Goal: Task Accomplishment & Management: Manage account settings

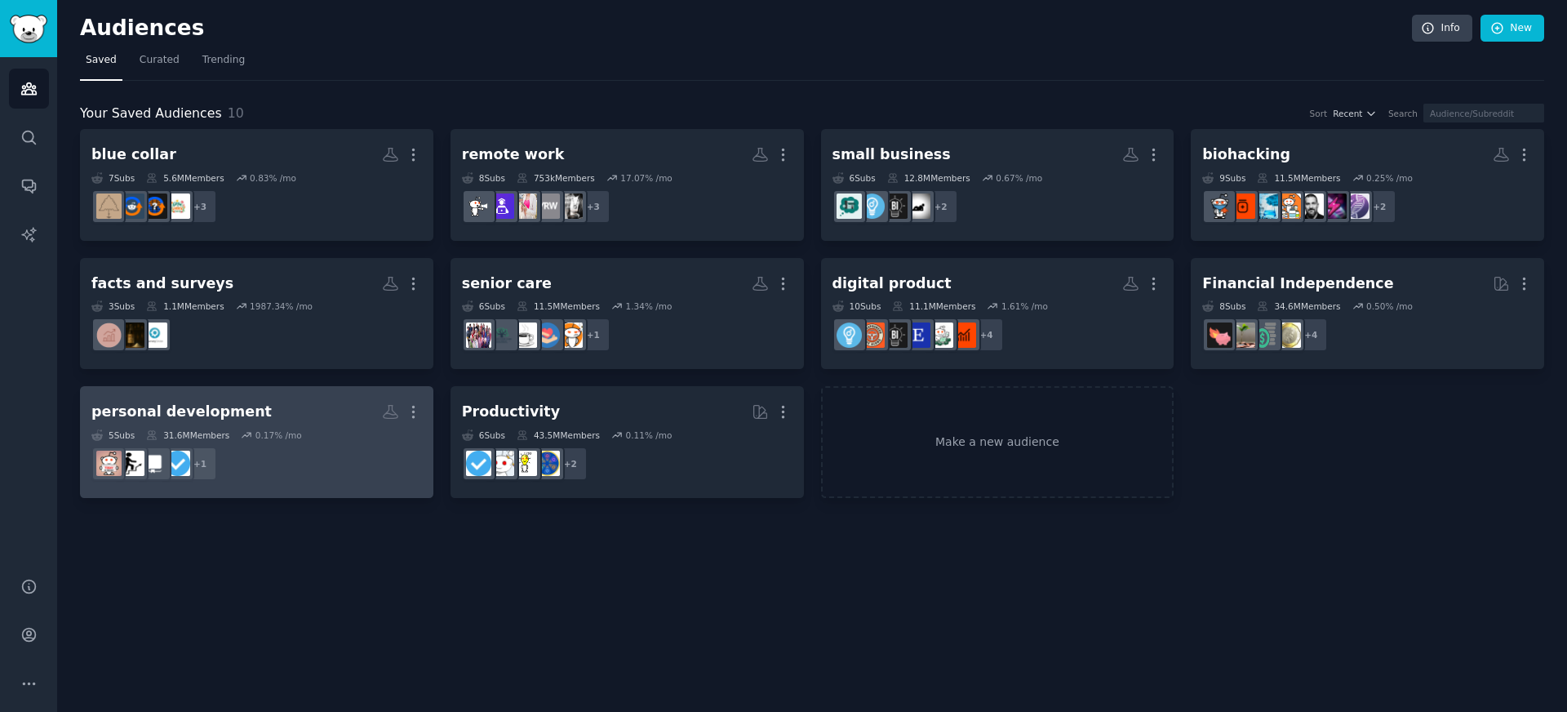
click at [269, 410] on h2 "personal development More" at bounding box center [256, 412] width 331 height 29
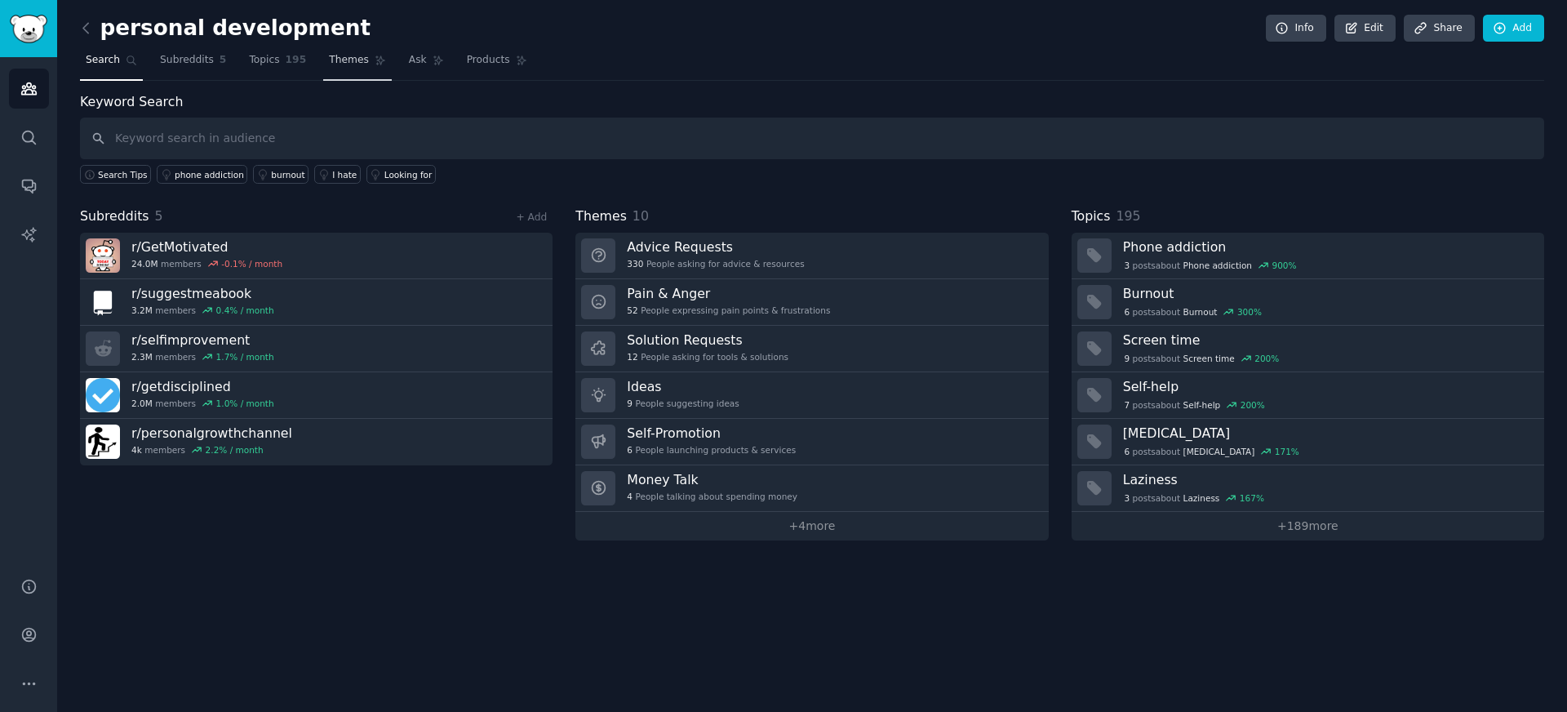
click at [357, 69] on link "Themes" at bounding box center [357, 63] width 69 height 33
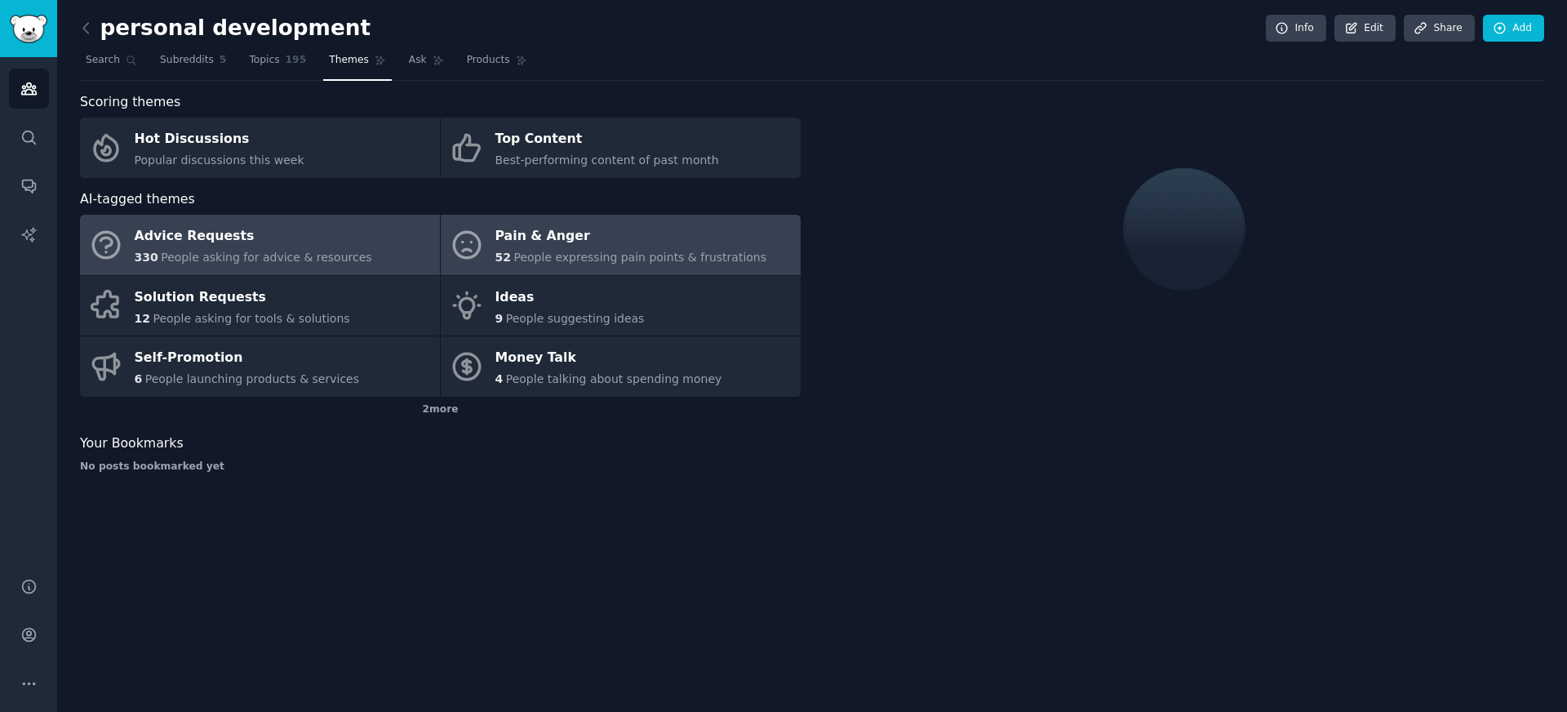
click at [477, 233] on icon at bounding box center [467, 245] width 34 height 34
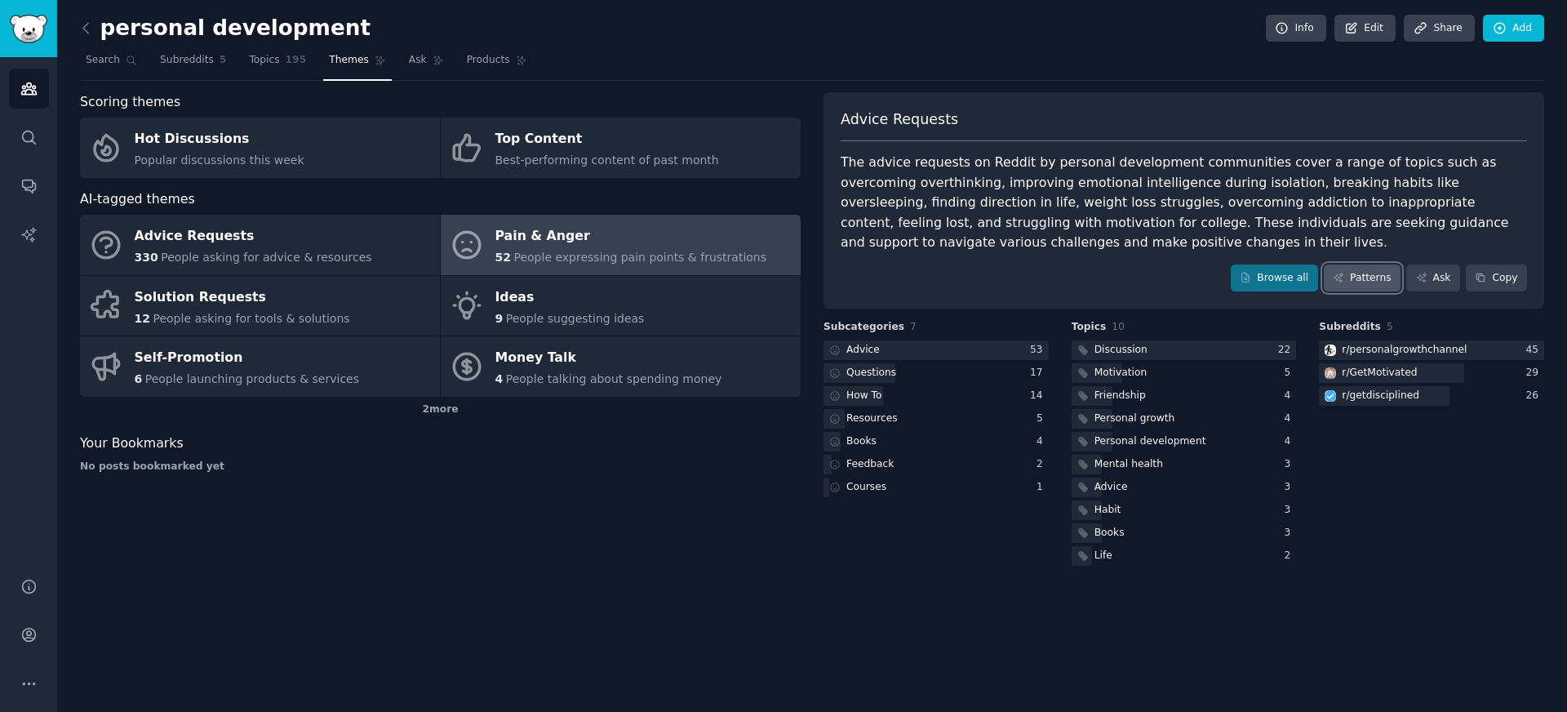
click at [1381, 282] on link "Patterns" at bounding box center [1362, 279] width 77 height 28
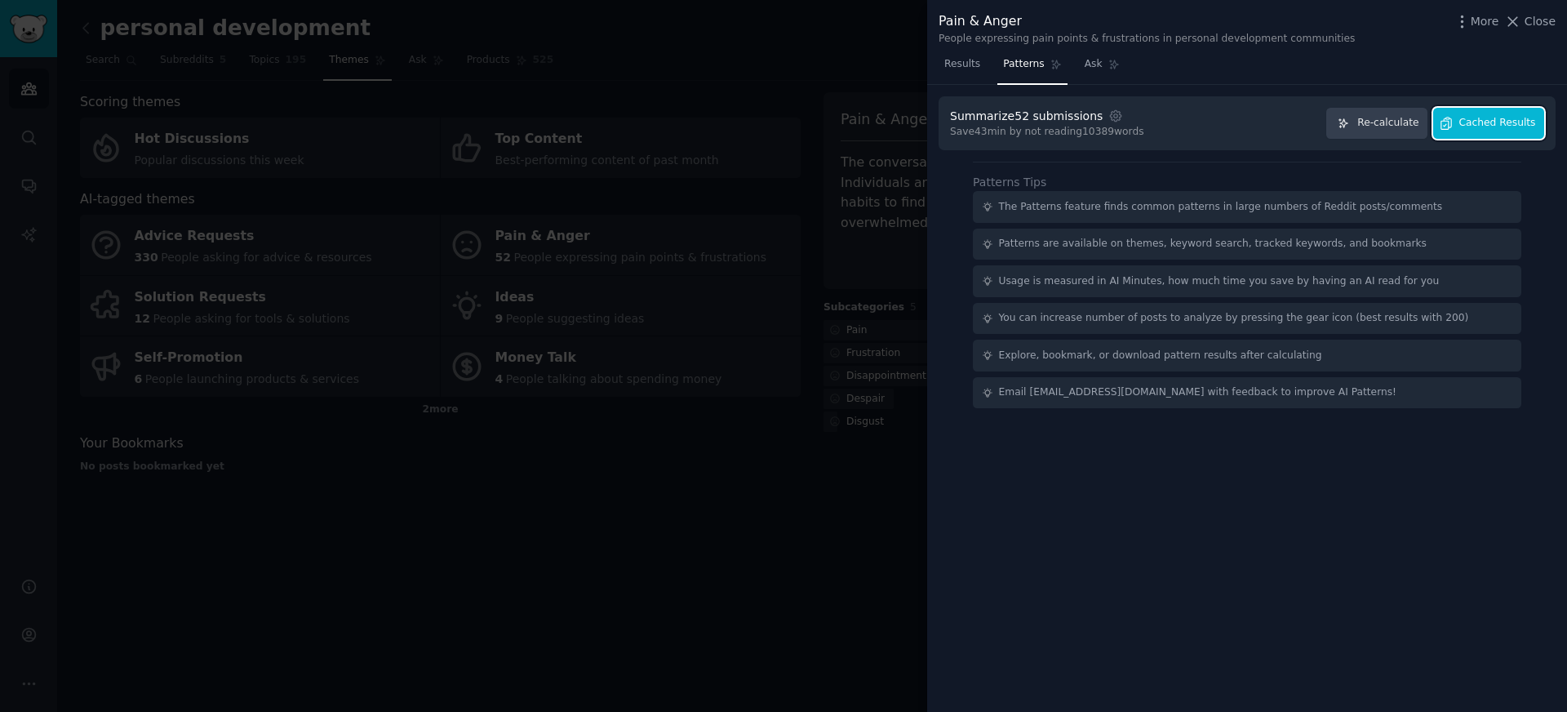
click at [1524, 118] on span "Cached Results" at bounding box center [1498, 123] width 77 height 15
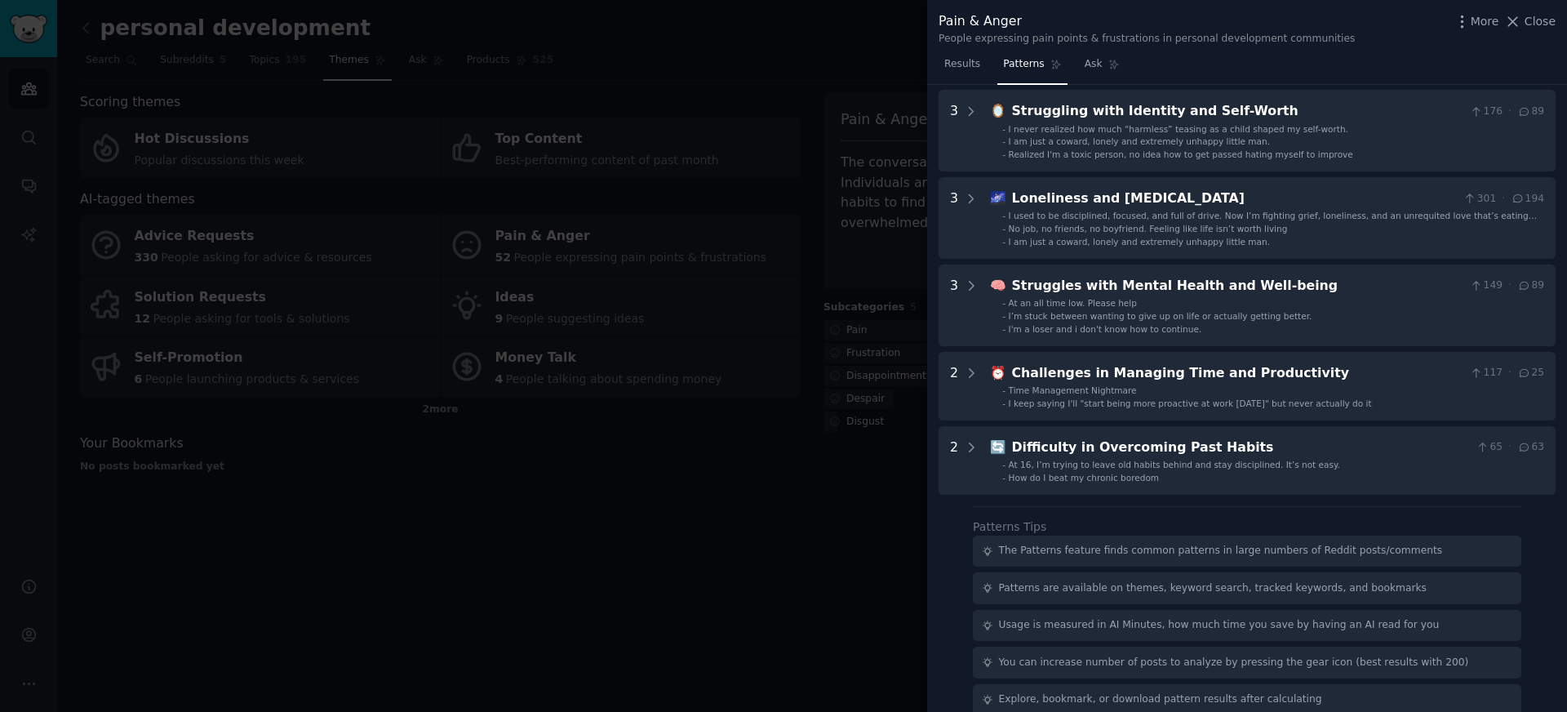
scroll to position [562, 0]
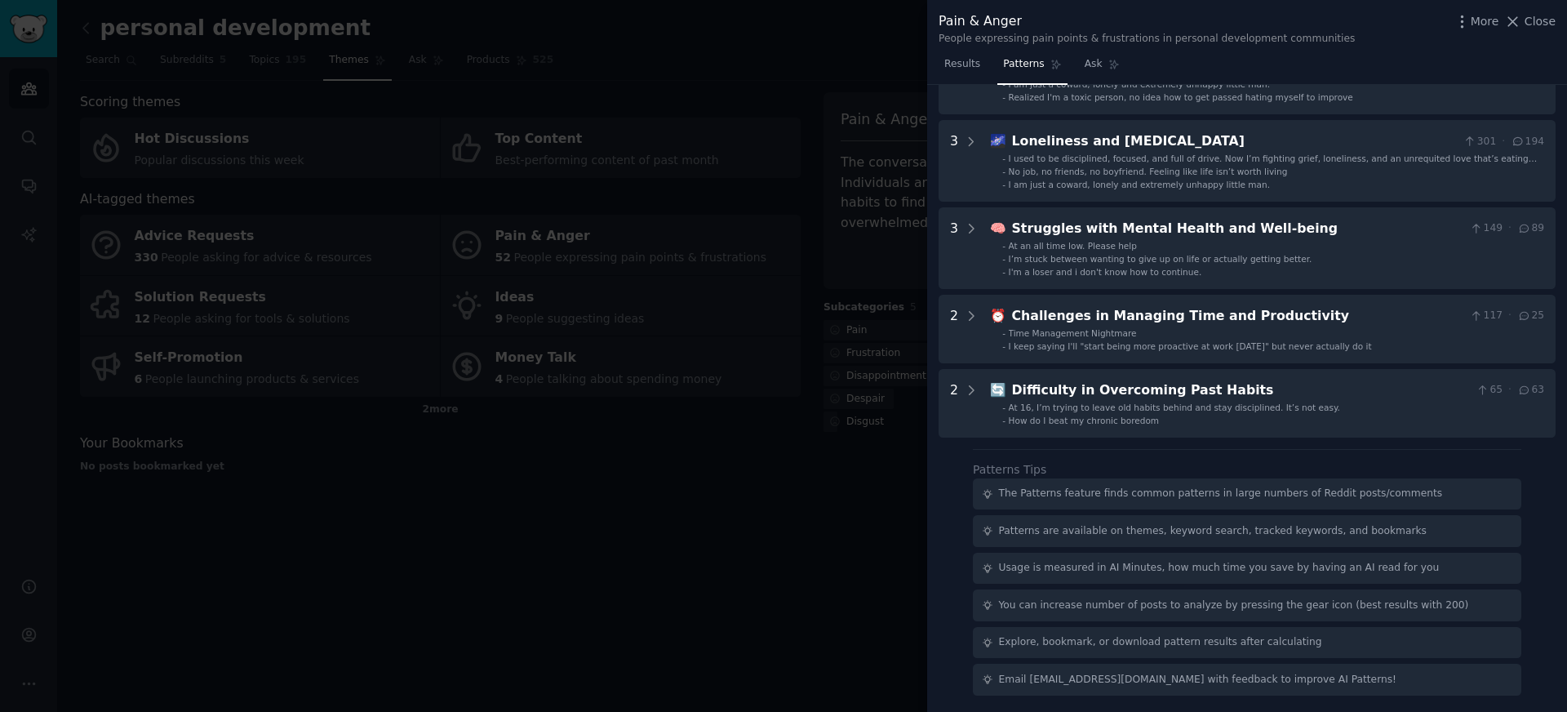
click at [728, 447] on div at bounding box center [783, 356] width 1567 height 712
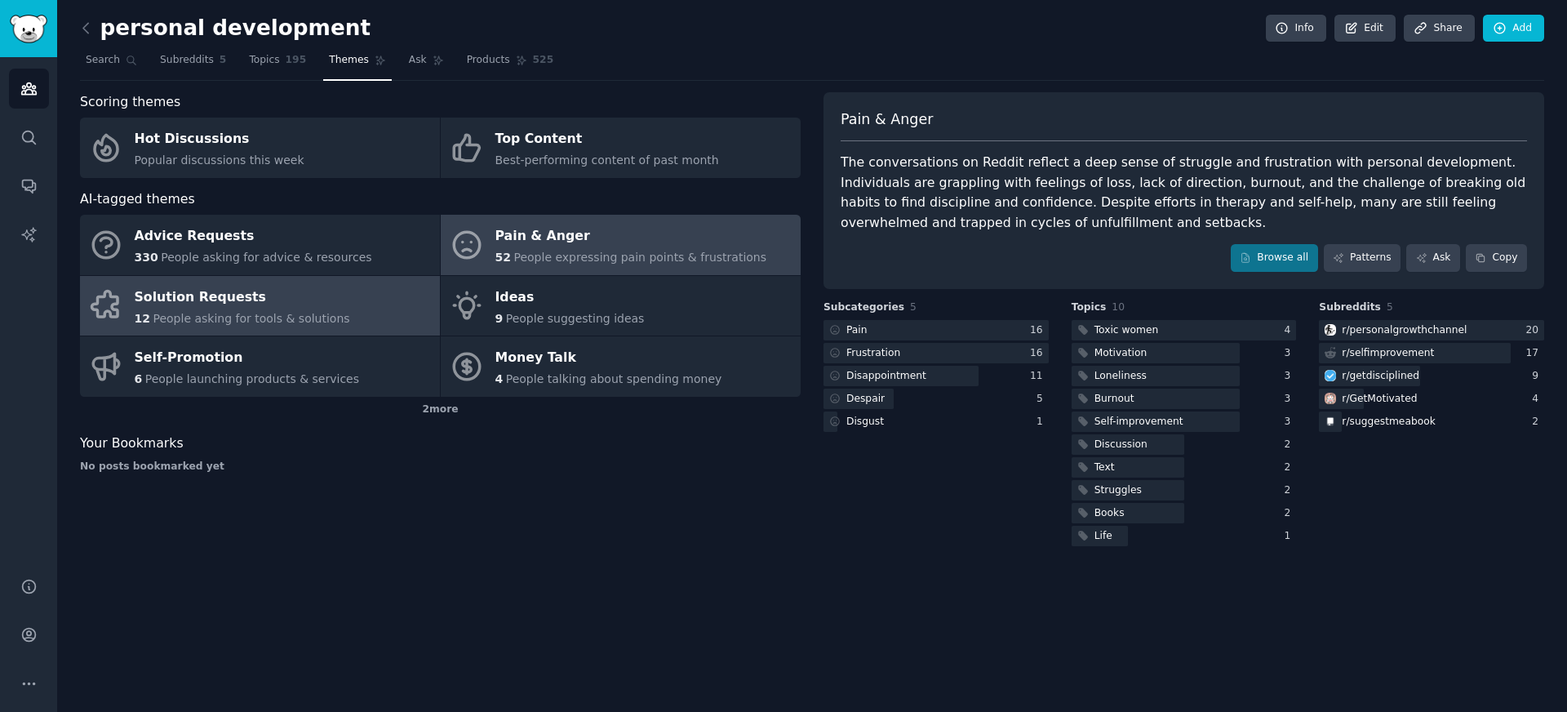
click at [318, 310] on div "12 People asking for tools & solutions" at bounding box center [243, 318] width 216 height 17
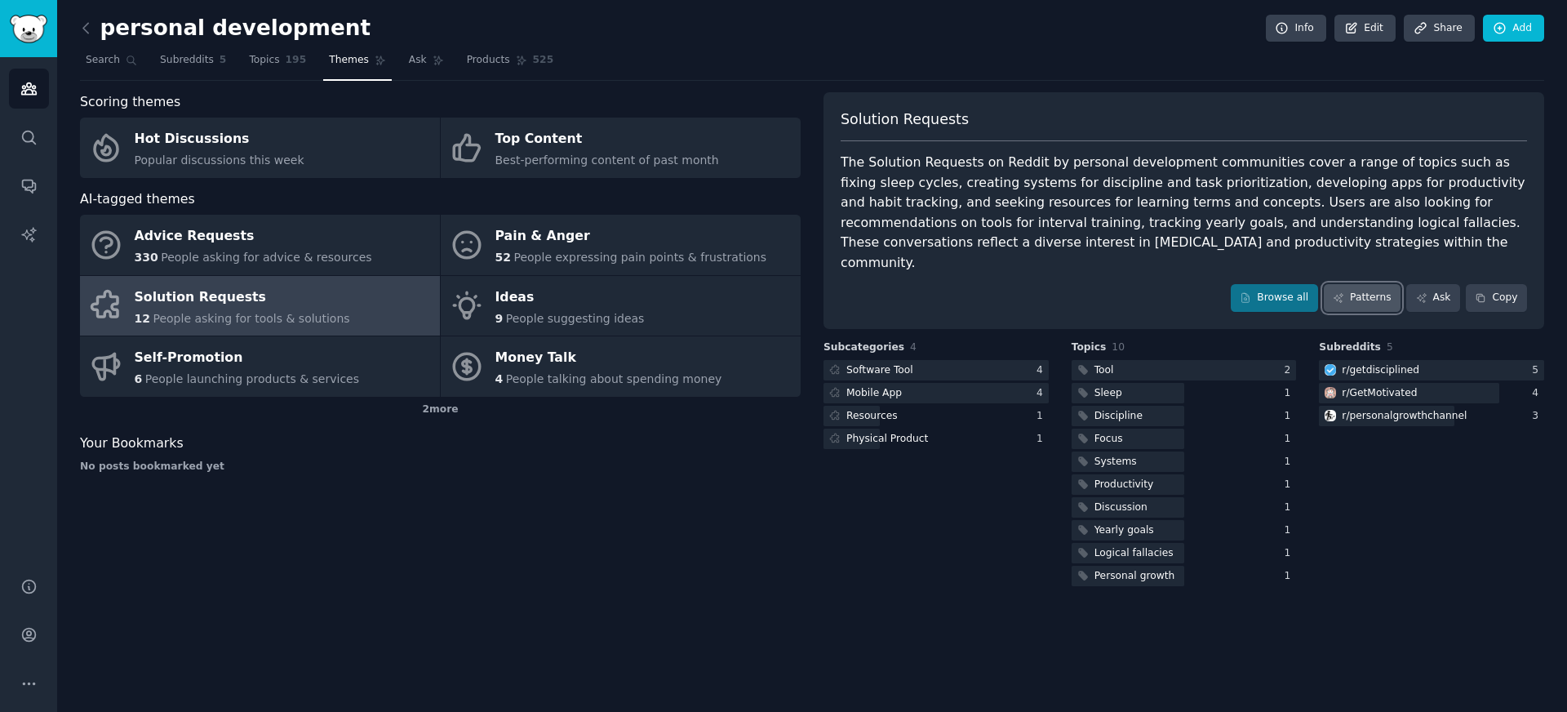
click at [1350, 291] on link "Patterns" at bounding box center [1362, 298] width 77 height 28
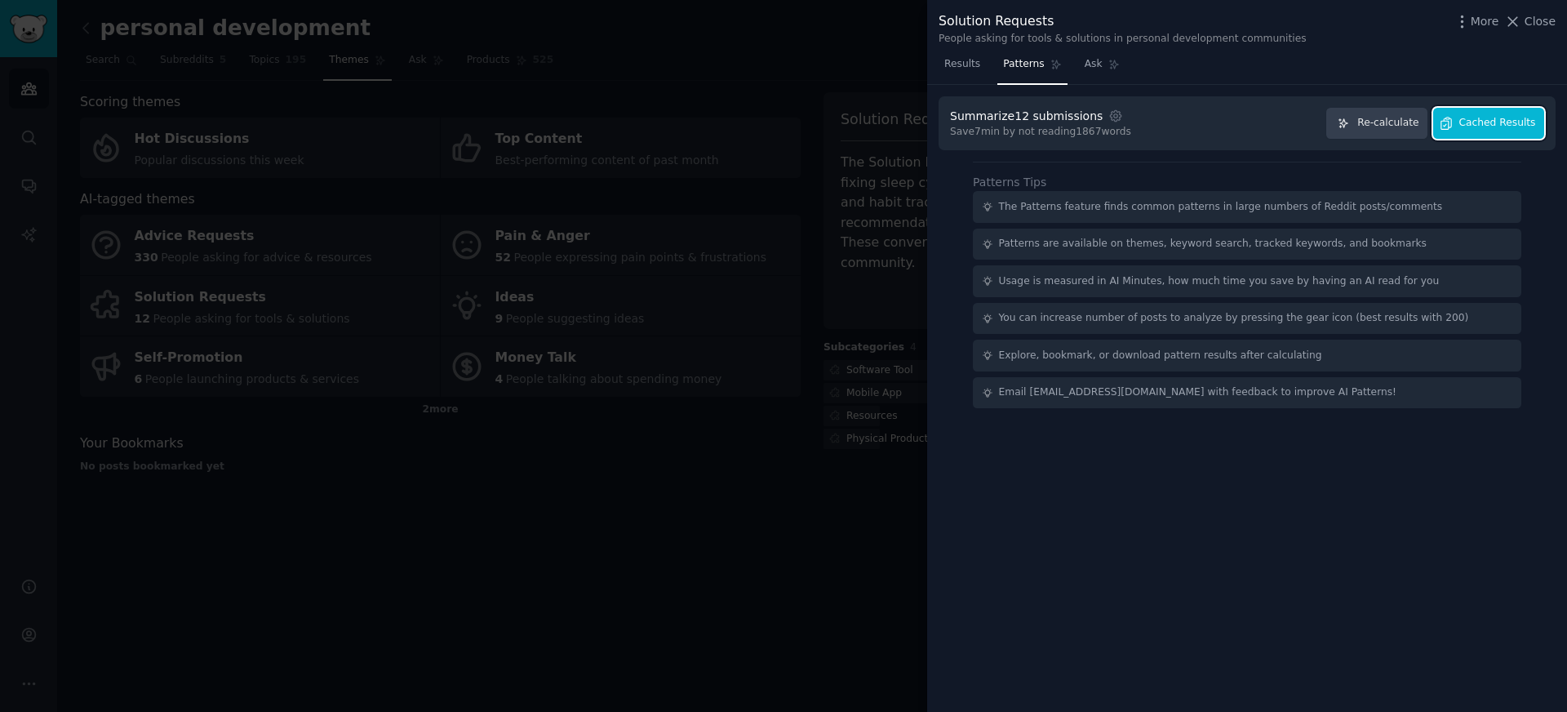
click at [1505, 132] on button "Cached Results" at bounding box center [1489, 124] width 111 height 32
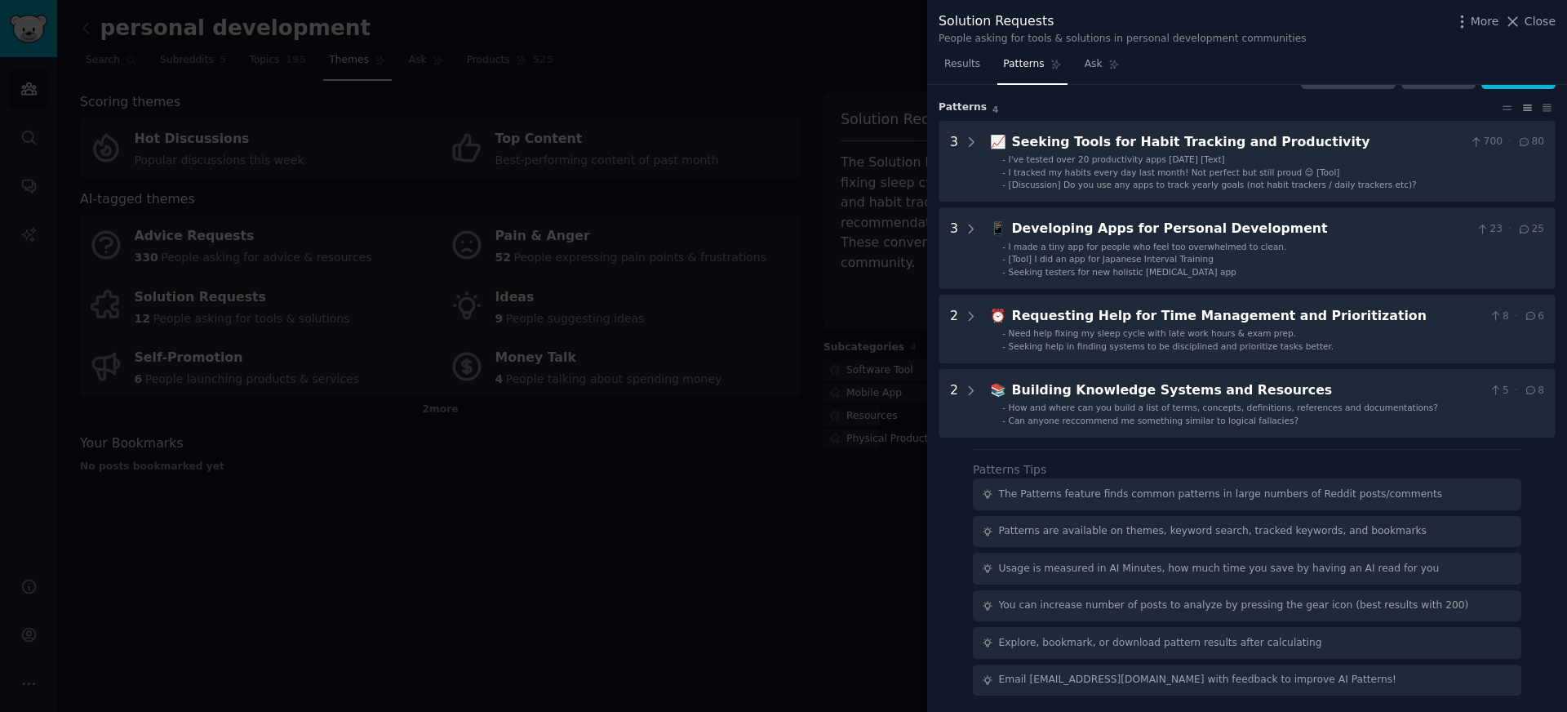
scroll to position [39, 0]
click at [1361, 269] on li "- Seeking testers for new holistic [MEDICAL_DATA] app" at bounding box center [1274, 270] width 542 height 11
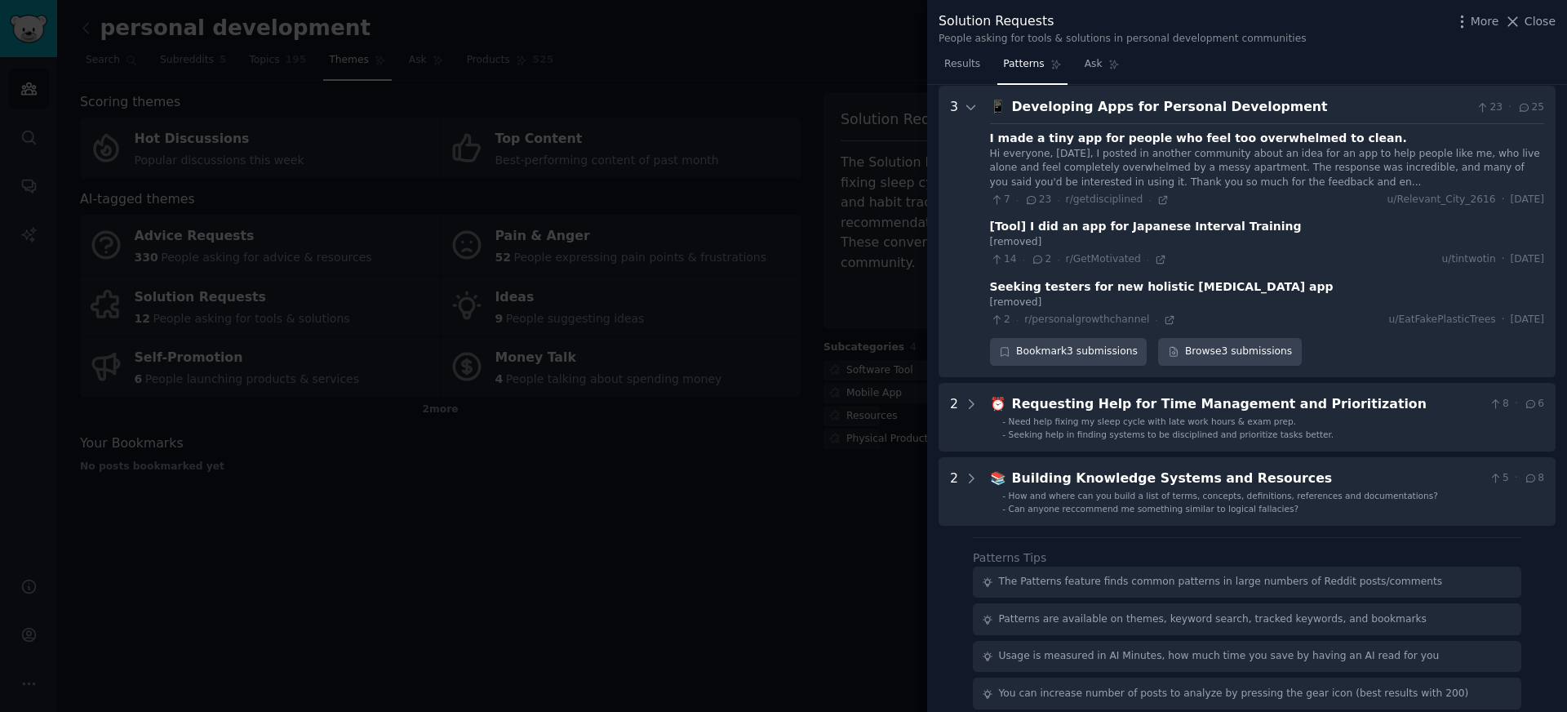
scroll to position [162, 0]
click at [1164, 322] on icon at bounding box center [1169, 318] width 11 height 11
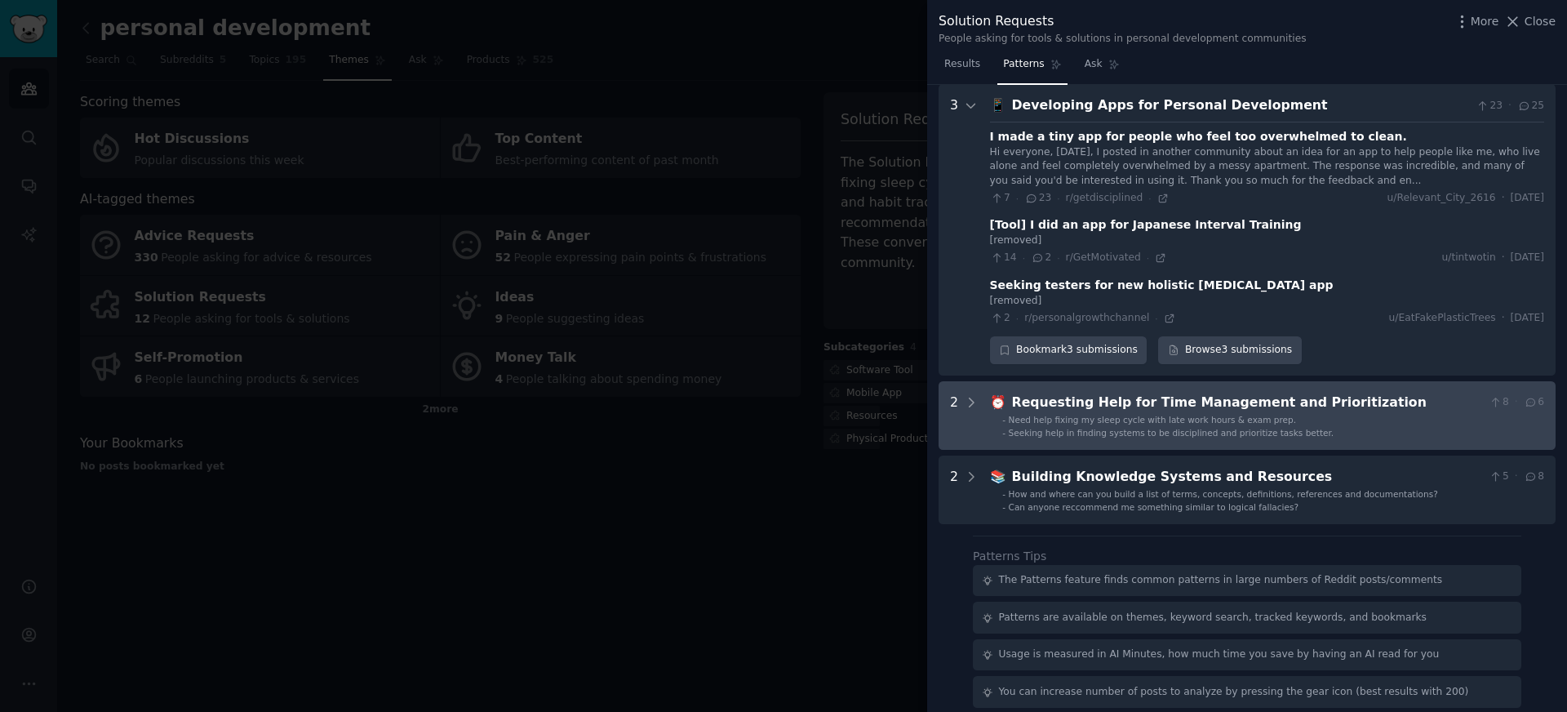
click at [1196, 403] on div "Requesting Help for Time Management and Prioritization" at bounding box center [1247, 403] width 471 height 20
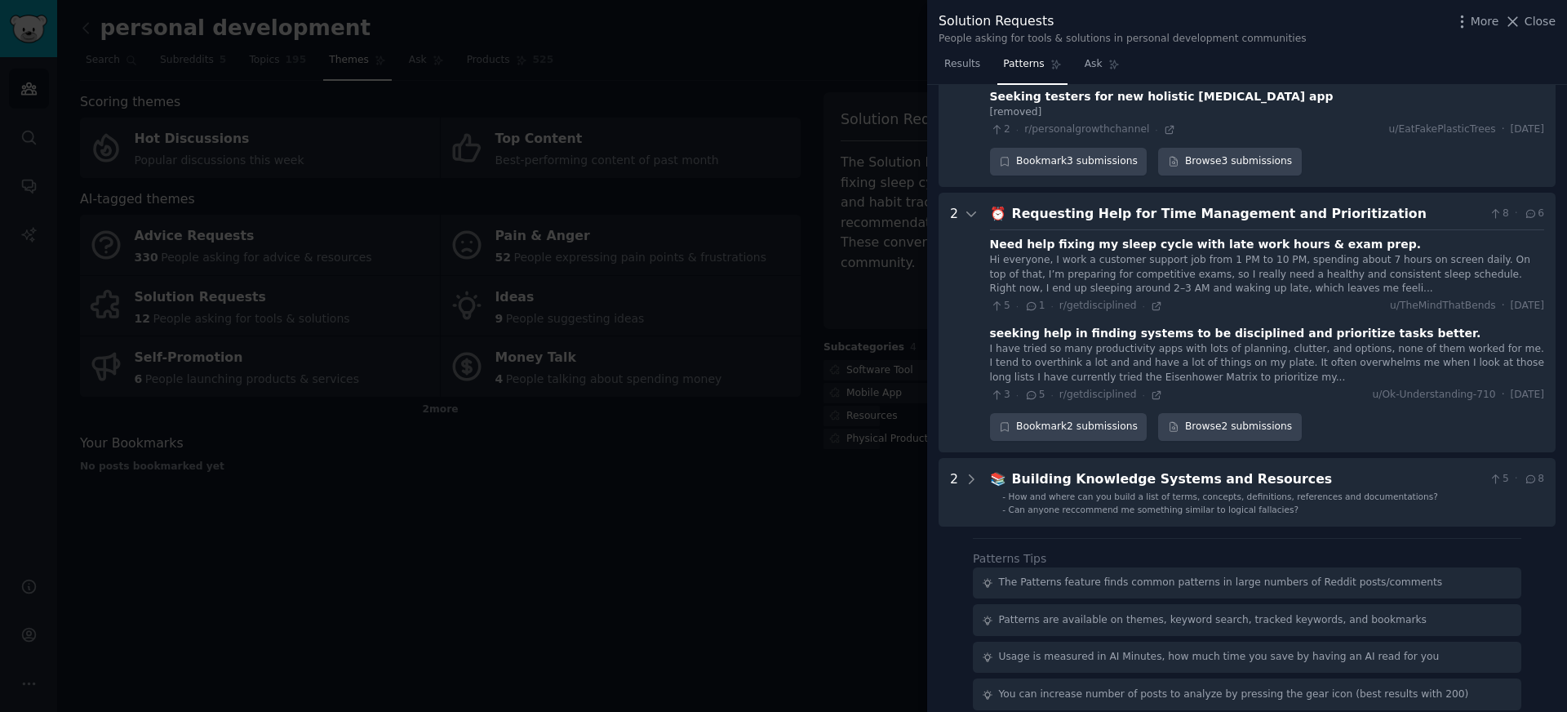
scroll to position [439, 0]
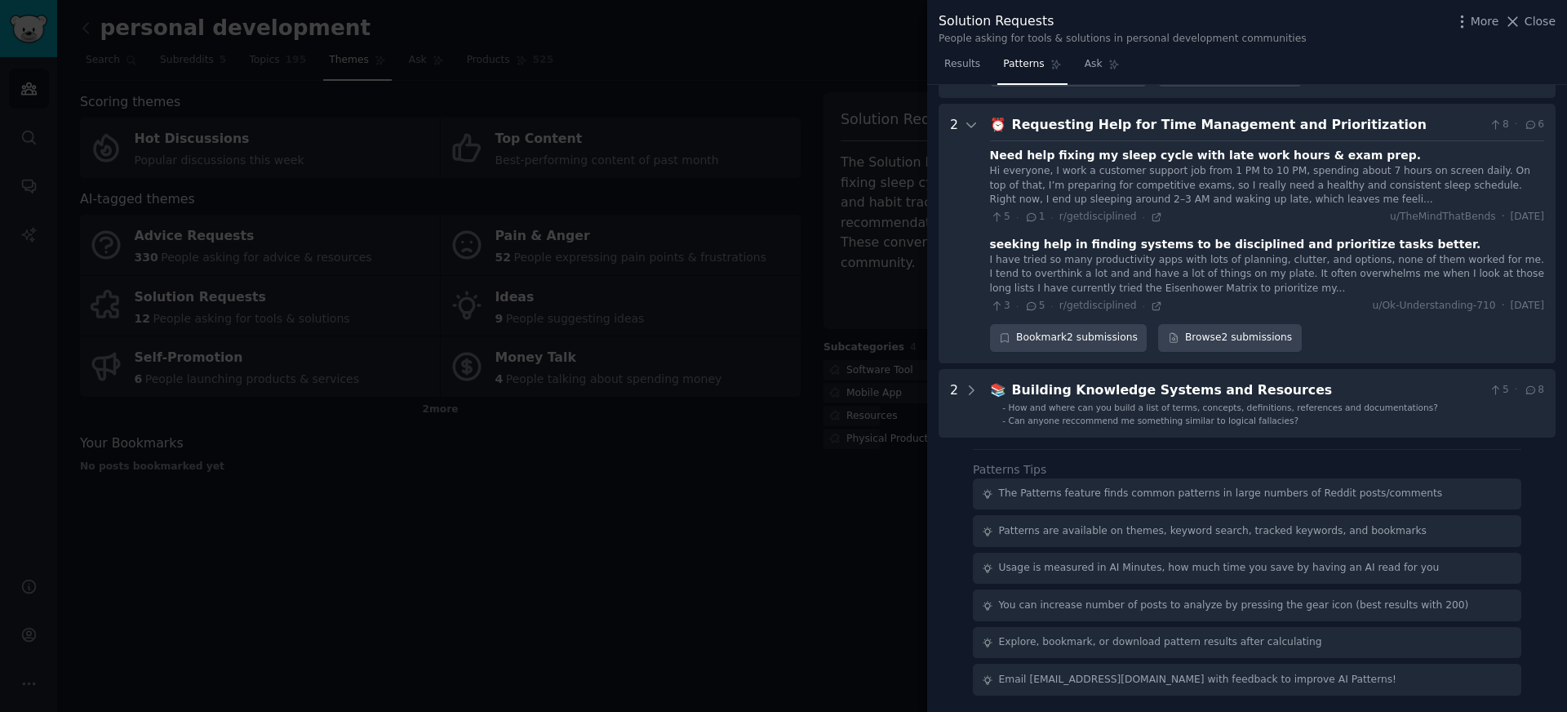
click at [1287, 248] on div "seeking help in finding systems to be disciplined and prioritize tasks better." at bounding box center [1235, 244] width 491 height 17
click at [1154, 309] on icon at bounding box center [1156, 305] width 7 height 7
click at [1523, 22] on button "Close" at bounding box center [1530, 21] width 51 height 17
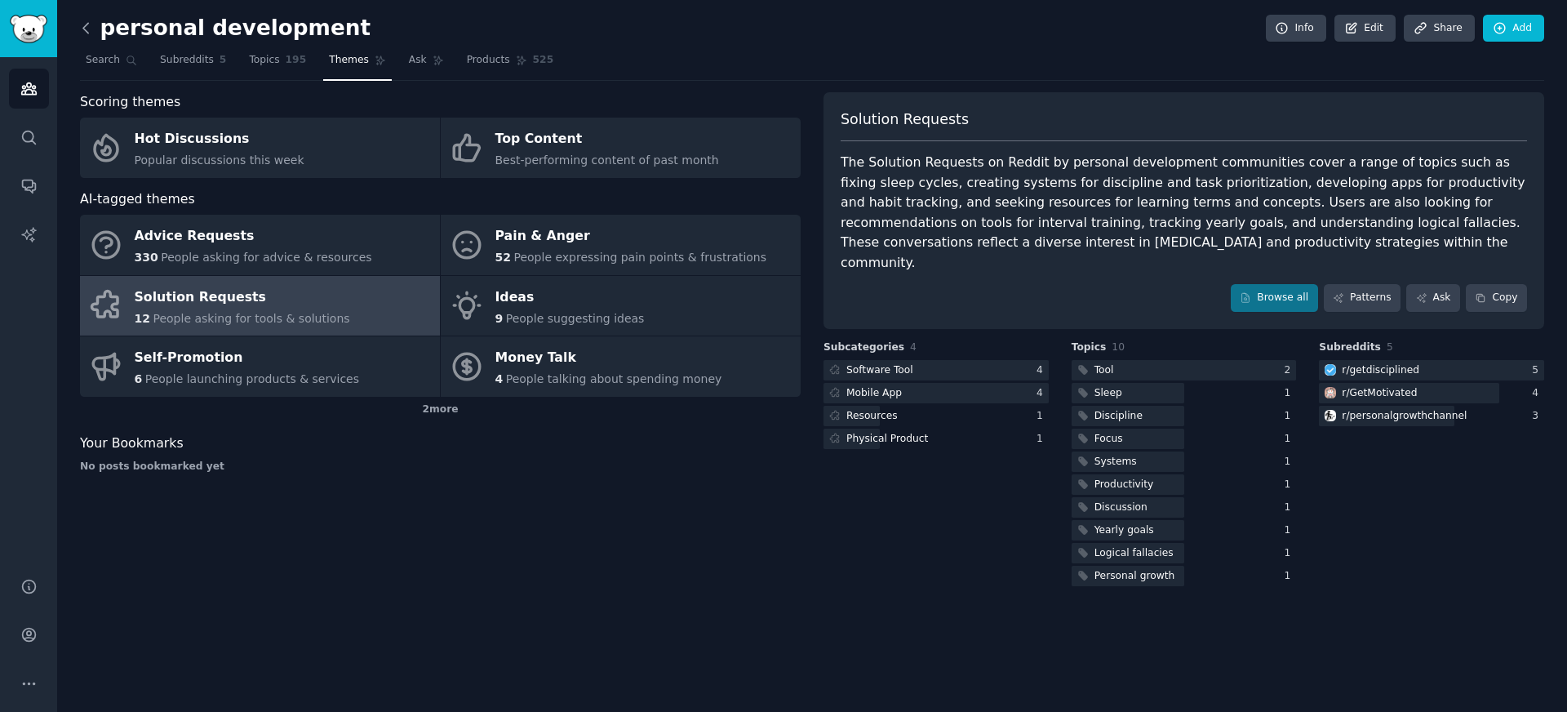
click at [91, 31] on icon at bounding box center [86, 28] width 17 height 17
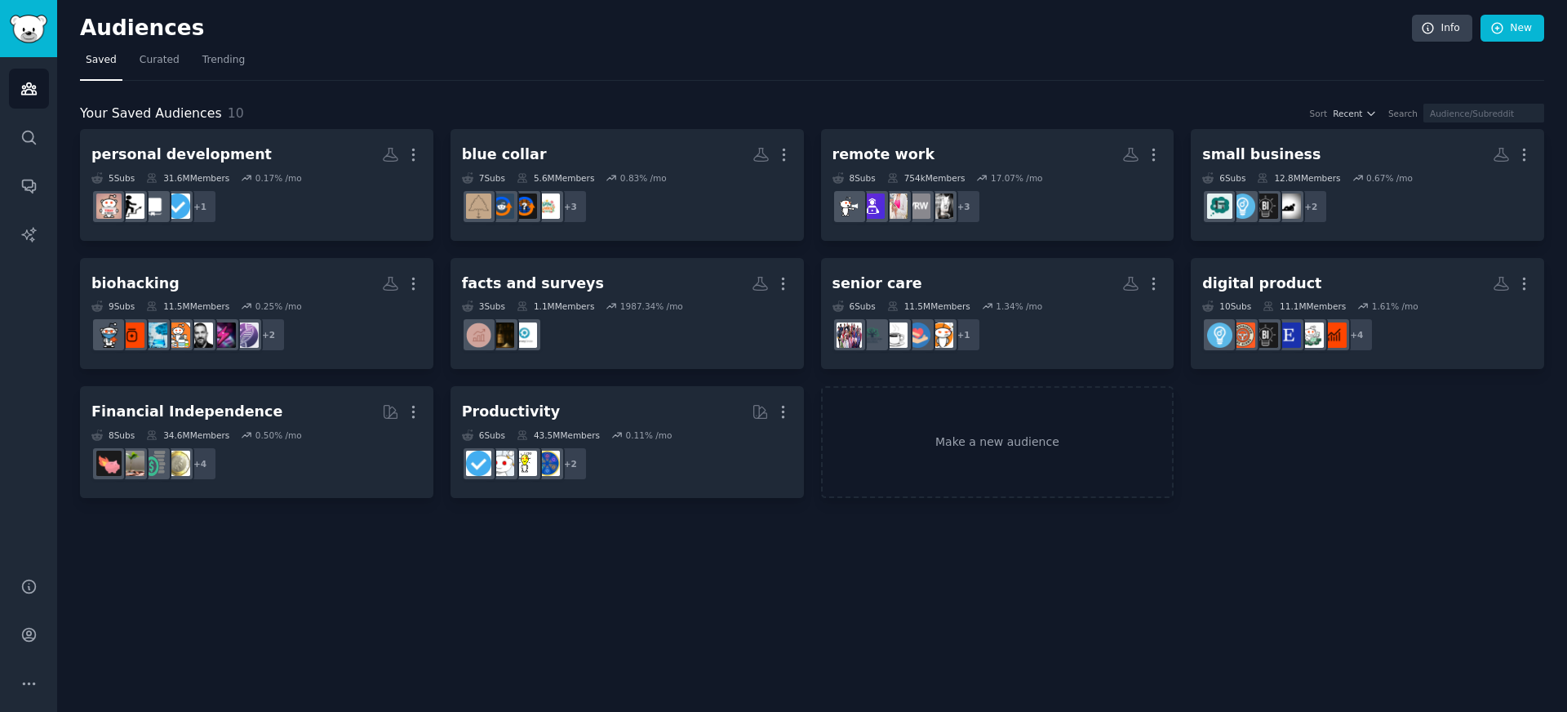
click at [373, 620] on div "Audiences Info New Saved Curated Trending Your Saved Audiences 10 Sort Recent S…" at bounding box center [812, 356] width 1510 height 712
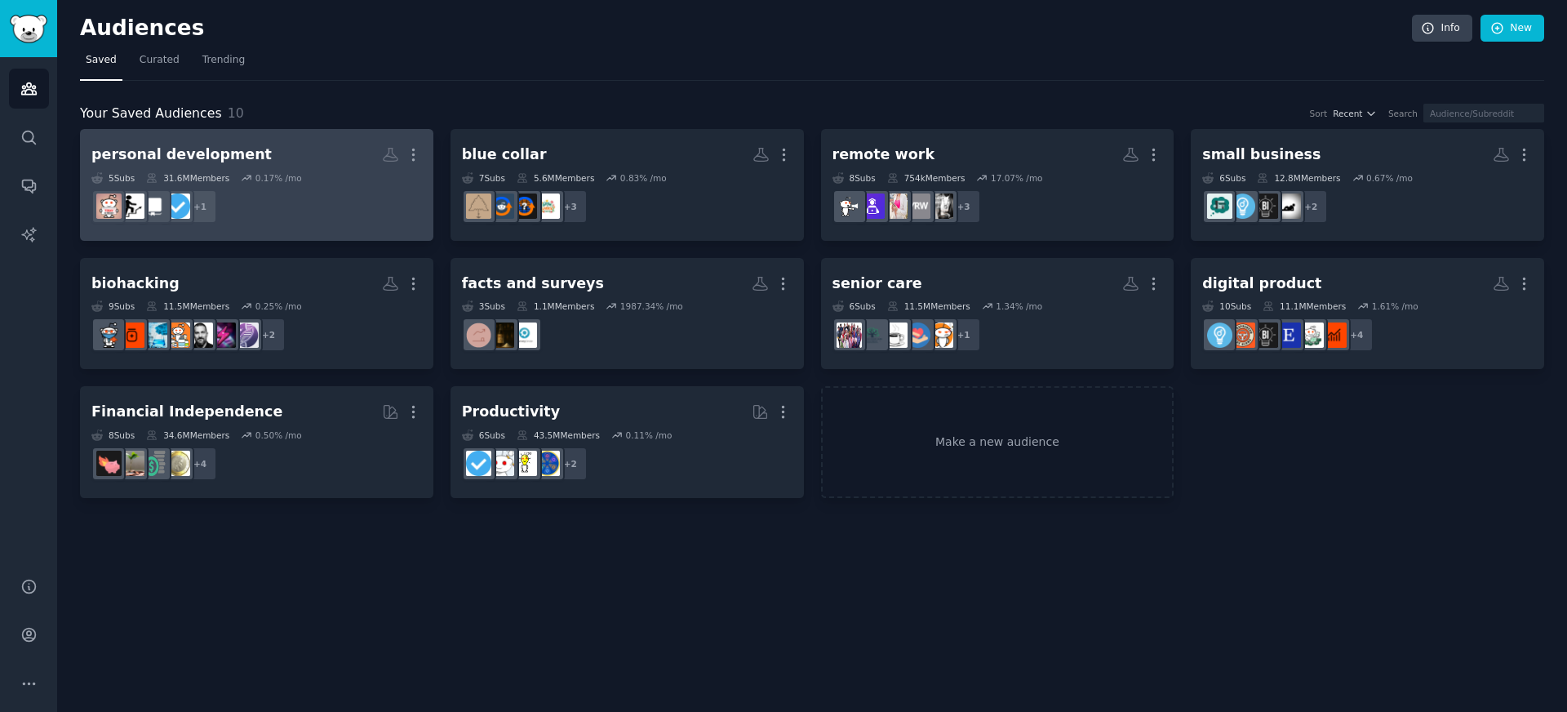
click at [353, 195] on dd "+ 1" at bounding box center [256, 207] width 331 height 46
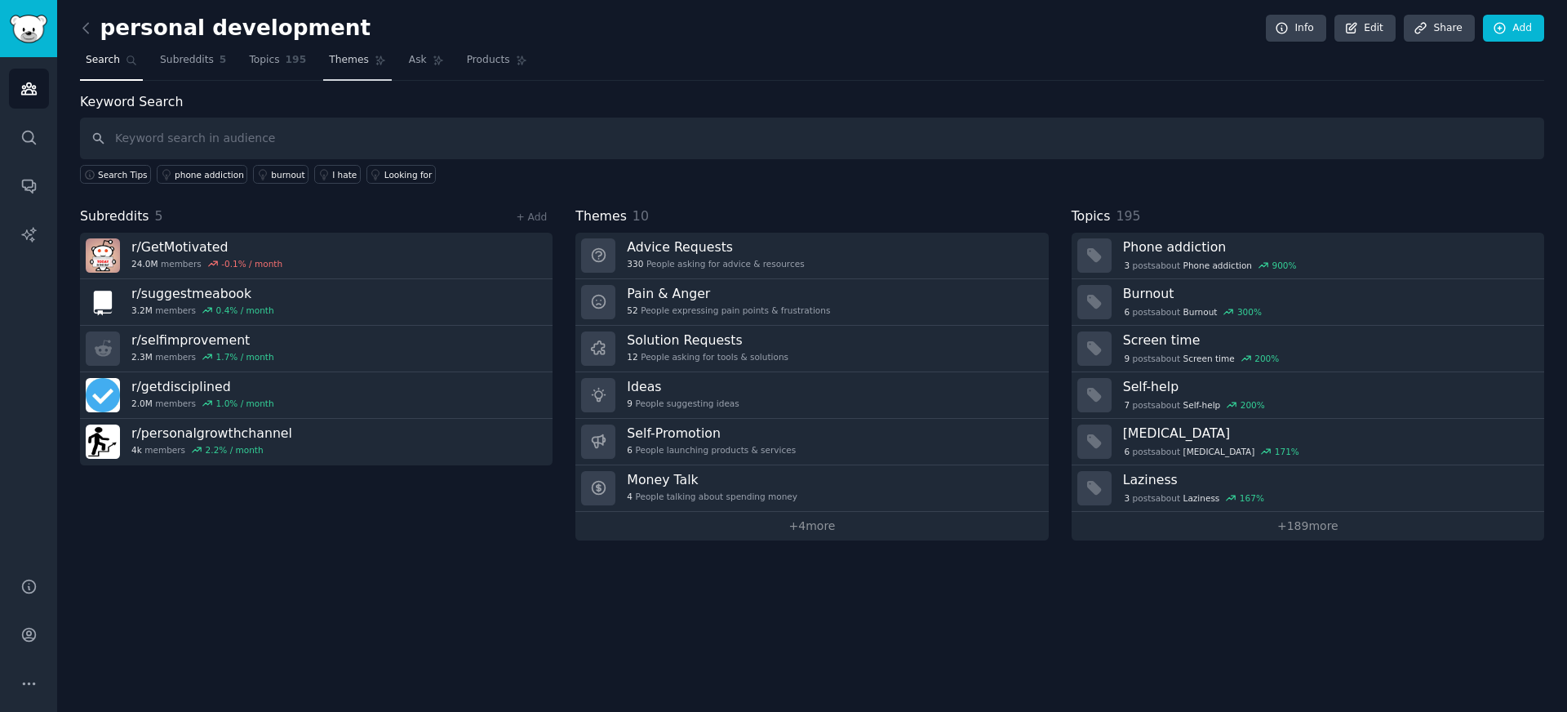
click at [341, 63] on span "Themes" at bounding box center [349, 60] width 40 height 15
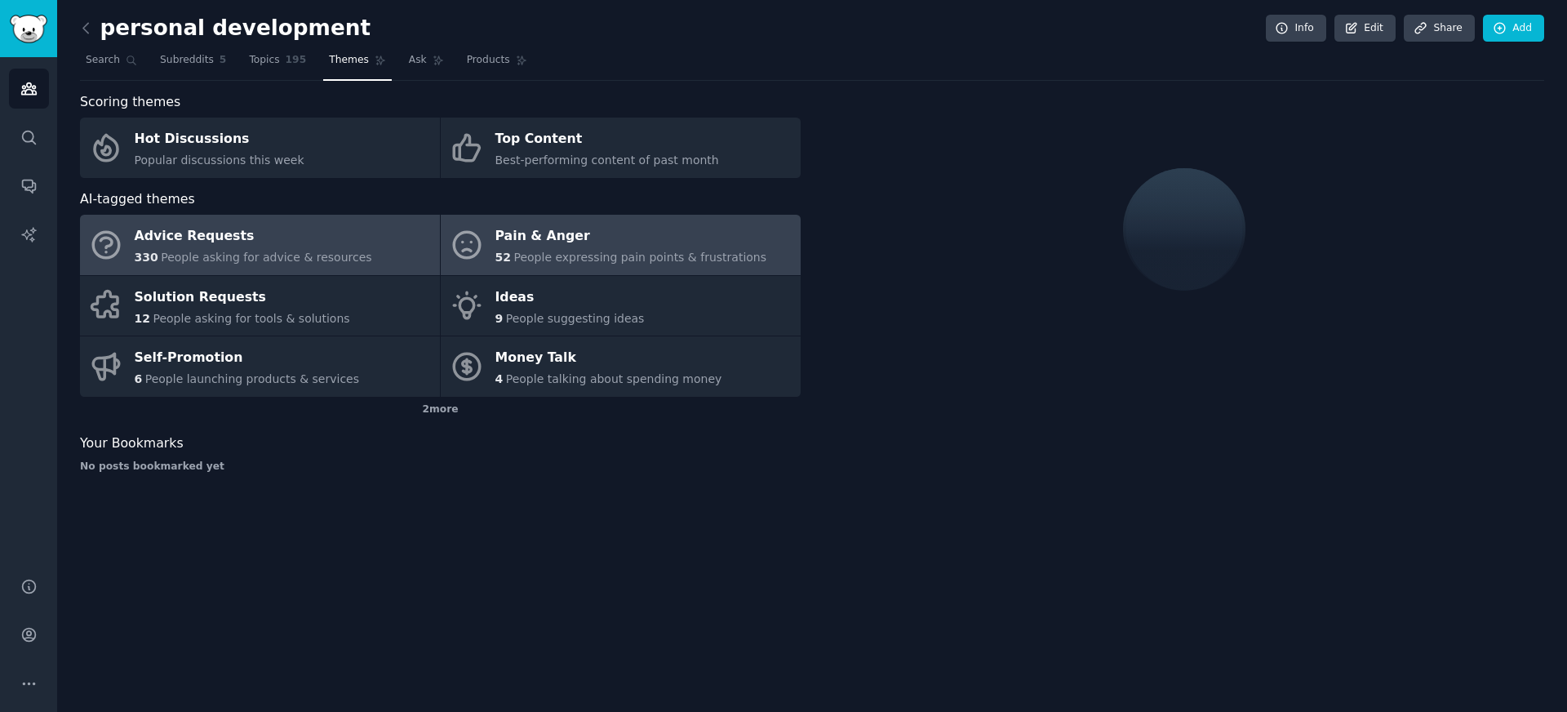
click at [566, 252] on span "People expressing pain points & frustrations" at bounding box center [640, 257] width 253 height 13
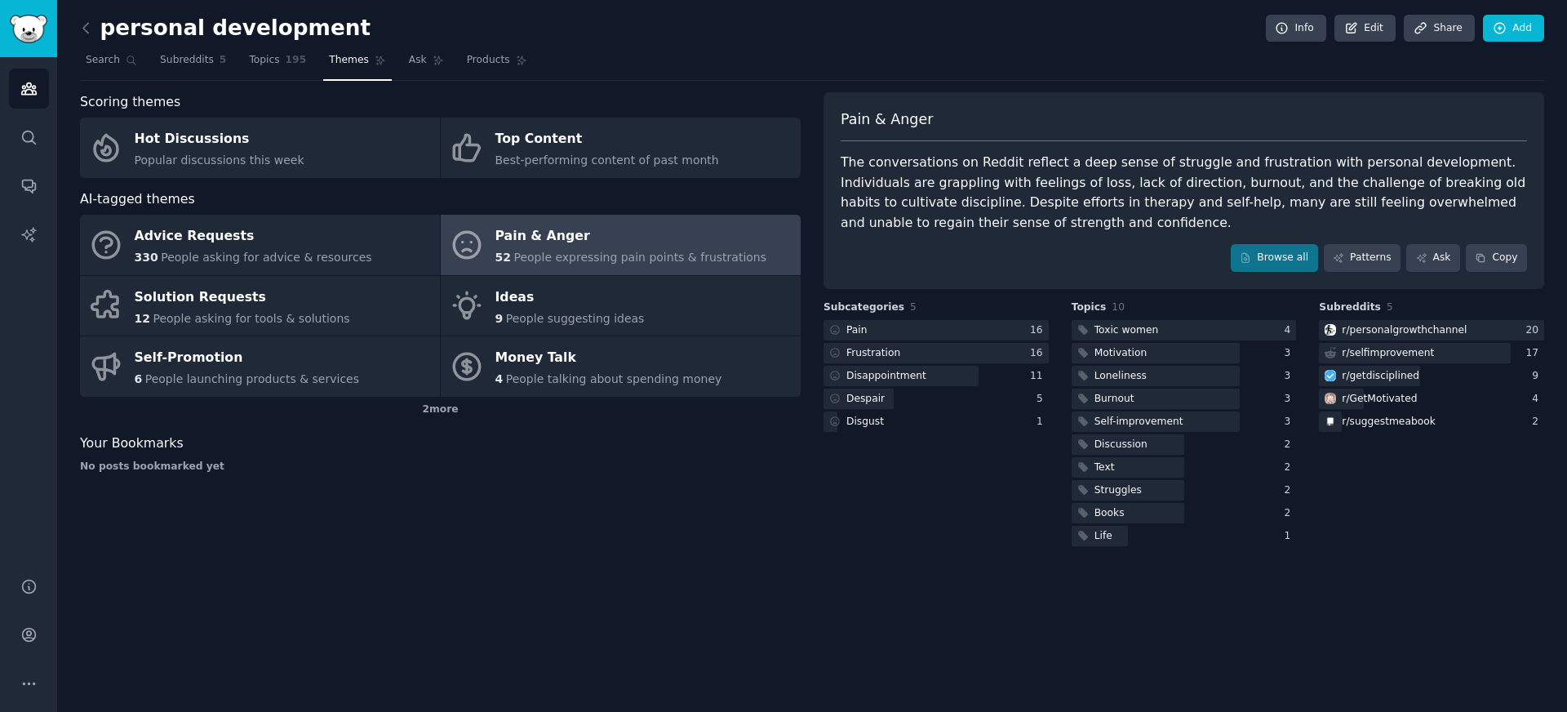
click at [1362, 300] on div "Pain & [PERSON_NAME] The conversations on Reddit reflect a deep sense of strugg…" at bounding box center [1184, 424] width 721 height 249
click at [1363, 260] on link "Patterns" at bounding box center [1362, 258] width 77 height 28
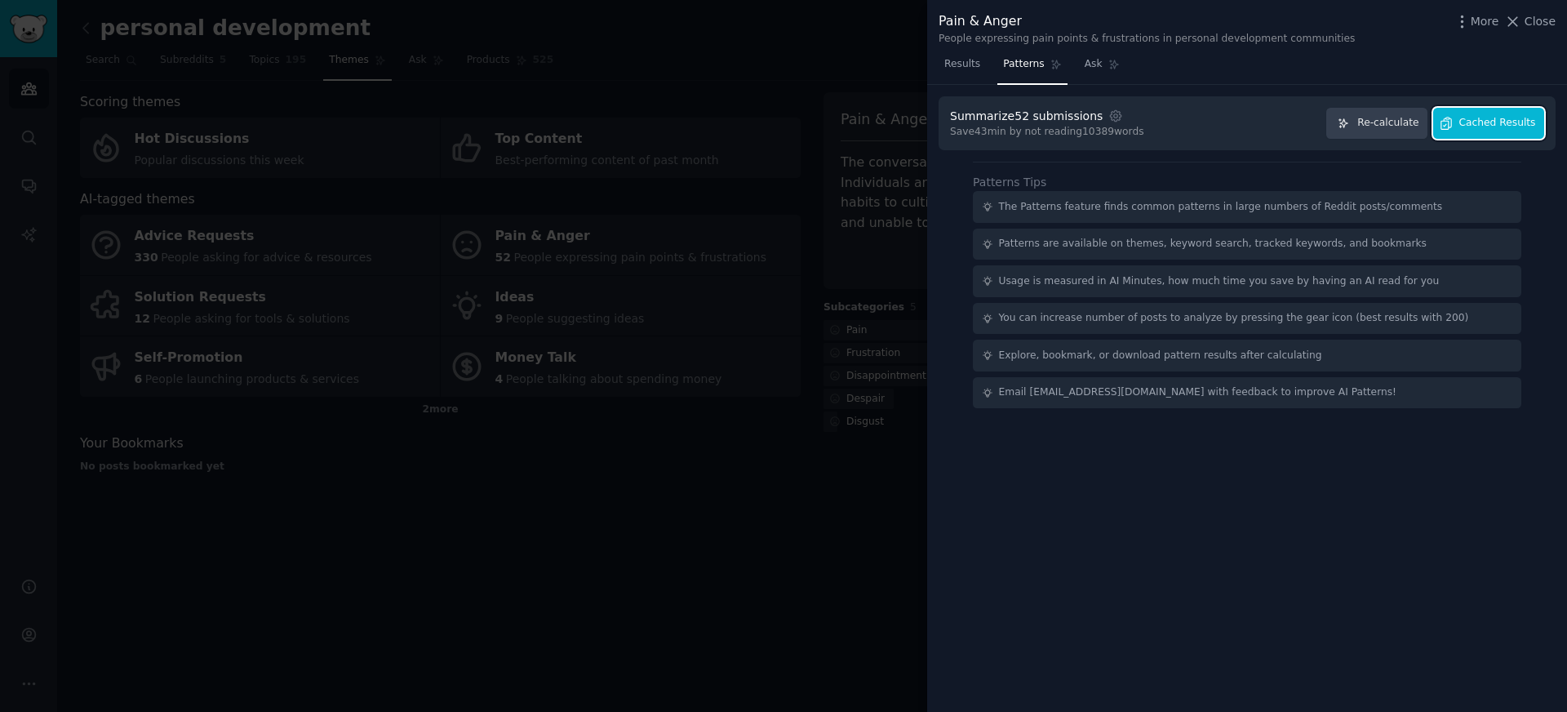
click at [1524, 122] on span "Cached Results" at bounding box center [1498, 123] width 77 height 15
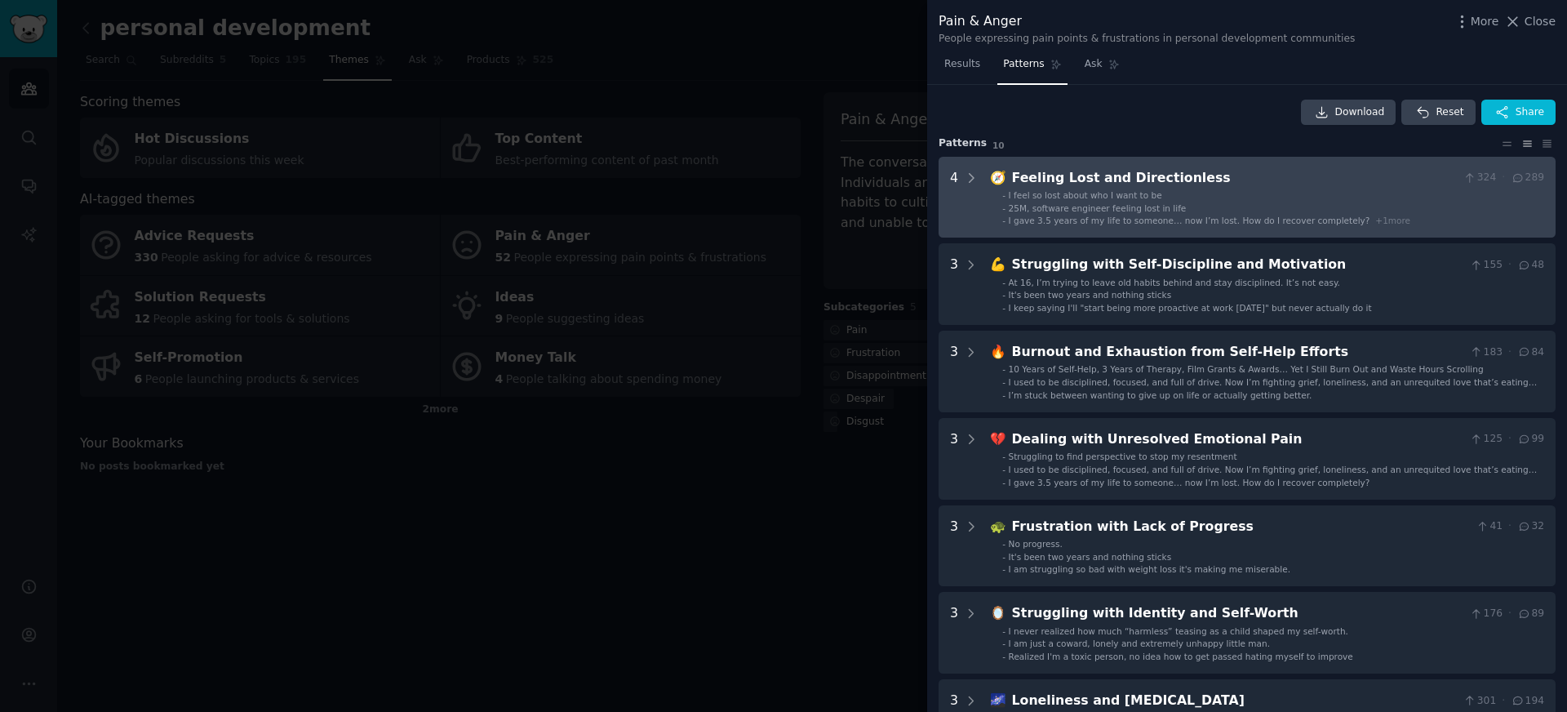
scroll to position [6, 0]
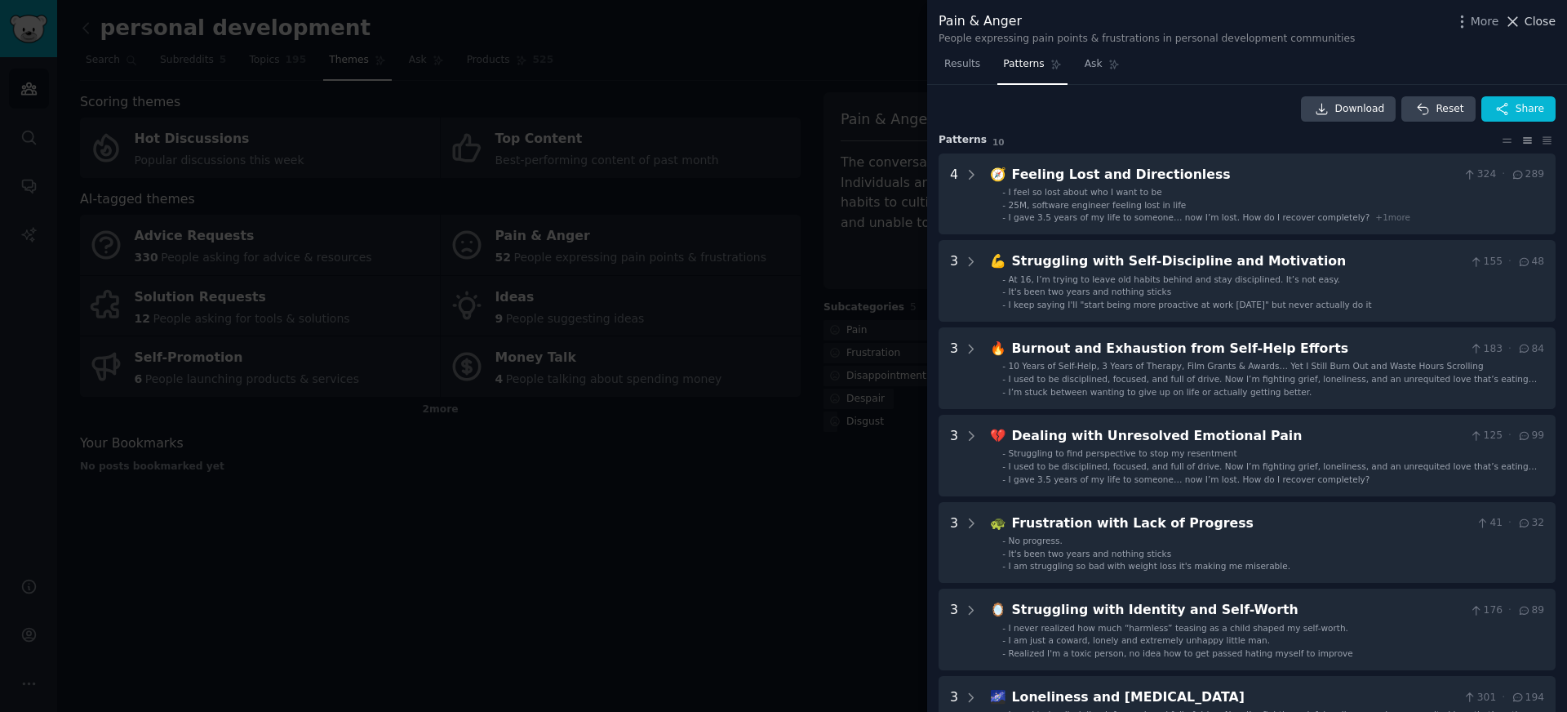
click at [1550, 21] on span "Close" at bounding box center [1540, 21] width 31 height 17
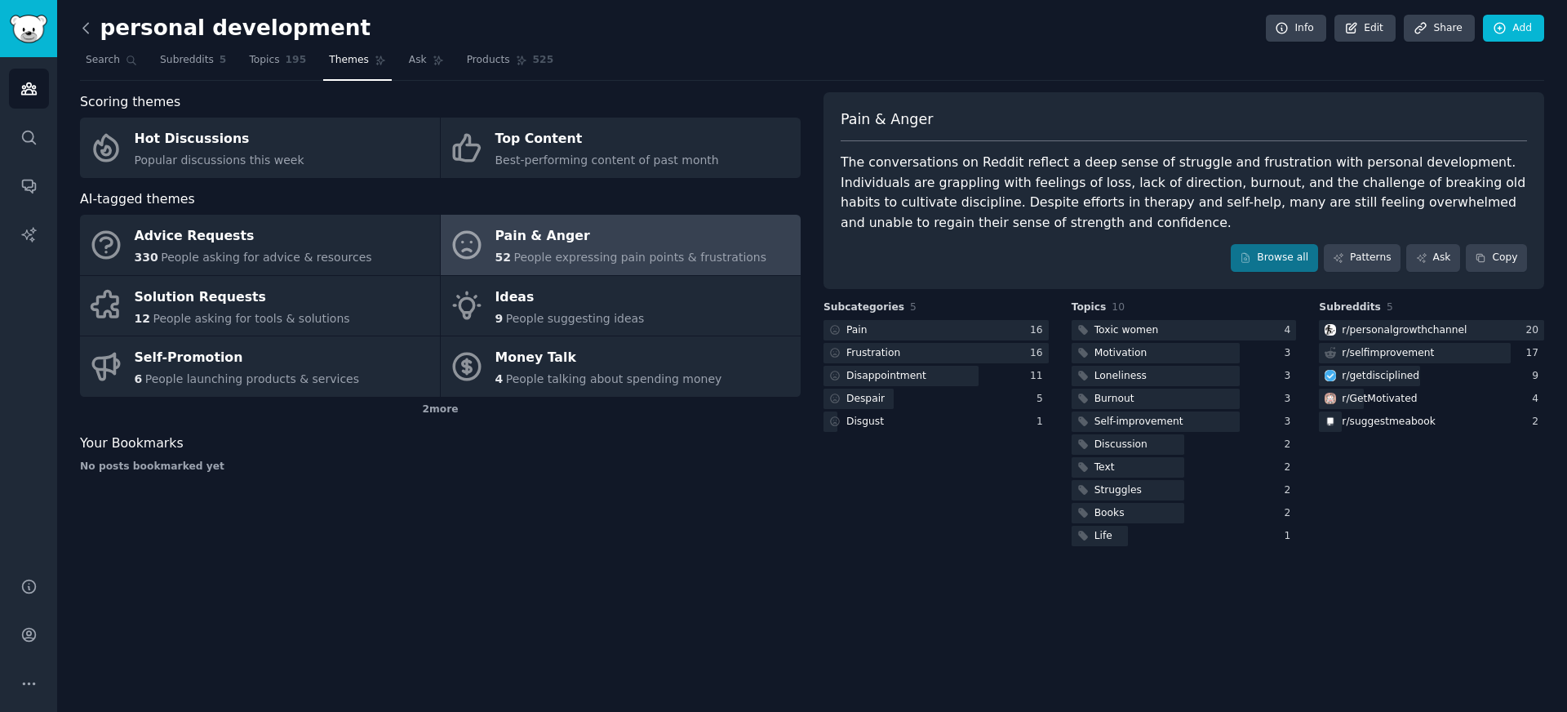
click at [88, 33] on icon at bounding box center [86, 28] width 17 height 17
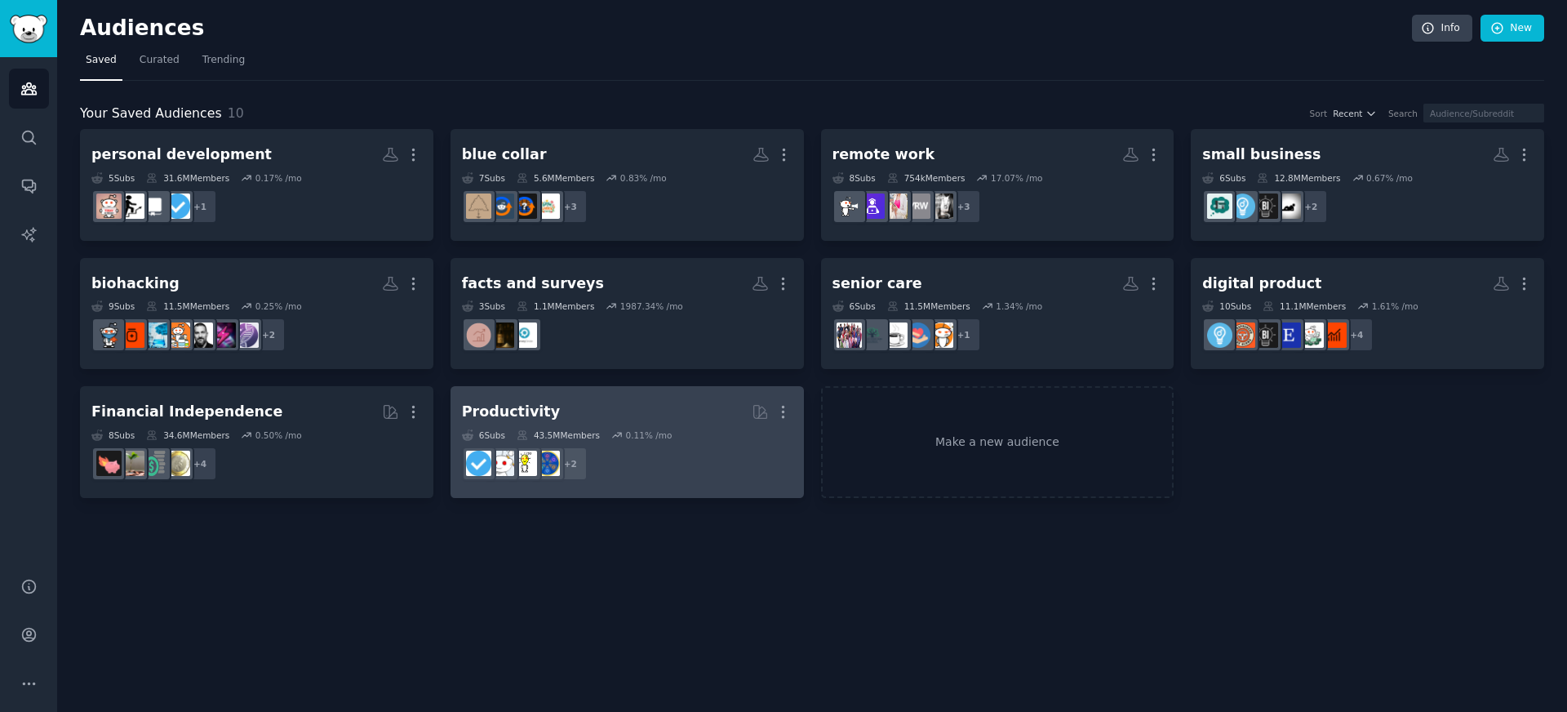
click at [620, 389] on link "Productivity More 6 Sub s 43.5M Members 0.11 % /mo + 2" at bounding box center [627, 442] width 353 height 112
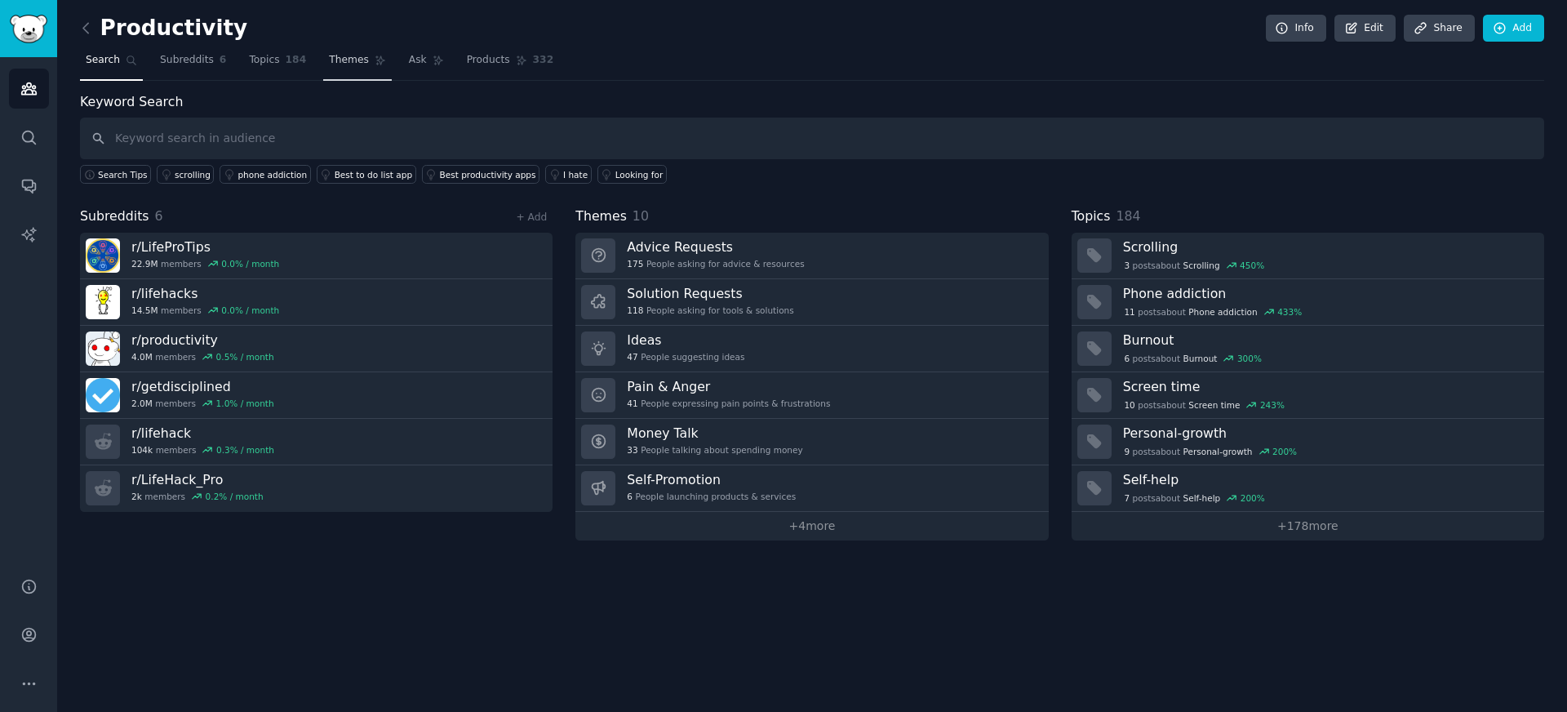
click at [350, 69] on link "Themes" at bounding box center [357, 63] width 69 height 33
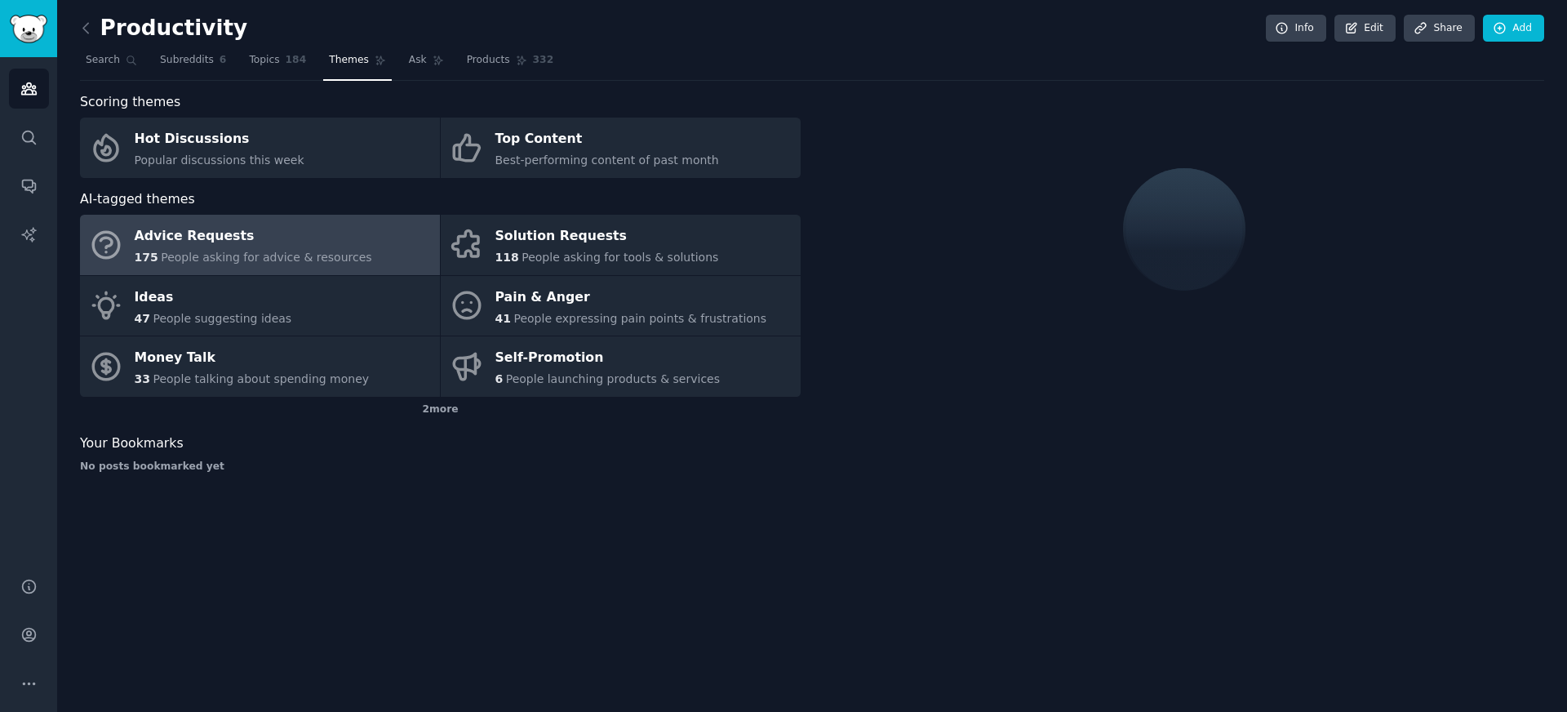
click at [422, 494] on div "Productivity Info Edit Share Add Search Subreddits 6 Topics 184 Themes Ask Prod…" at bounding box center [812, 356] width 1510 height 712
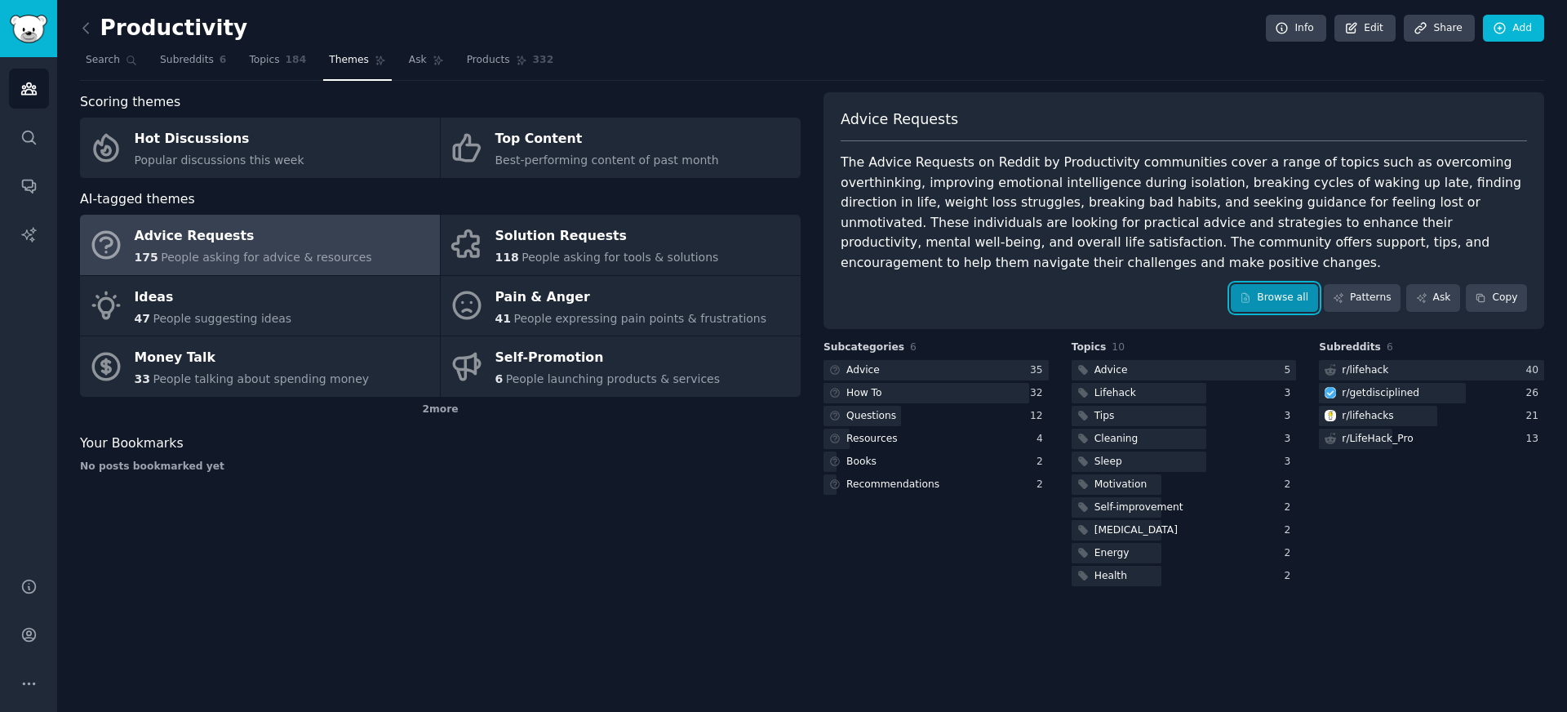
click at [1273, 294] on link "Browse all" at bounding box center [1274, 298] width 87 height 28
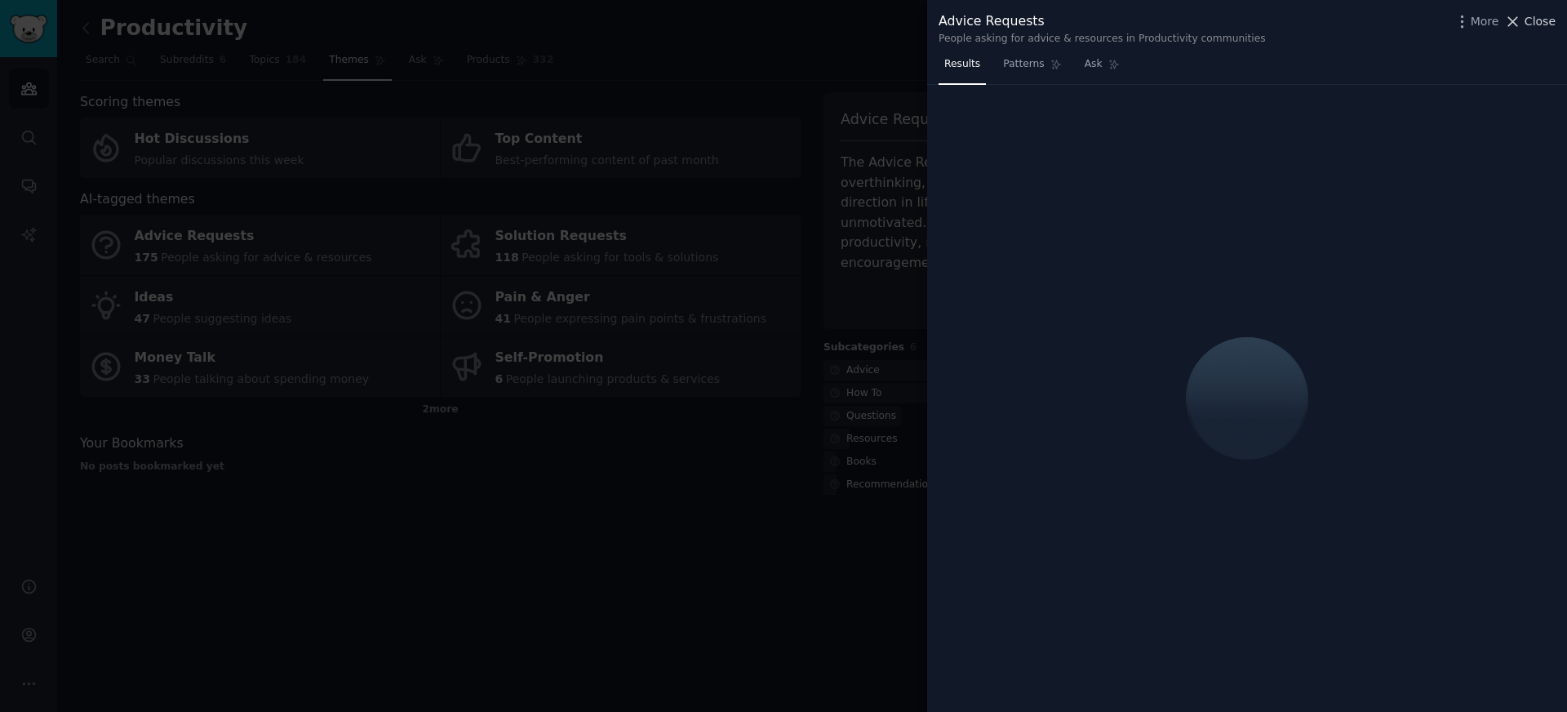
click at [1532, 13] on span "Close" at bounding box center [1540, 21] width 31 height 17
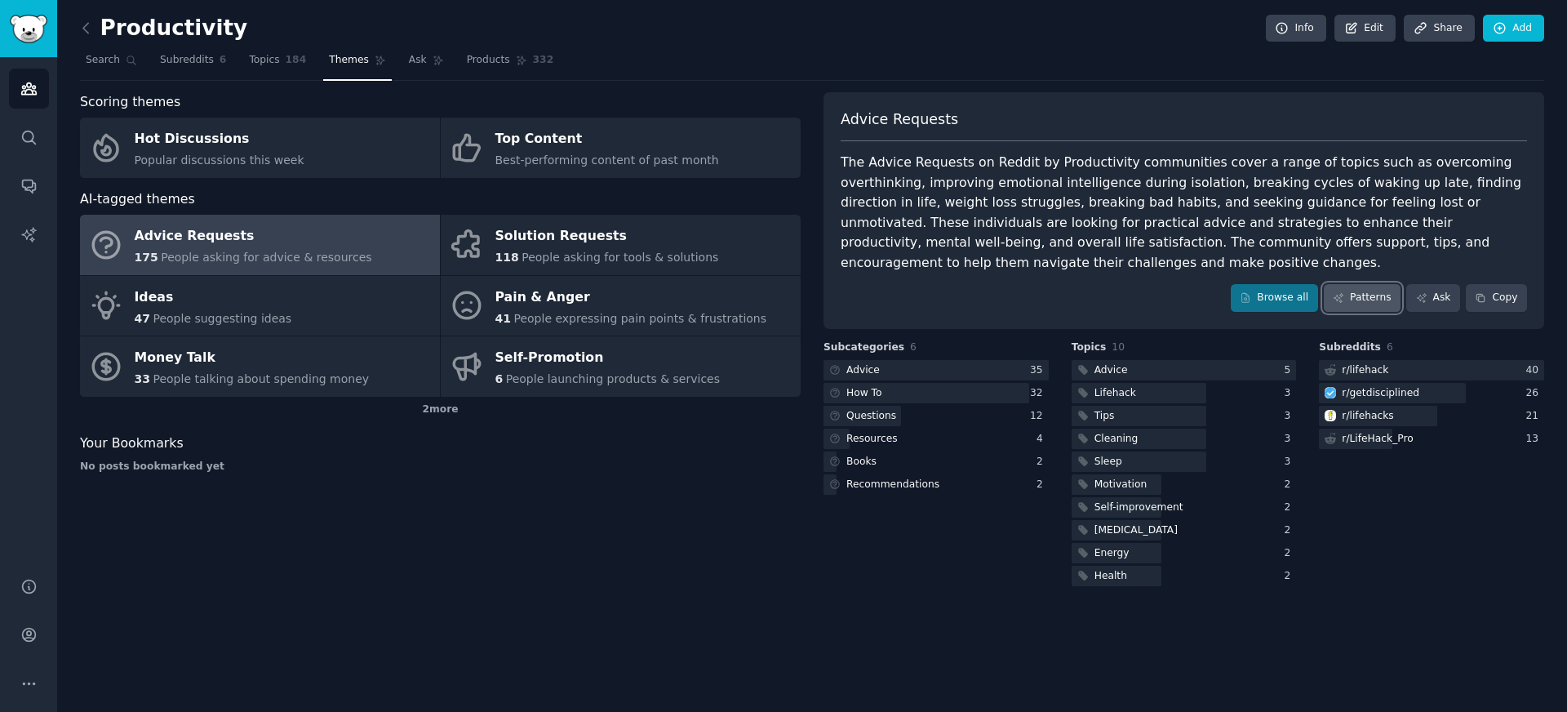
click at [1330, 311] on link "Patterns" at bounding box center [1362, 298] width 77 height 28
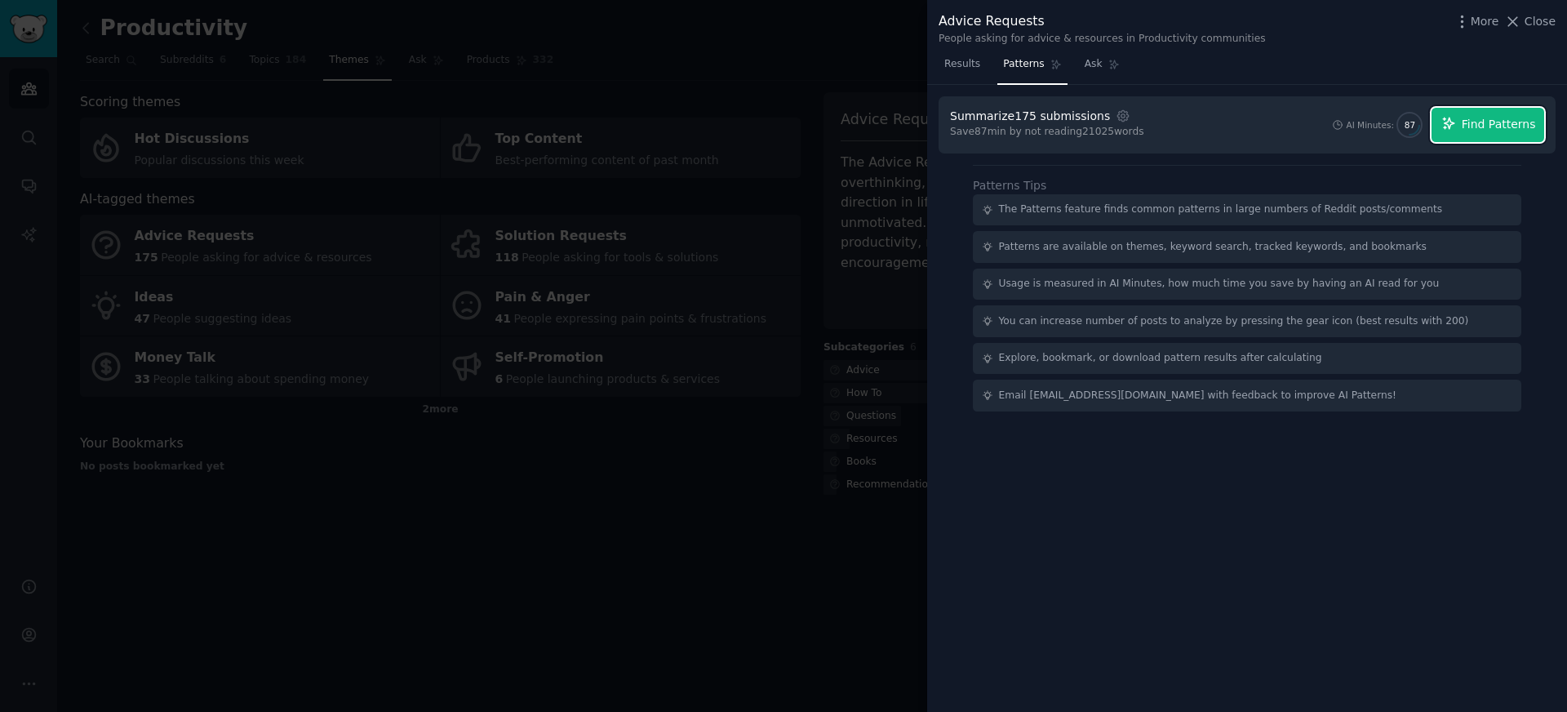
click at [1500, 129] on span "Find Patterns" at bounding box center [1499, 124] width 74 height 17
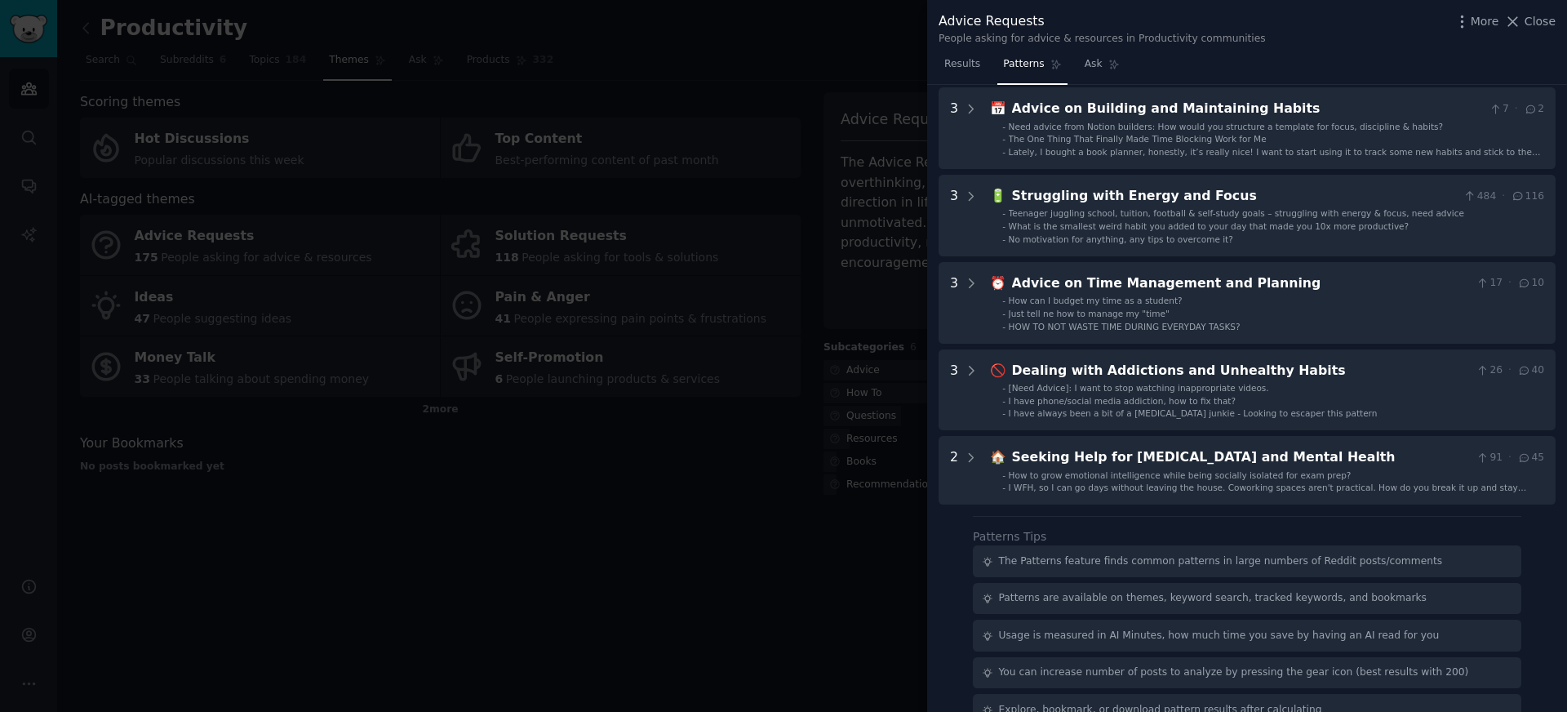
scroll to position [508, 0]
click at [1522, 20] on icon at bounding box center [1513, 21] width 17 height 17
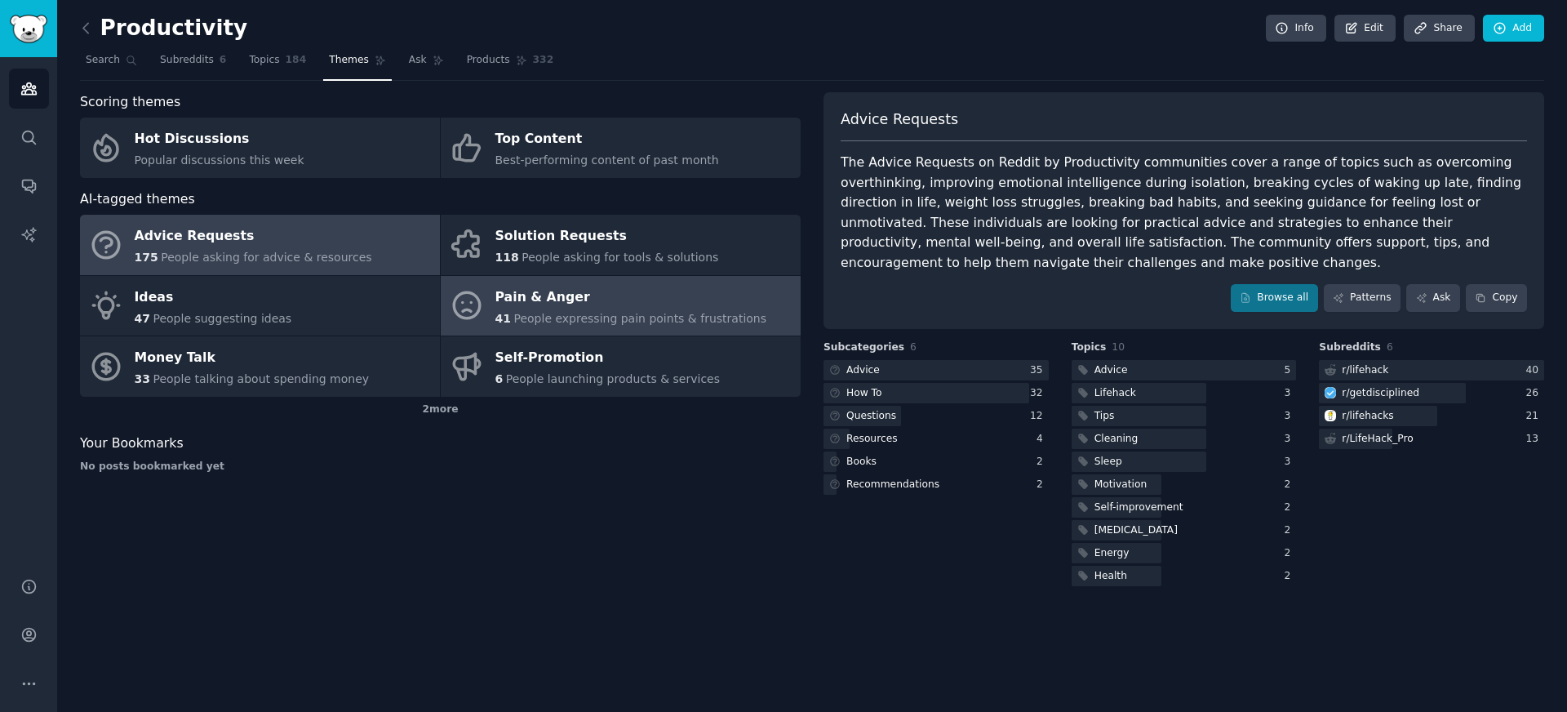
click at [566, 306] on div "Pain & Anger" at bounding box center [632, 297] width 272 height 26
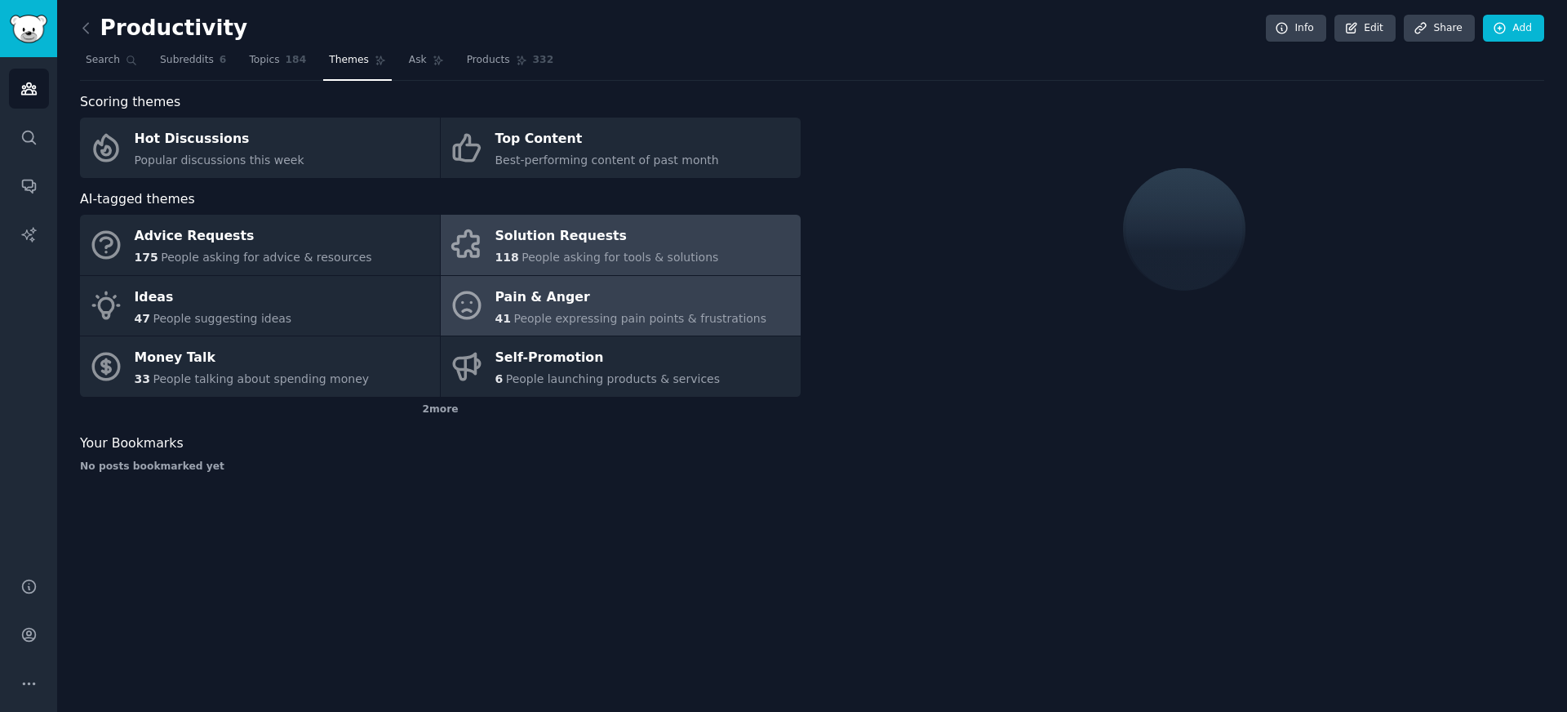
click at [741, 253] on link "Solution Requests 118 People asking for tools & solutions" at bounding box center [621, 245] width 360 height 60
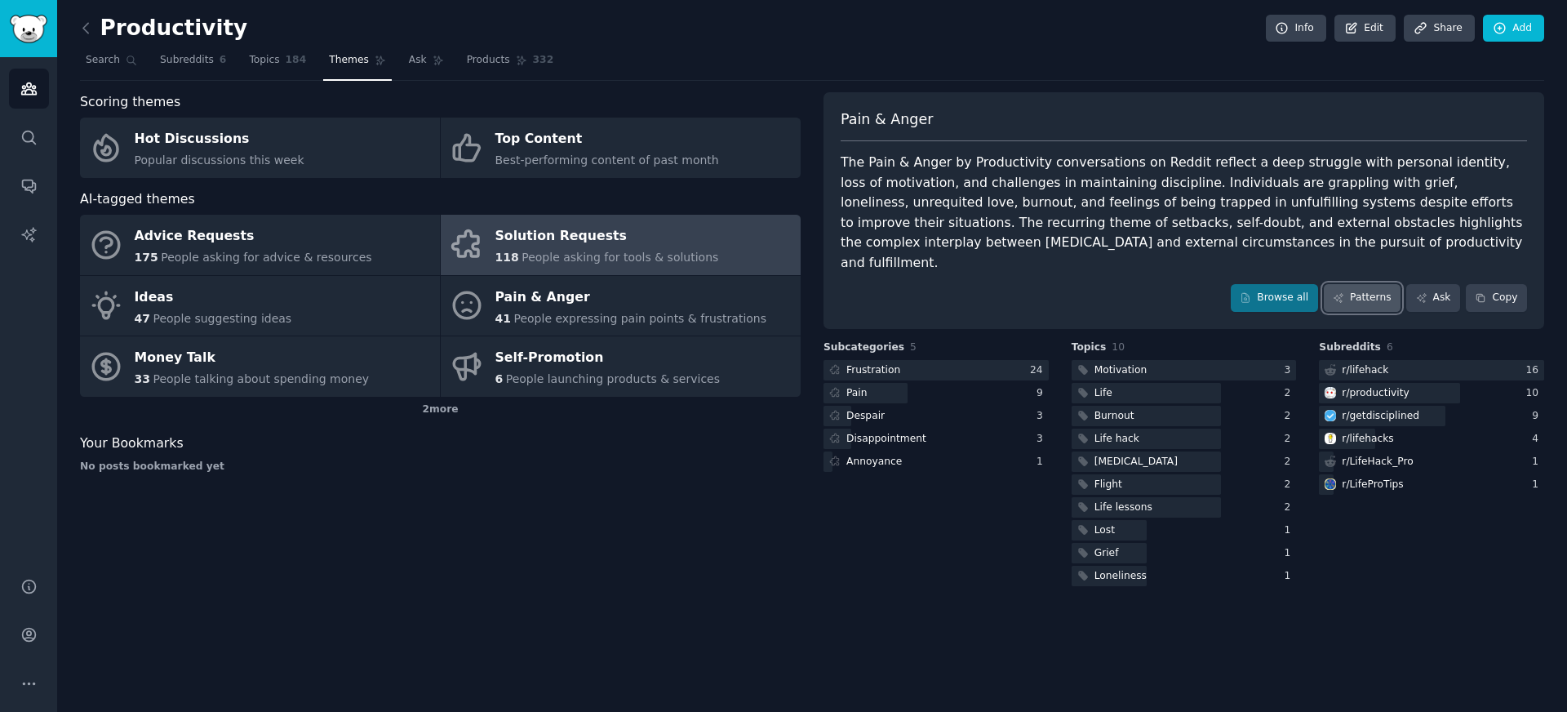
click at [1336, 292] on icon at bounding box center [1338, 297] width 11 height 11
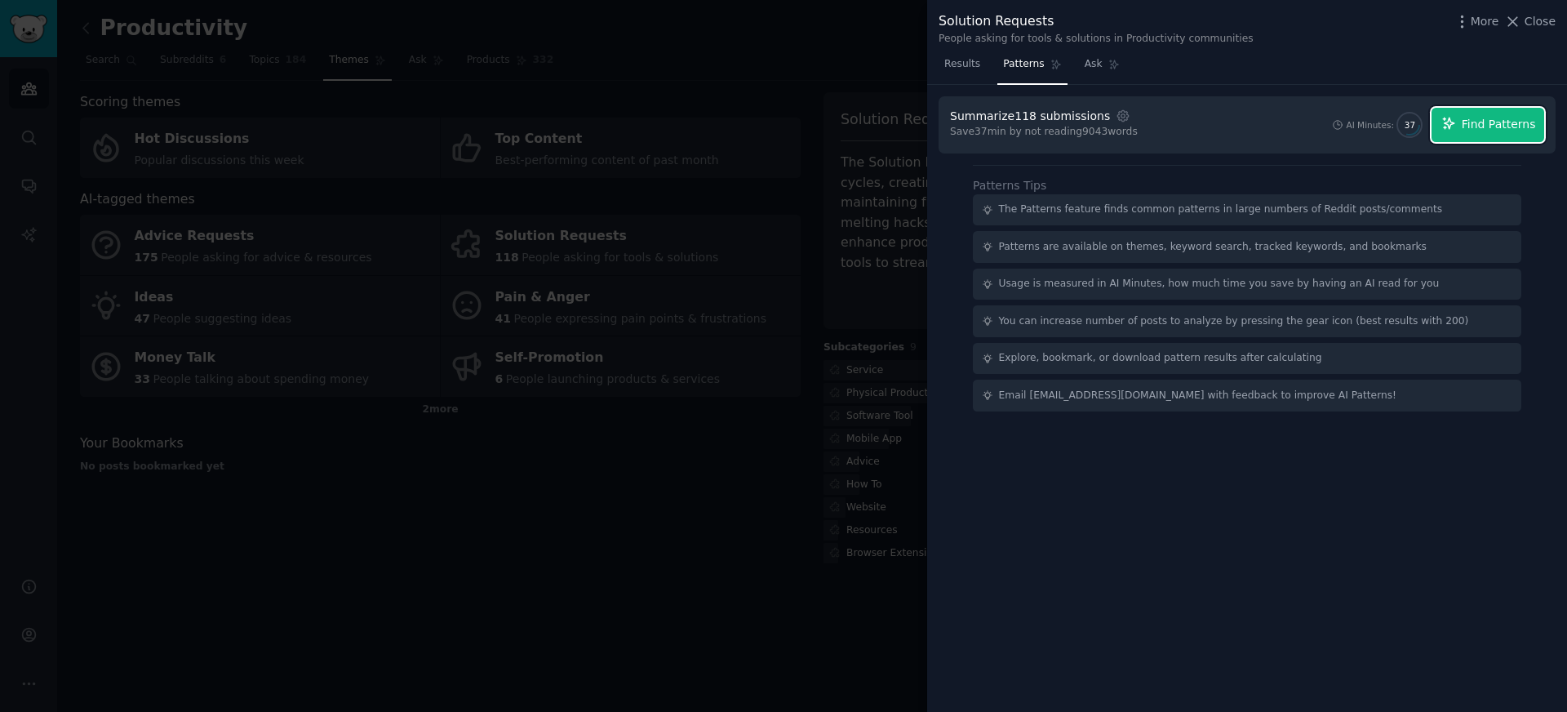
click at [1500, 131] on span "Find Patterns" at bounding box center [1499, 124] width 74 height 17
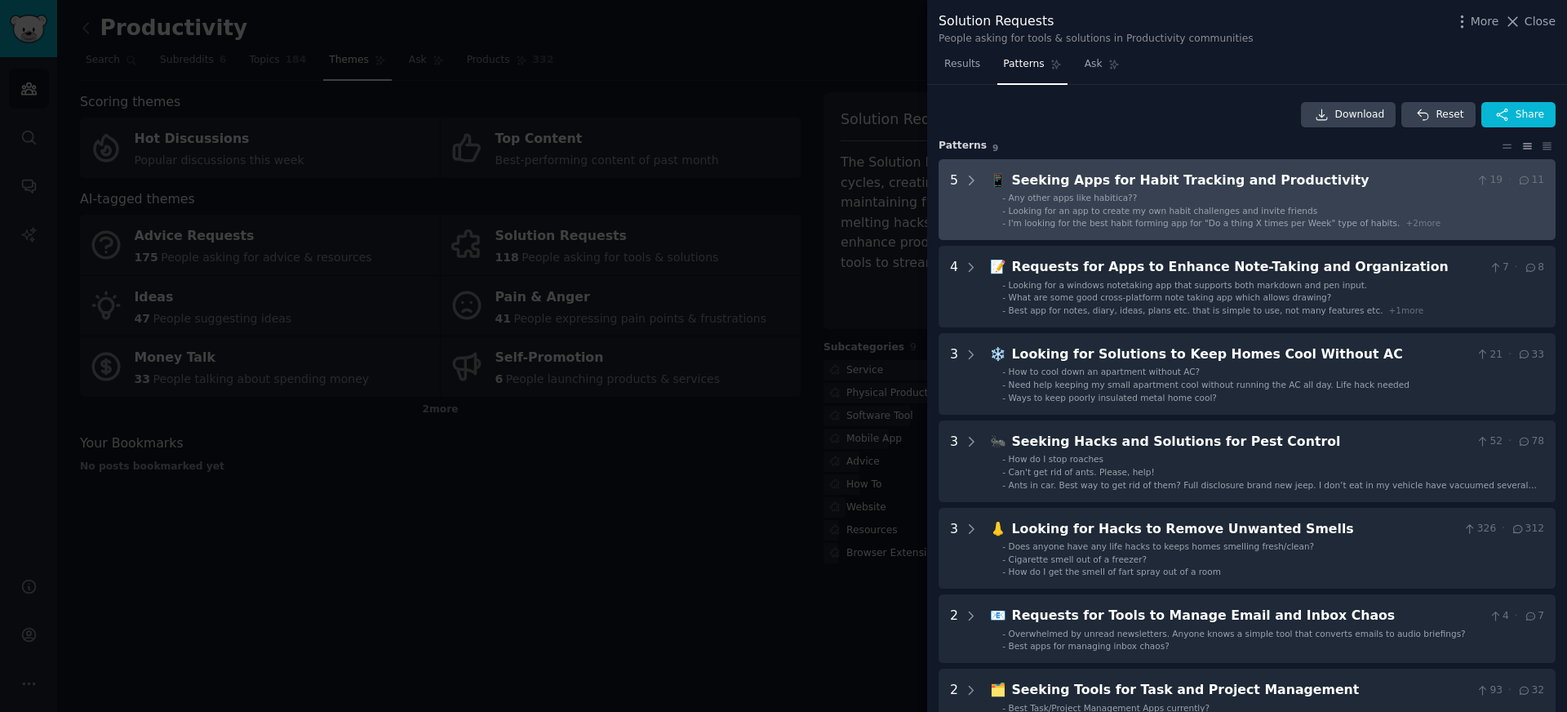
click at [1171, 177] on div "Seeking Apps for Habit Tracking and Productivity" at bounding box center [1241, 181] width 458 height 20
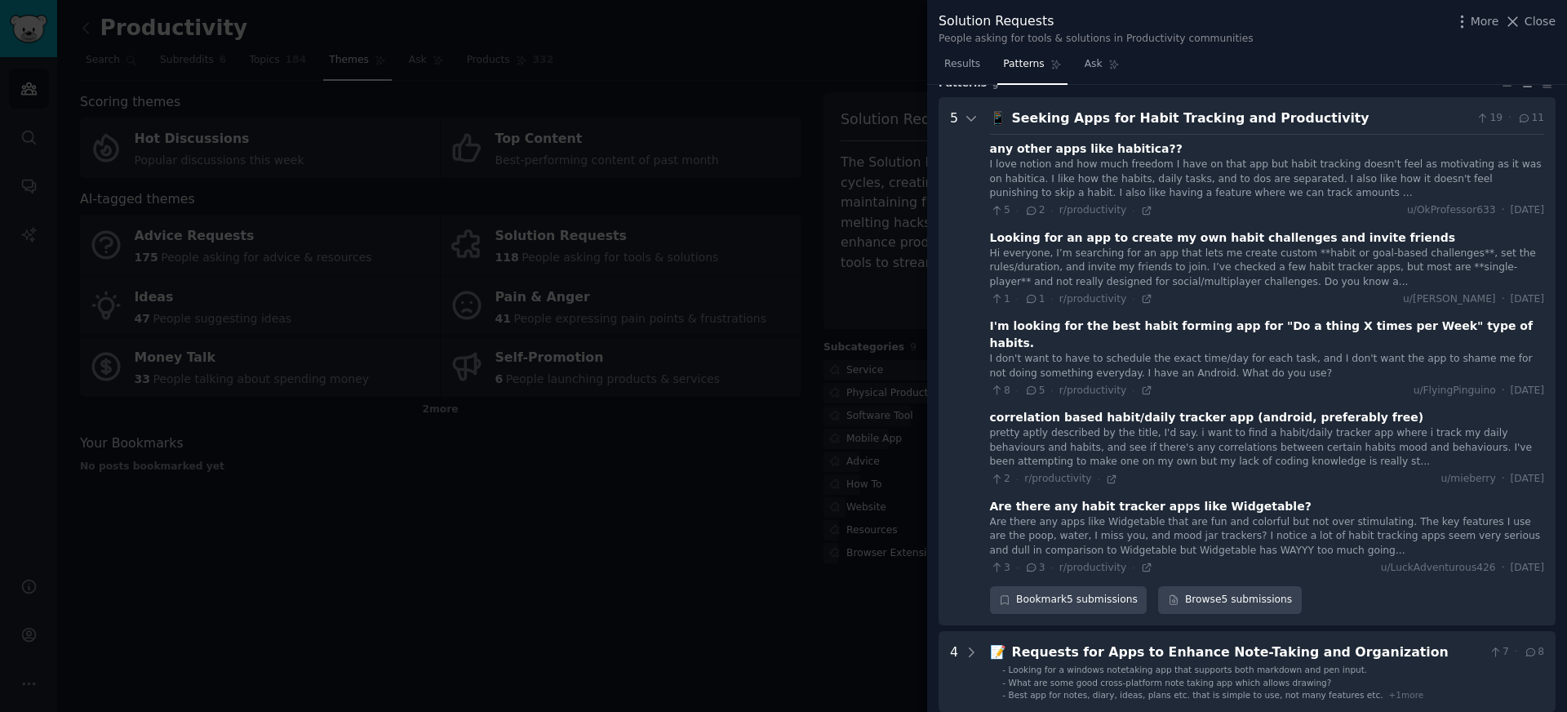
scroll to position [59, 0]
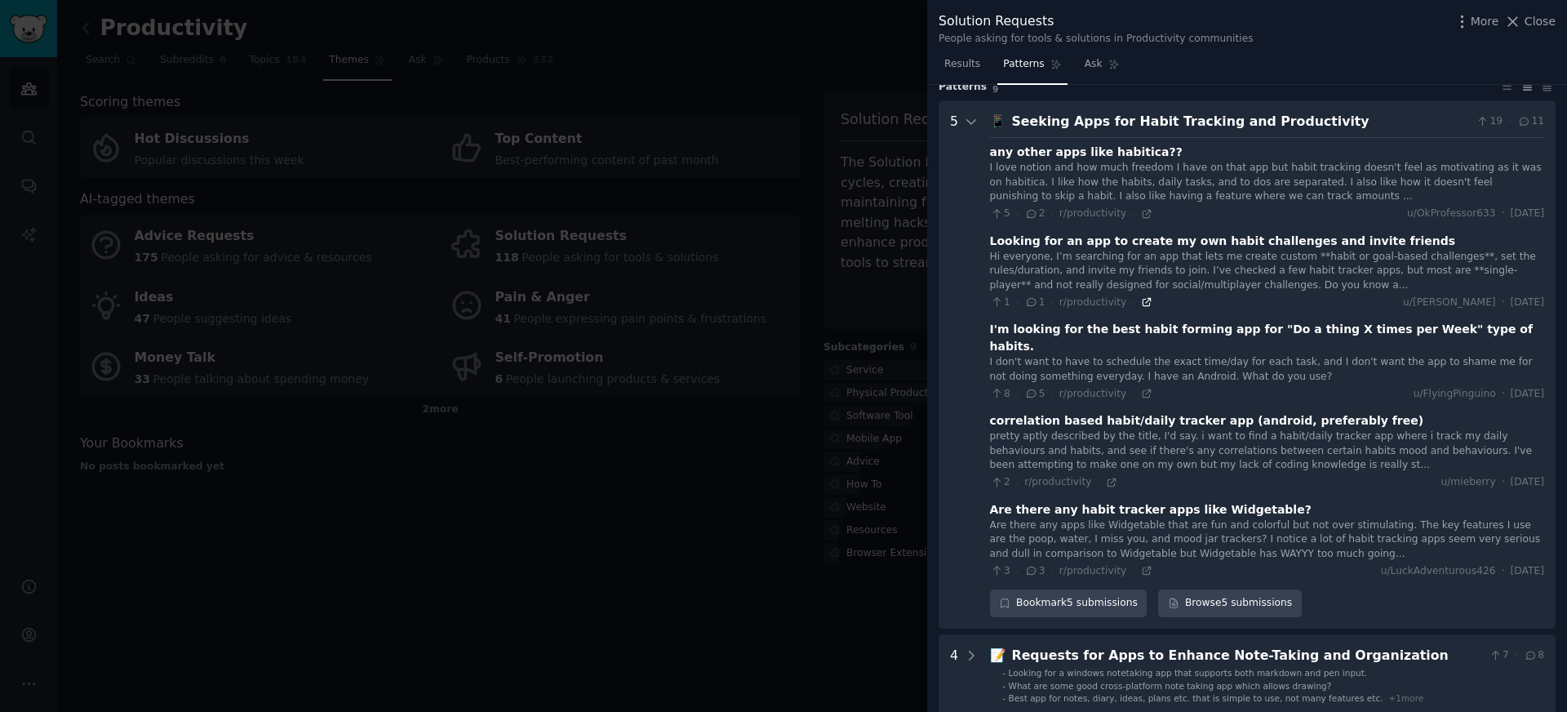
click at [1142, 301] on icon at bounding box center [1146, 301] width 11 height 11
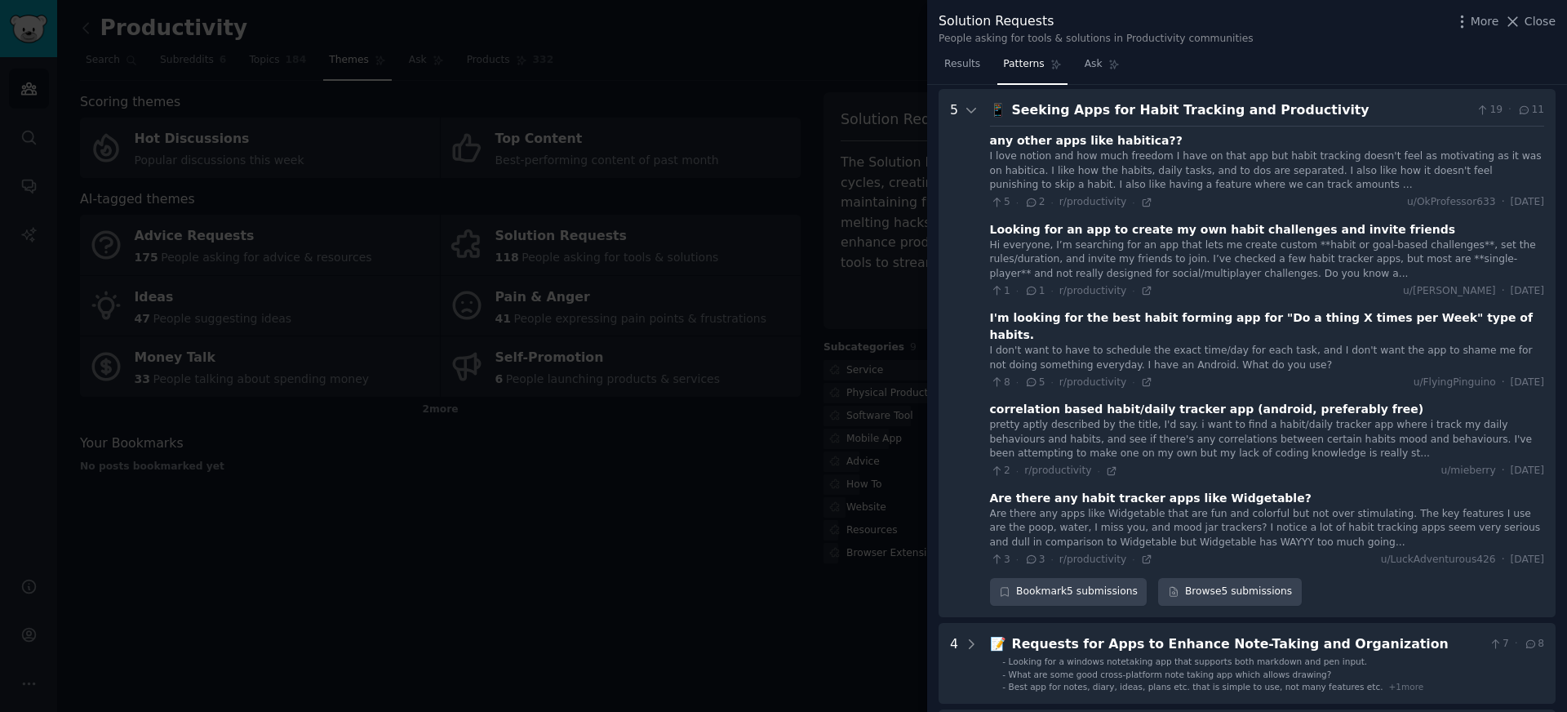
scroll to position [73, 0]
click at [1107, 463] on icon at bounding box center [1111, 468] width 11 height 11
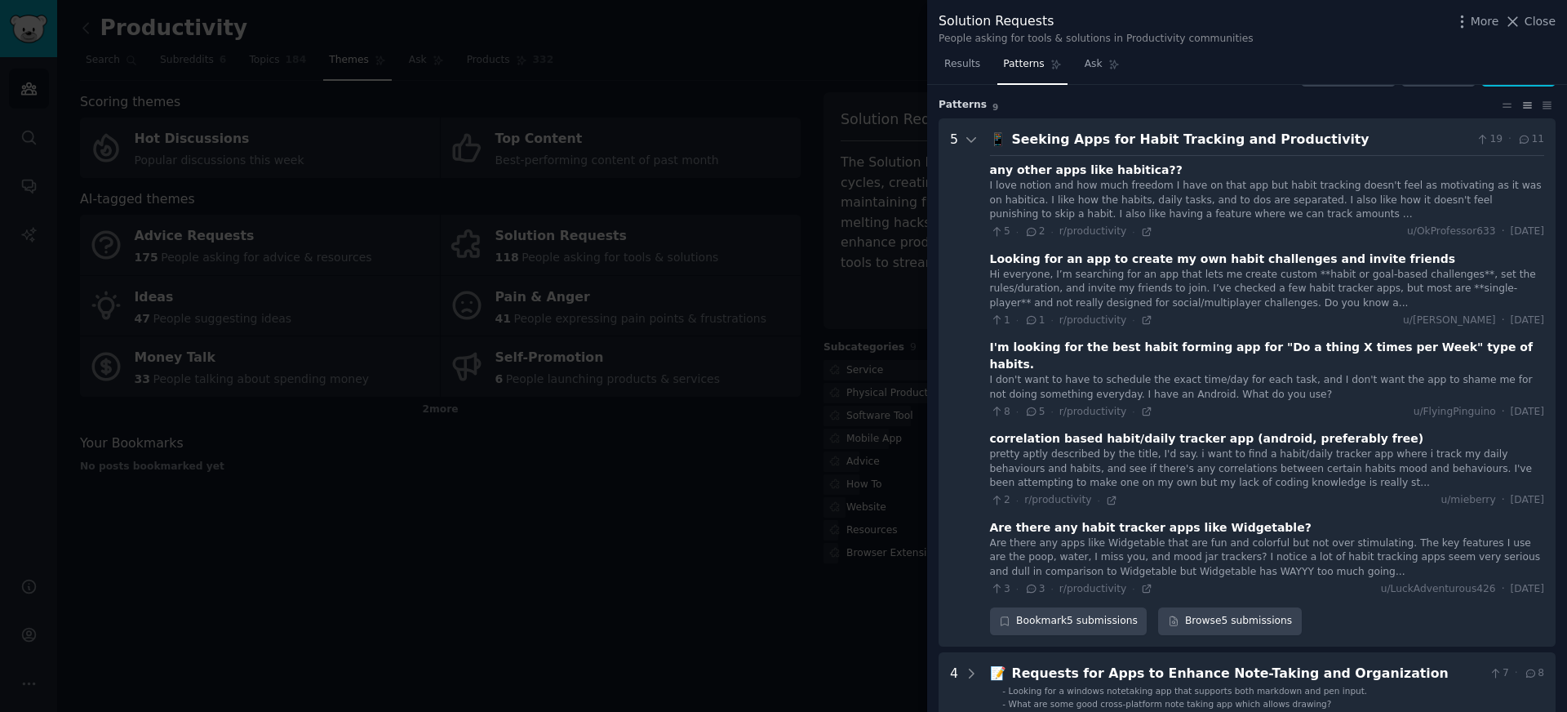
scroll to position [0, 0]
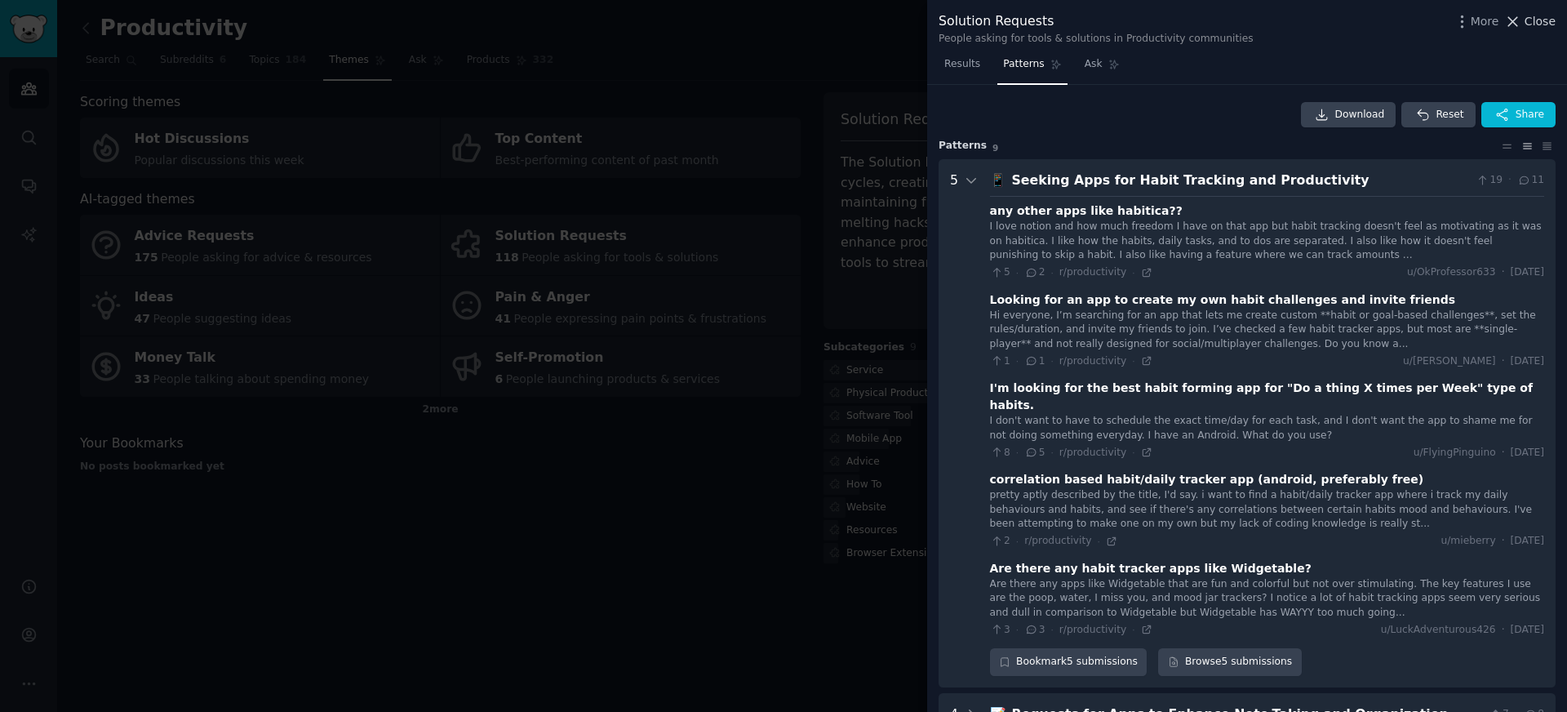
click at [1532, 24] on span "Close" at bounding box center [1540, 21] width 31 height 17
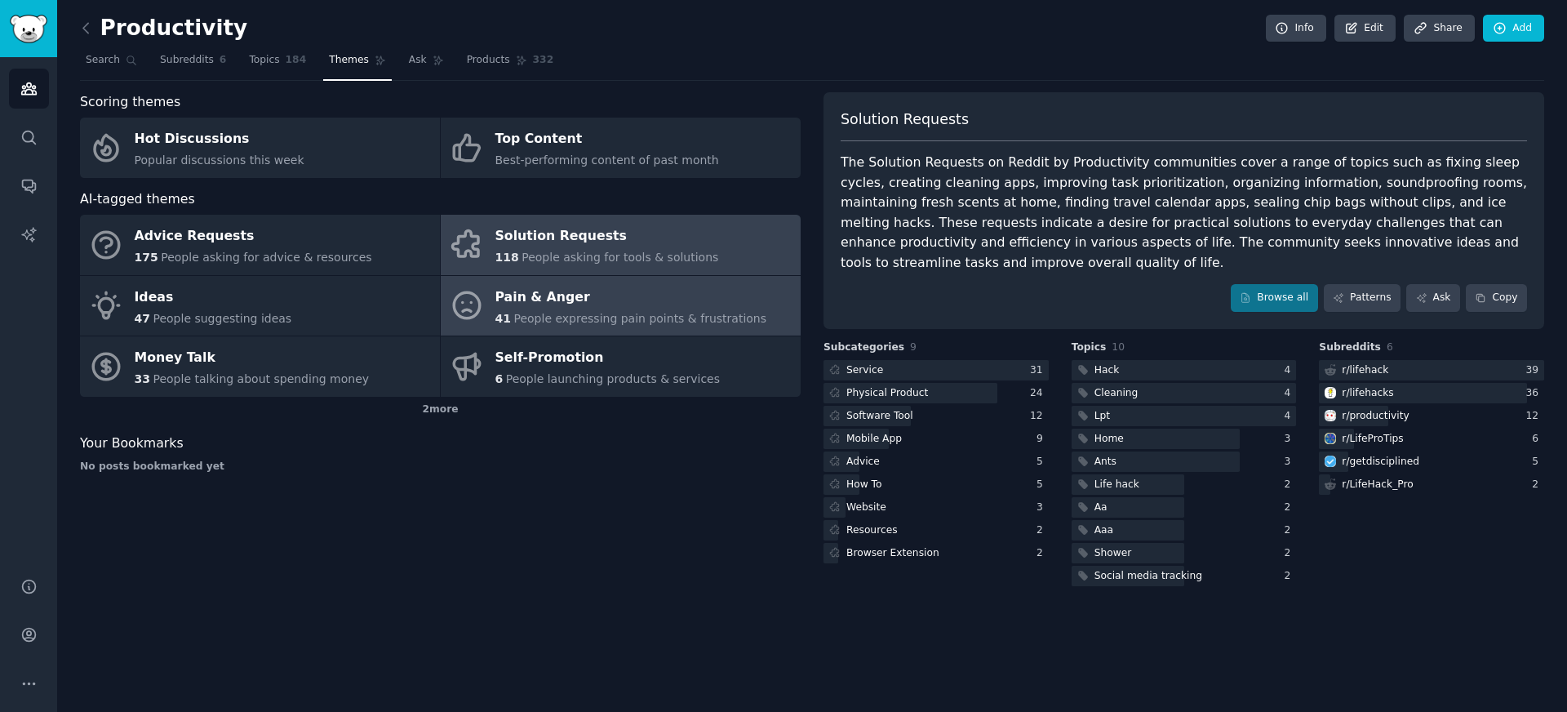
click at [478, 294] on icon at bounding box center [467, 305] width 34 height 34
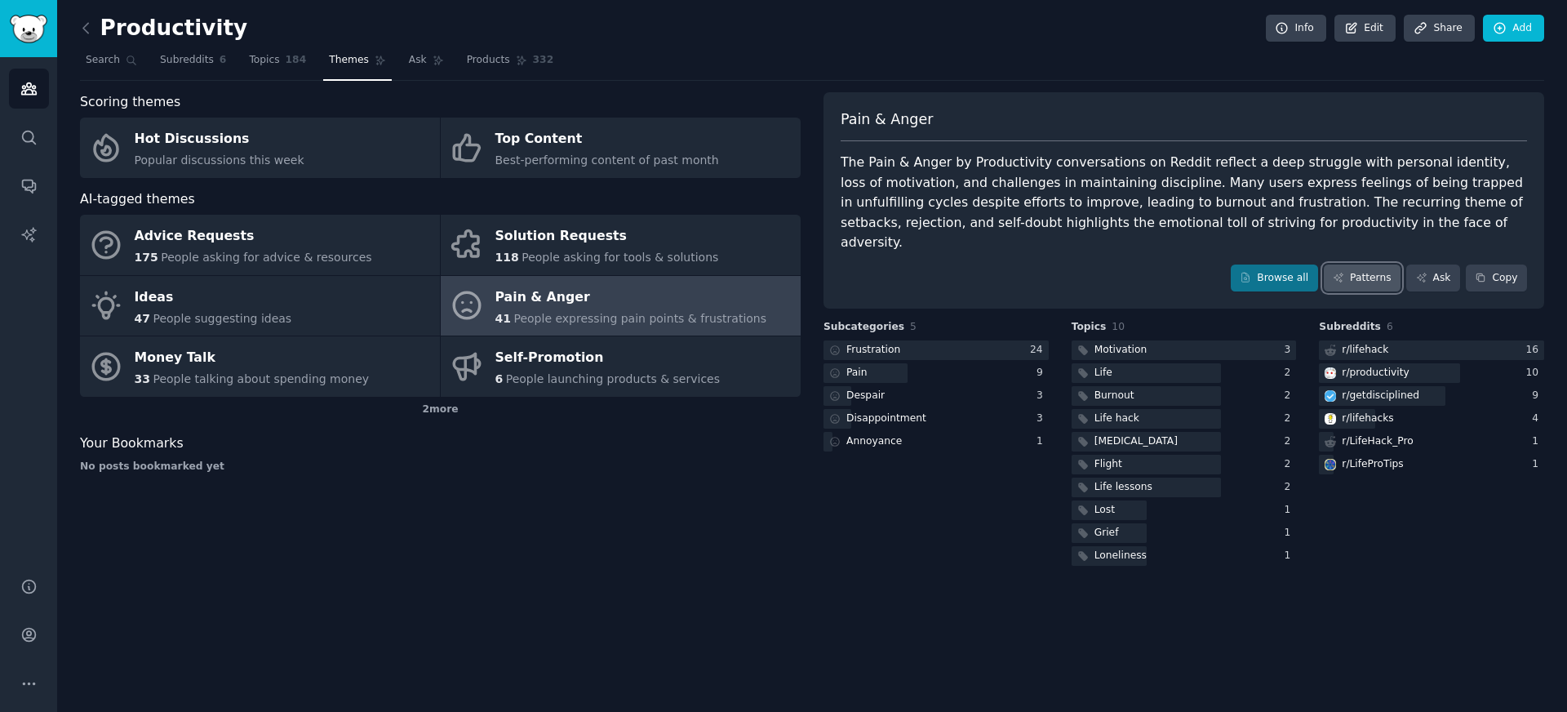
click at [1382, 265] on link "Patterns" at bounding box center [1362, 279] width 77 height 28
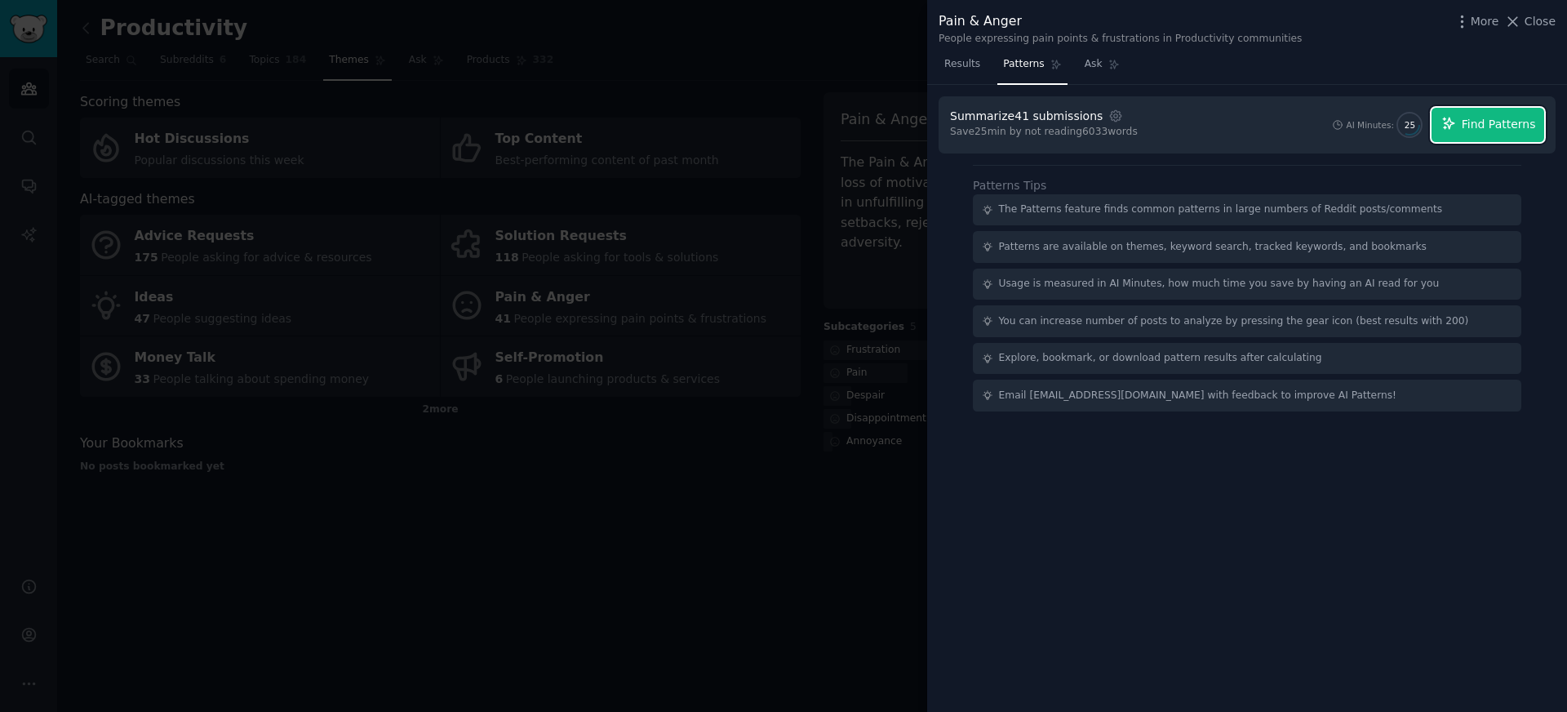
click at [1477, 122] on span "Find Patterns" at bounding box center [1499, 124] width 74 height 17
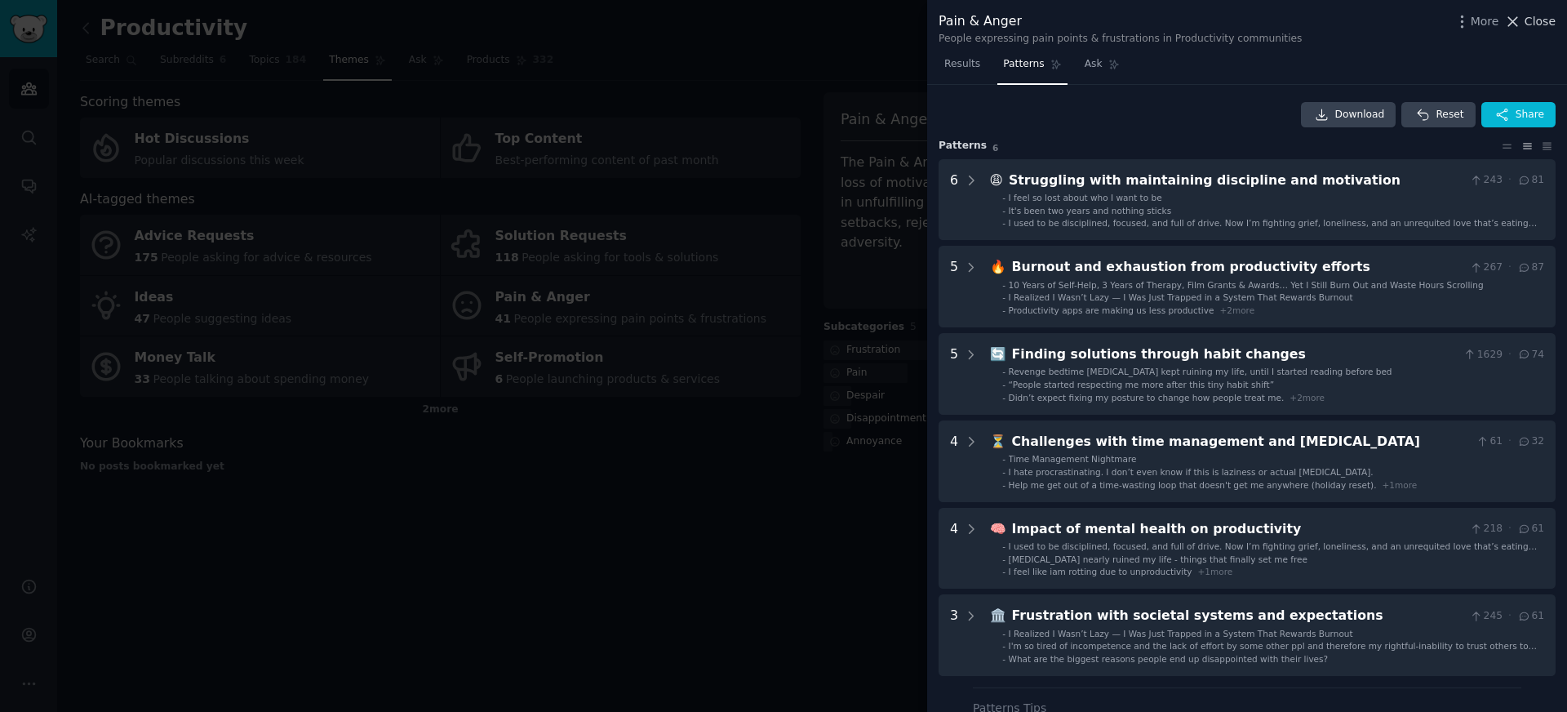
click at [1520, 23] on icon at bounding box center [1513, 21] width 17 height 17
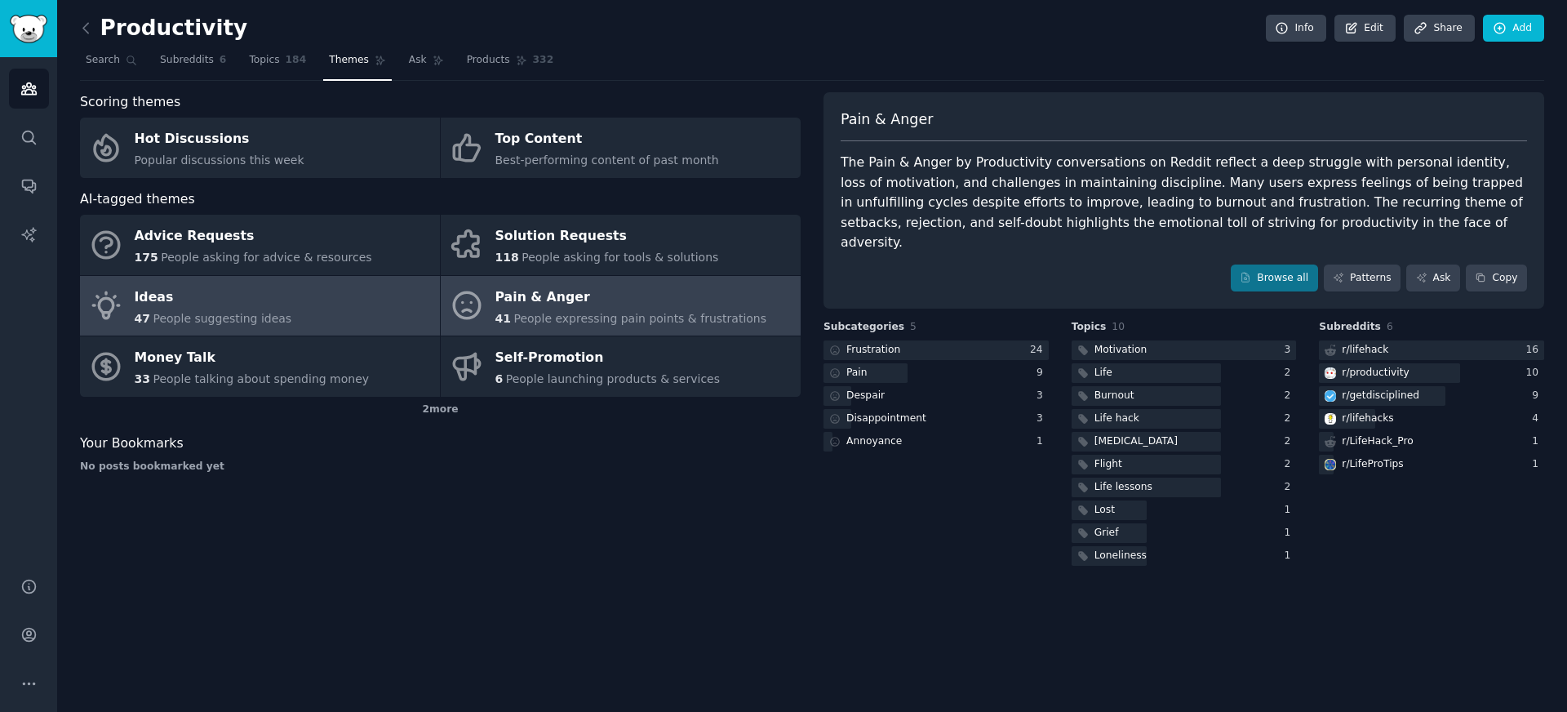
click at [327, 307] on link "Ideas 47 People suggesting ideas" at bounding box center [260, 306] width 360 height 60
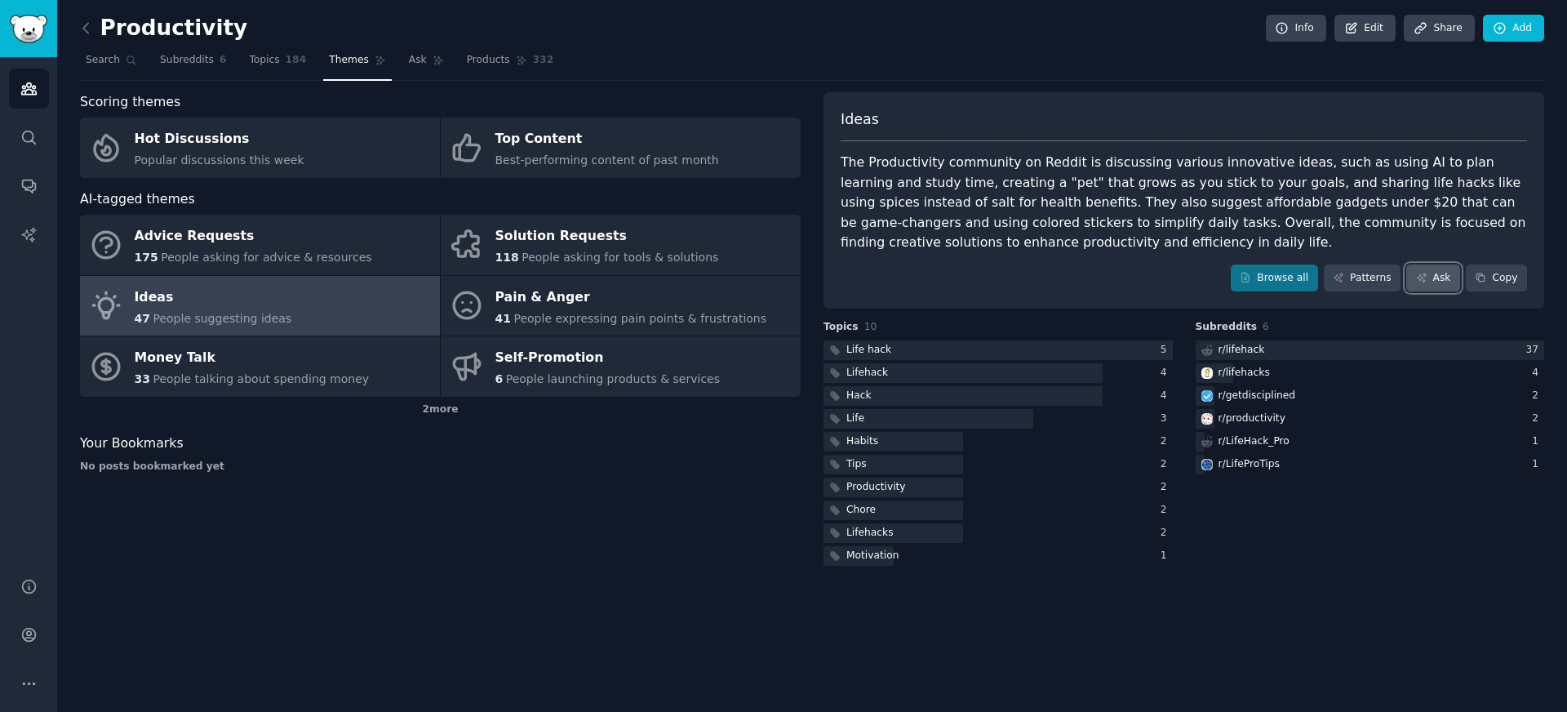
click at [1440, 275] on link "Ask" at bounding box center [1434, 279] width 54 height 28
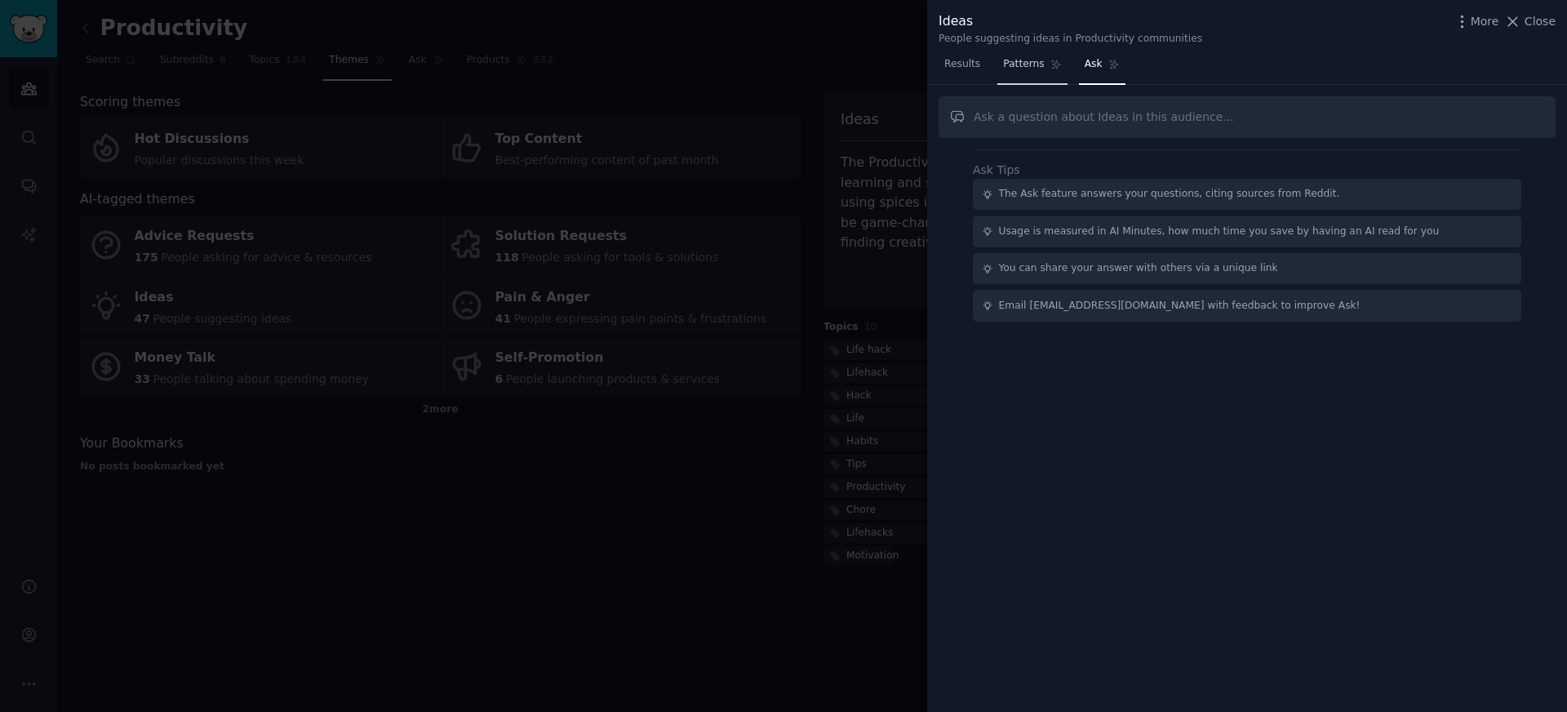
click at [1029, 72] on link "Patterns" at bounding box center [1032, 67] width 69 height 33
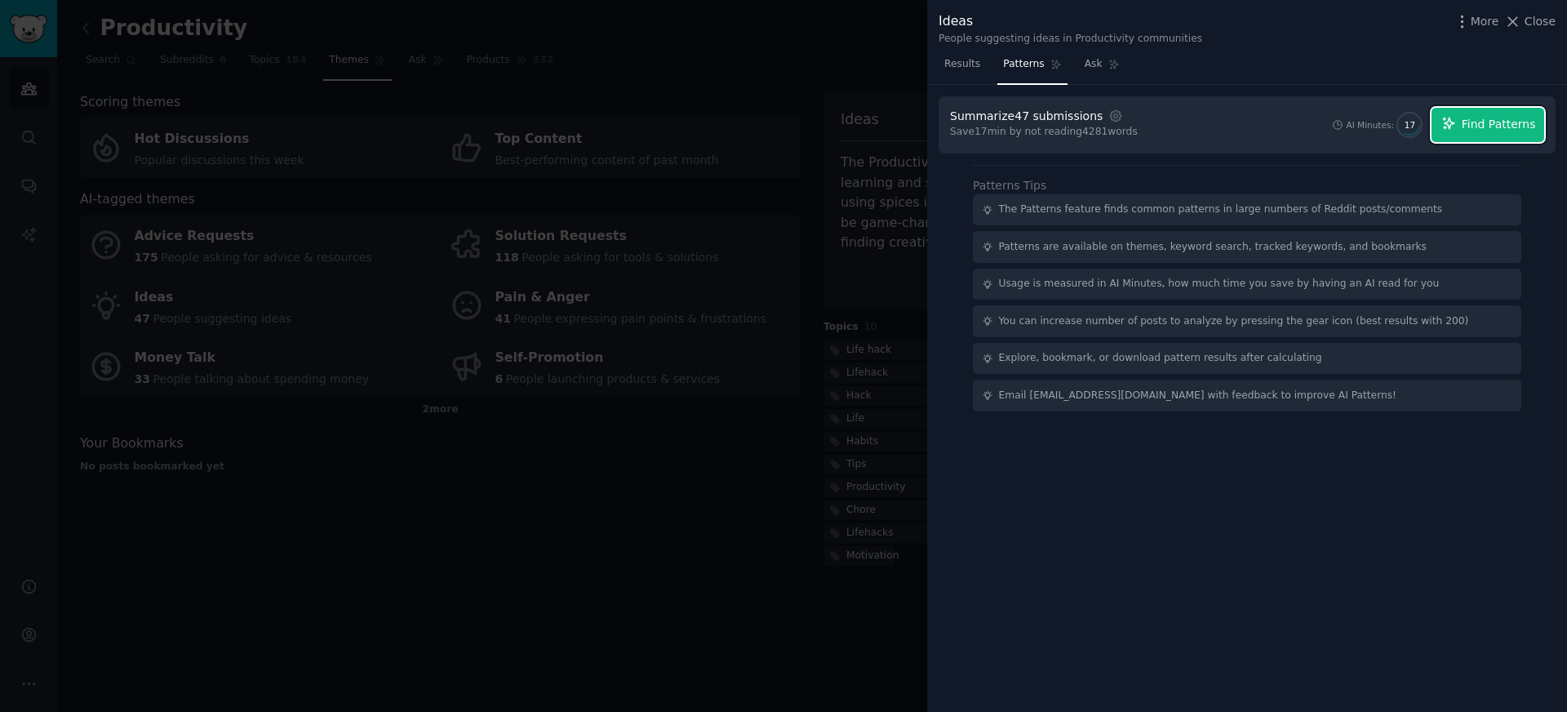
click at [1475, 119] on span "Find Patterns" at bounding box center [1499, 124] width 74 height 17
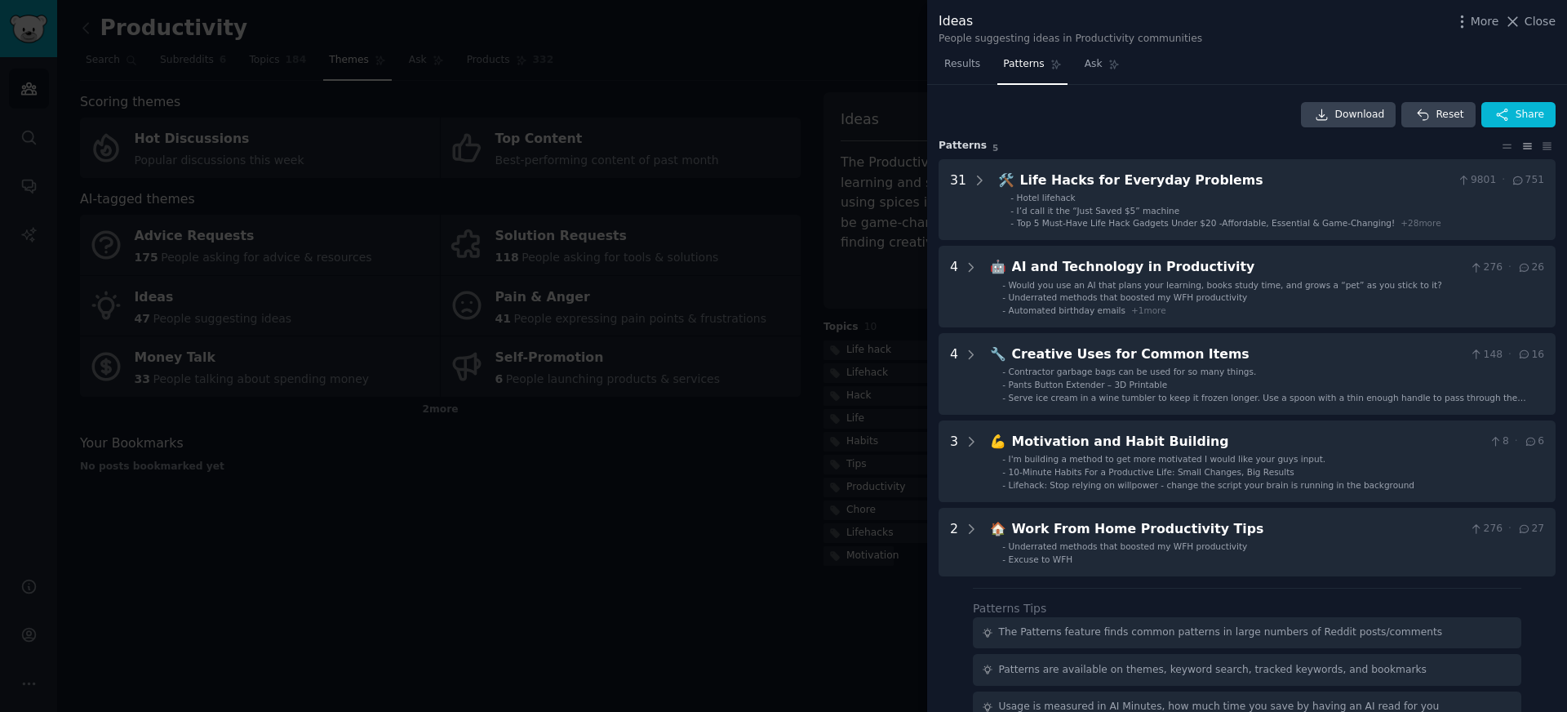
click at [477, 209] on div at bounding box center [783, 356] width 1567 height 712
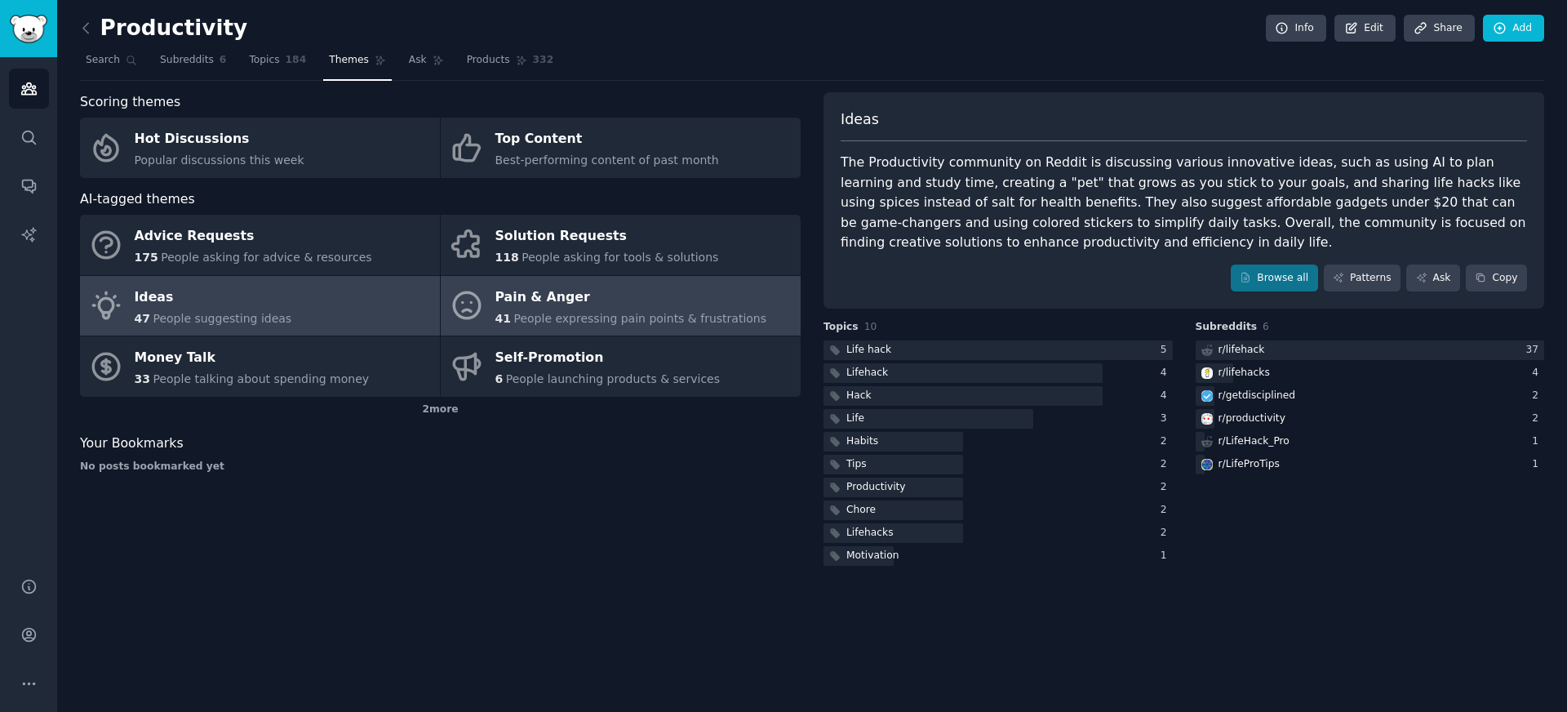
click at [552, 312] on span "People expressing pain points & frustrations" at bounding box center [640, 318] width 253 height 13
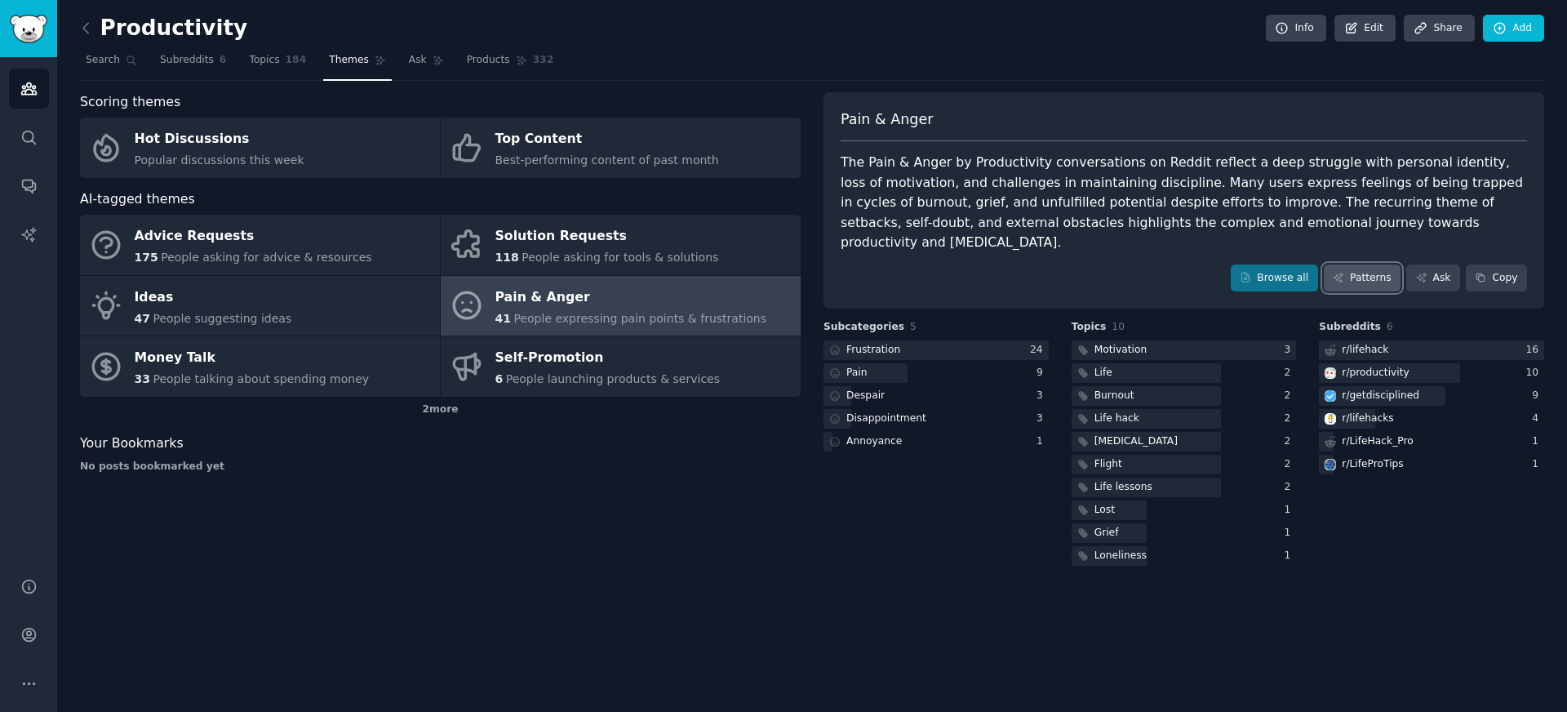
click at [1373, 265] on link "Patterns" at bounding box center [1362, 279] width 77 height 28
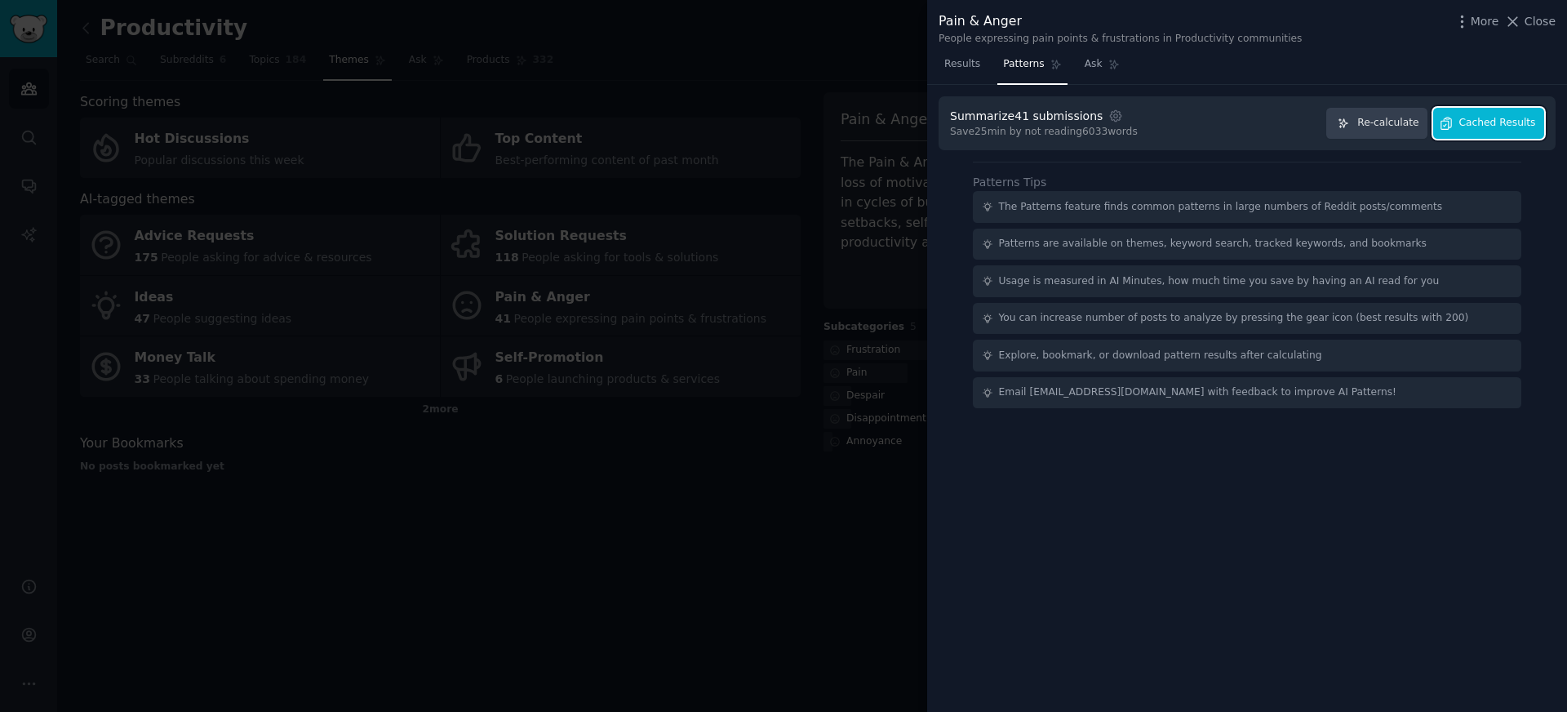
click at [1522, 119] on span "Cached Results" at bounding box center [1498, 123] width 77 height 15
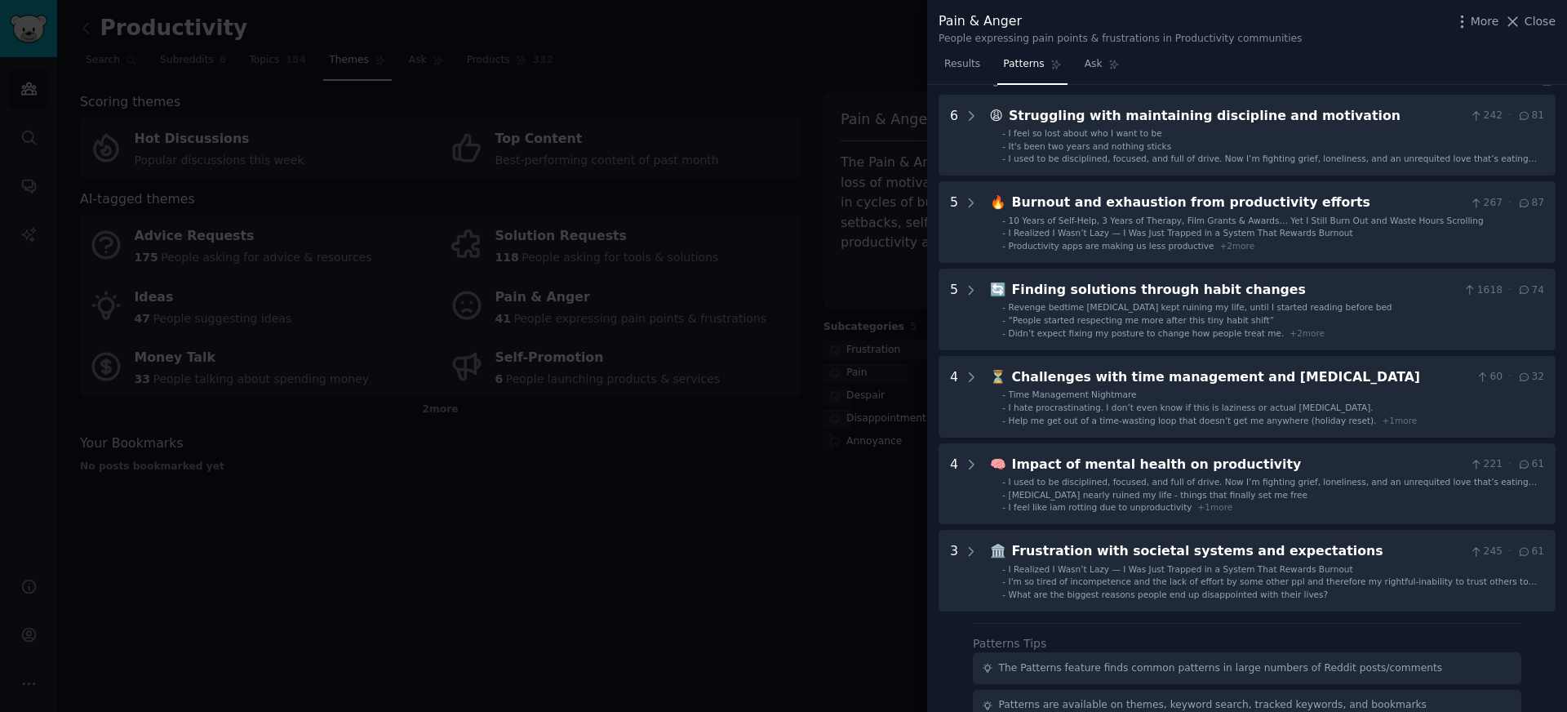
scroll to position [66, 0]
click at [168, 27] on div at bounding box center [783, 356] width 1567 height 712
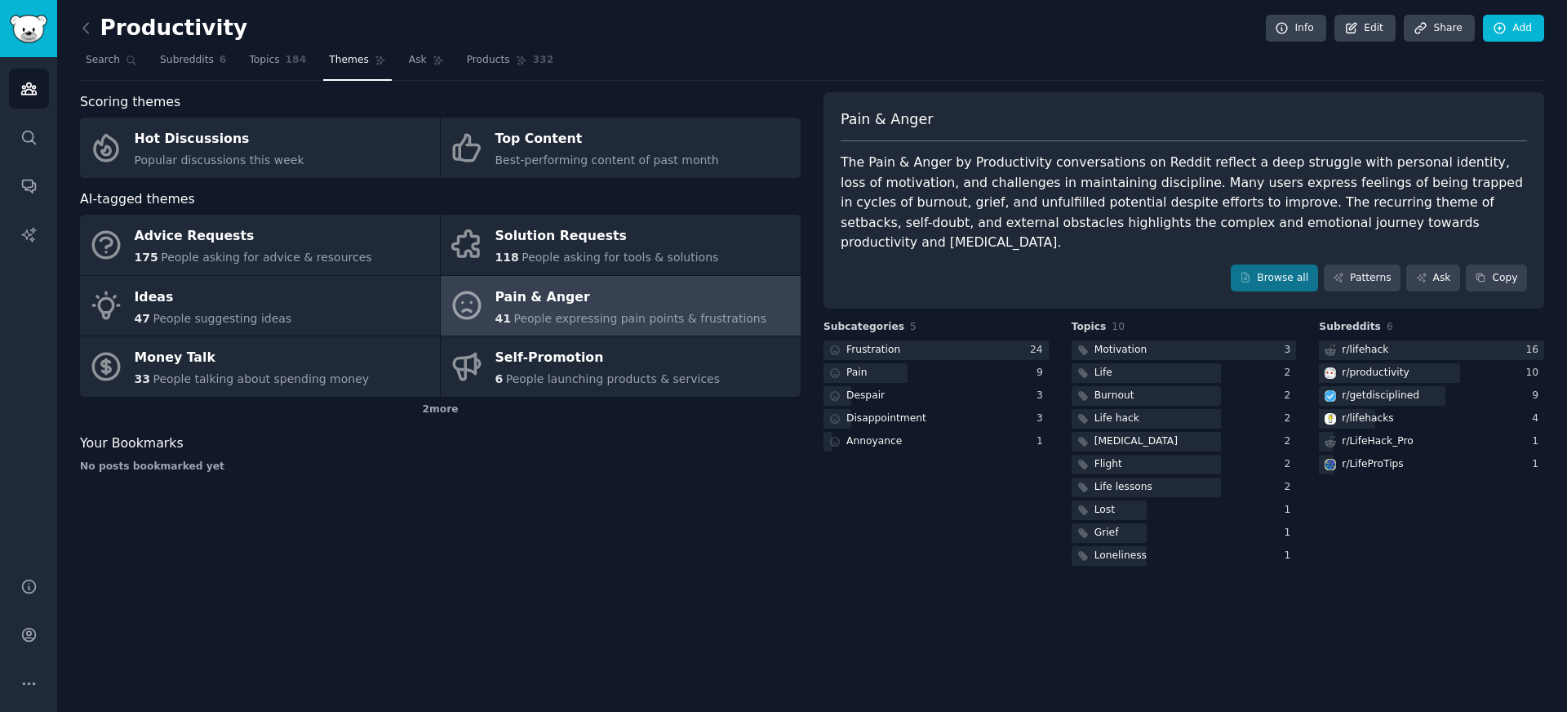
click at [70, 22] on div "Productivity Info Edit Share Add Search Subreddits 6 Topics 184 Themes Ask Prod…" at bounding box center [812, 356] width 1510 height 712
click at [97, 22] on link at bounding box center [90, 29] width 20 height 26
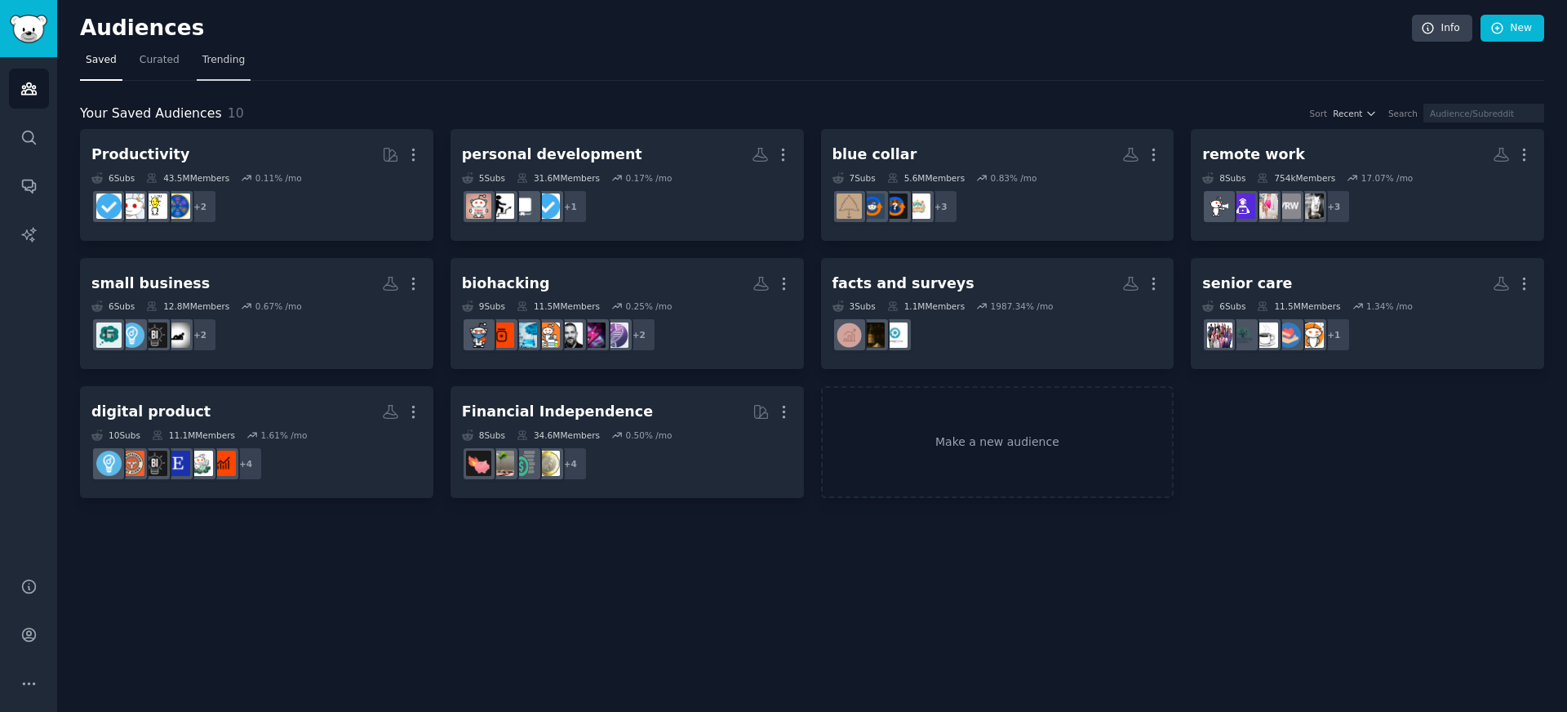
click at [215, 64] on span "Trending" at bounding box center [223, 60] width 42 height 15
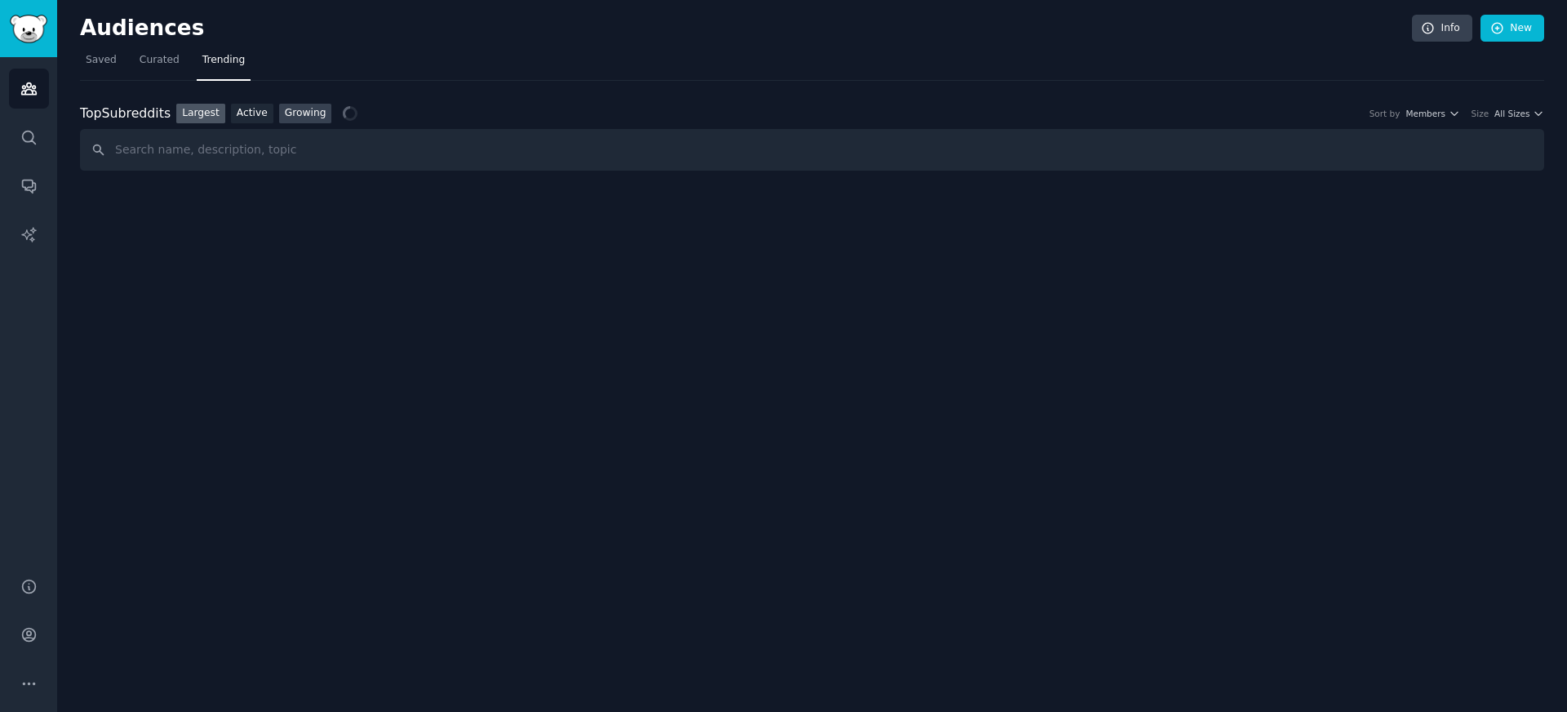
click at [316, 117] on link "Growing" at bounding box center [305, 114] width 53 height 20
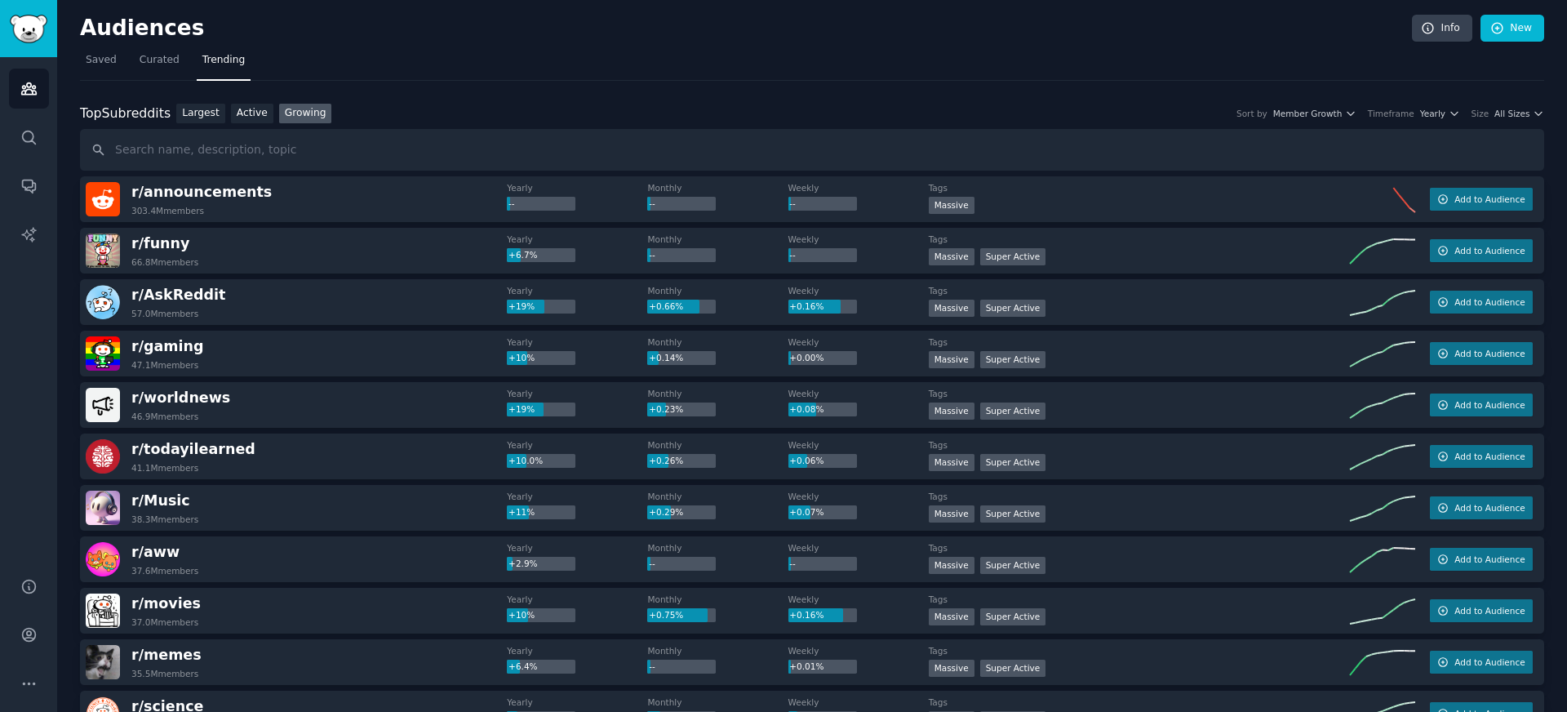
click at [1167, 68] on nav "Saved Curated Trending" at bounding box center [812, 63] width 1465 height 33
click at [1495, 115] on span "All Sizes" at bounding box center [1512, 113] width 35 height 11
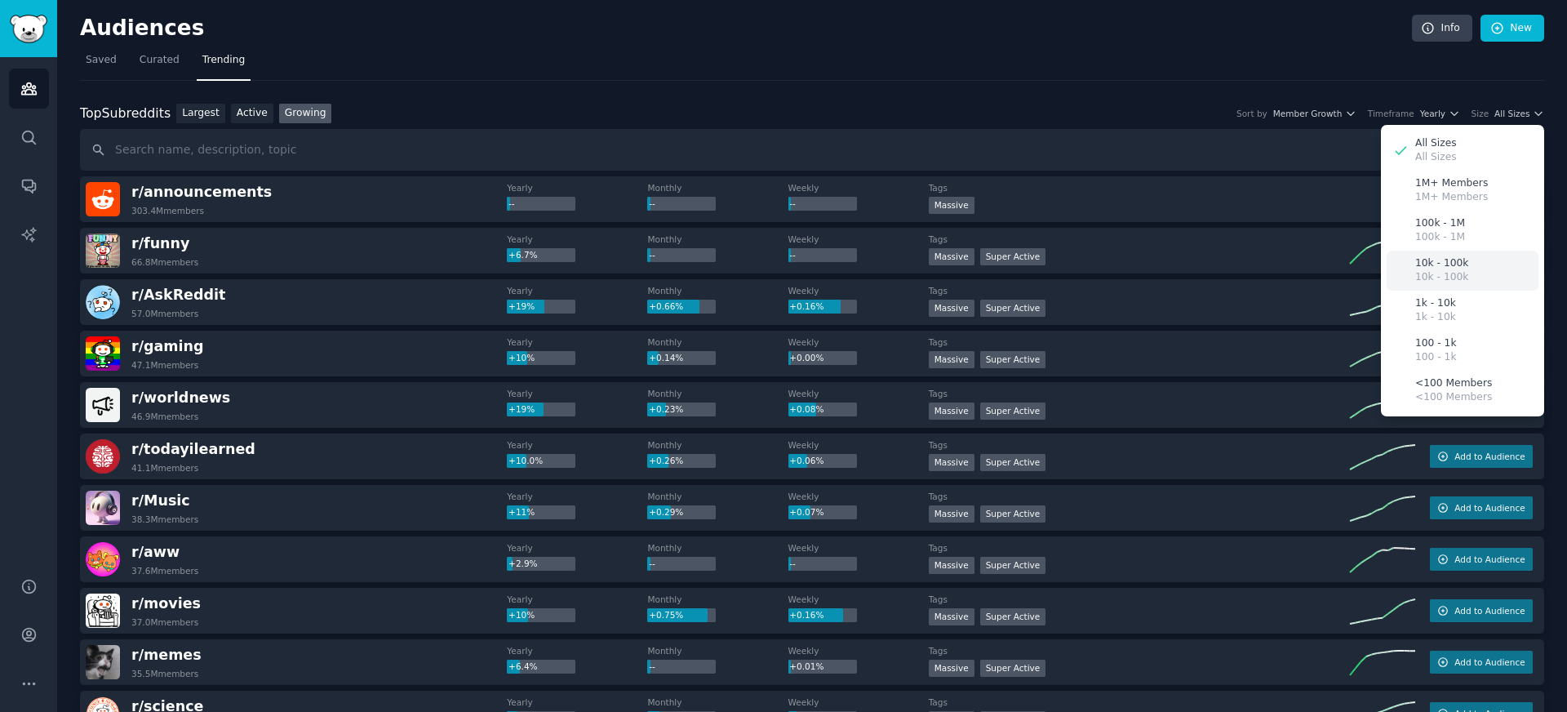
click at [1441, 263] on p "10k - 100k" at bounding box center [1442, 263] width 53 height 15
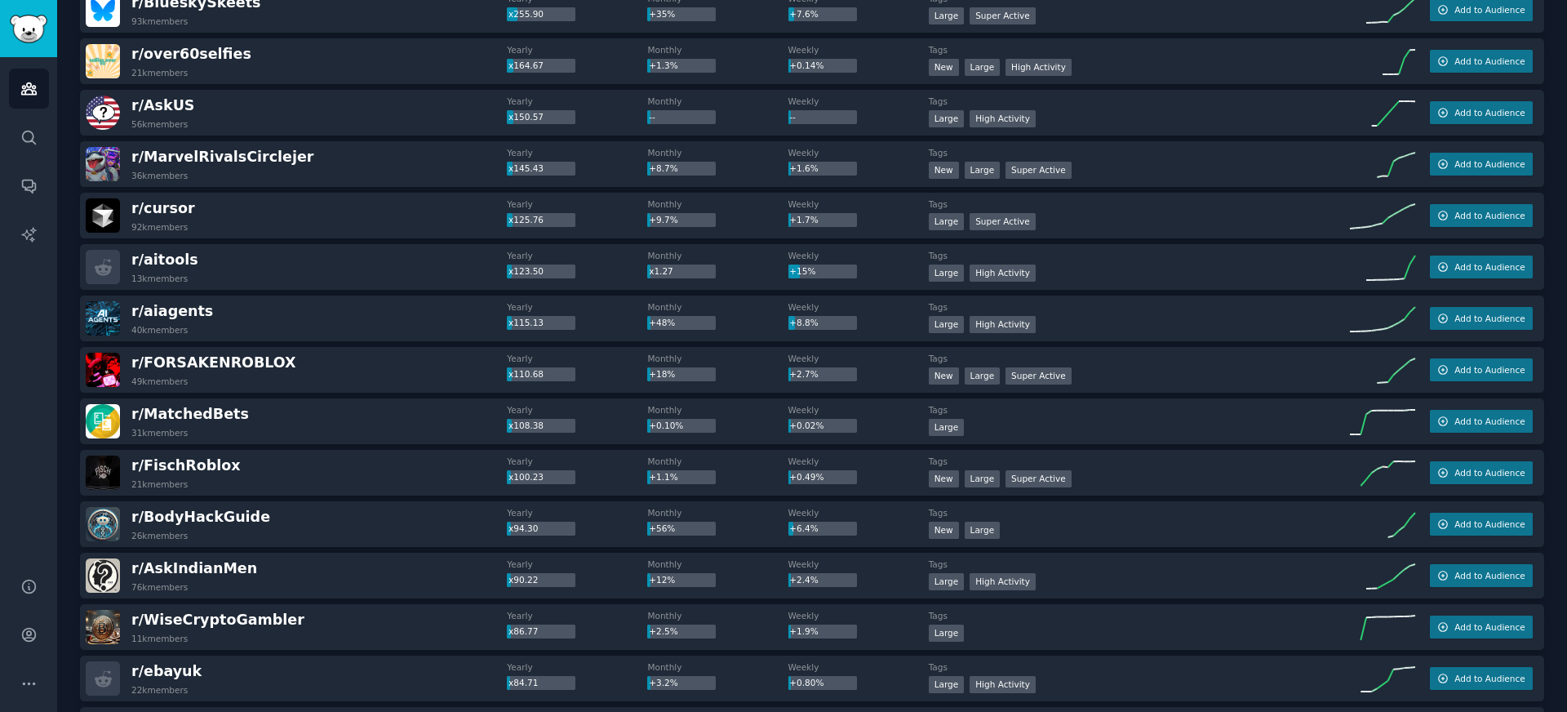
scroll to position [602, 0]
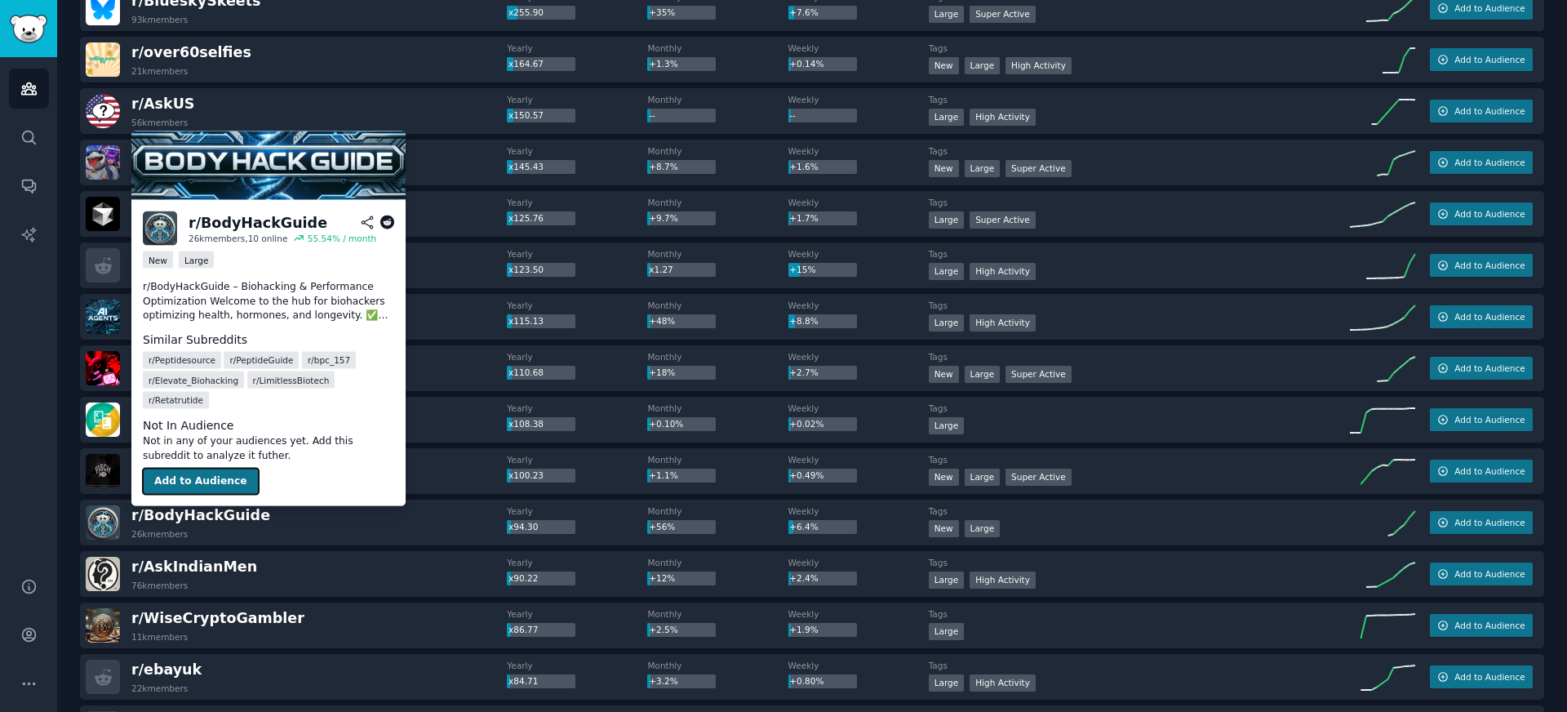
click at [212, 486] on button "Add to Audience" at bounding box center [201, 482] width 116 height 26
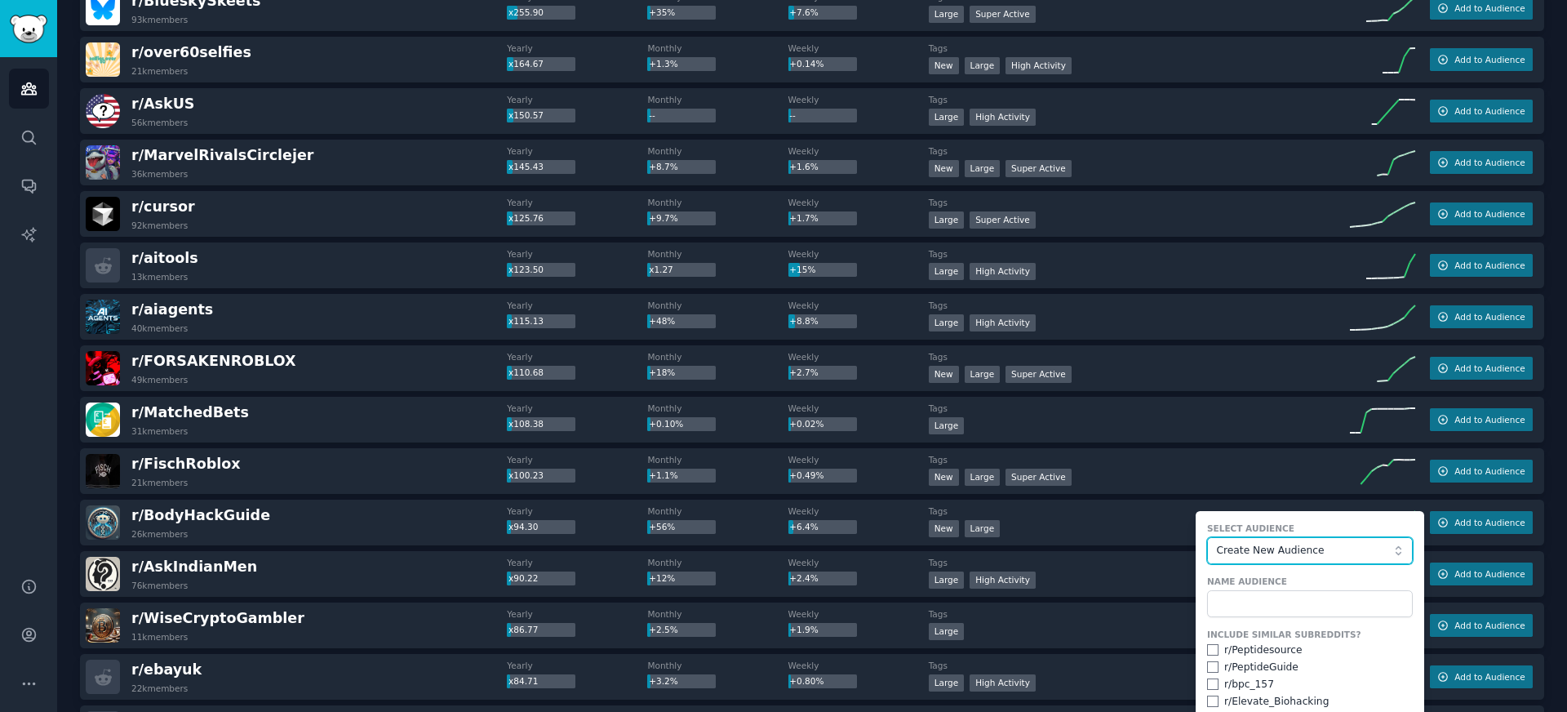
click at [1309, 549] on span "Create New Audience" at bounding box center [1305, 551] width 179 height 15
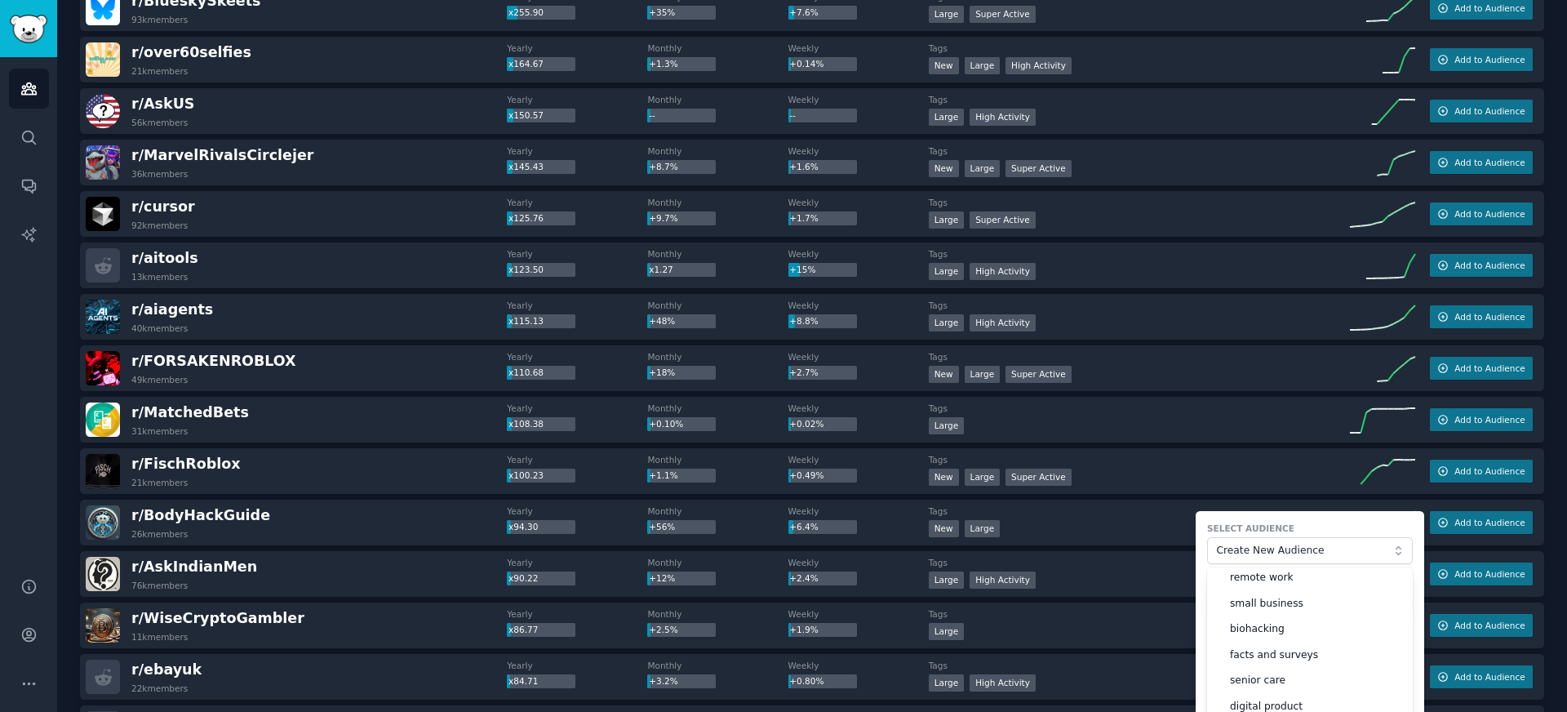
scroll to position [115, 0]
click at [1277, 622] on span "biohacking" at bounding box center [1315, 622] width 171 height 15
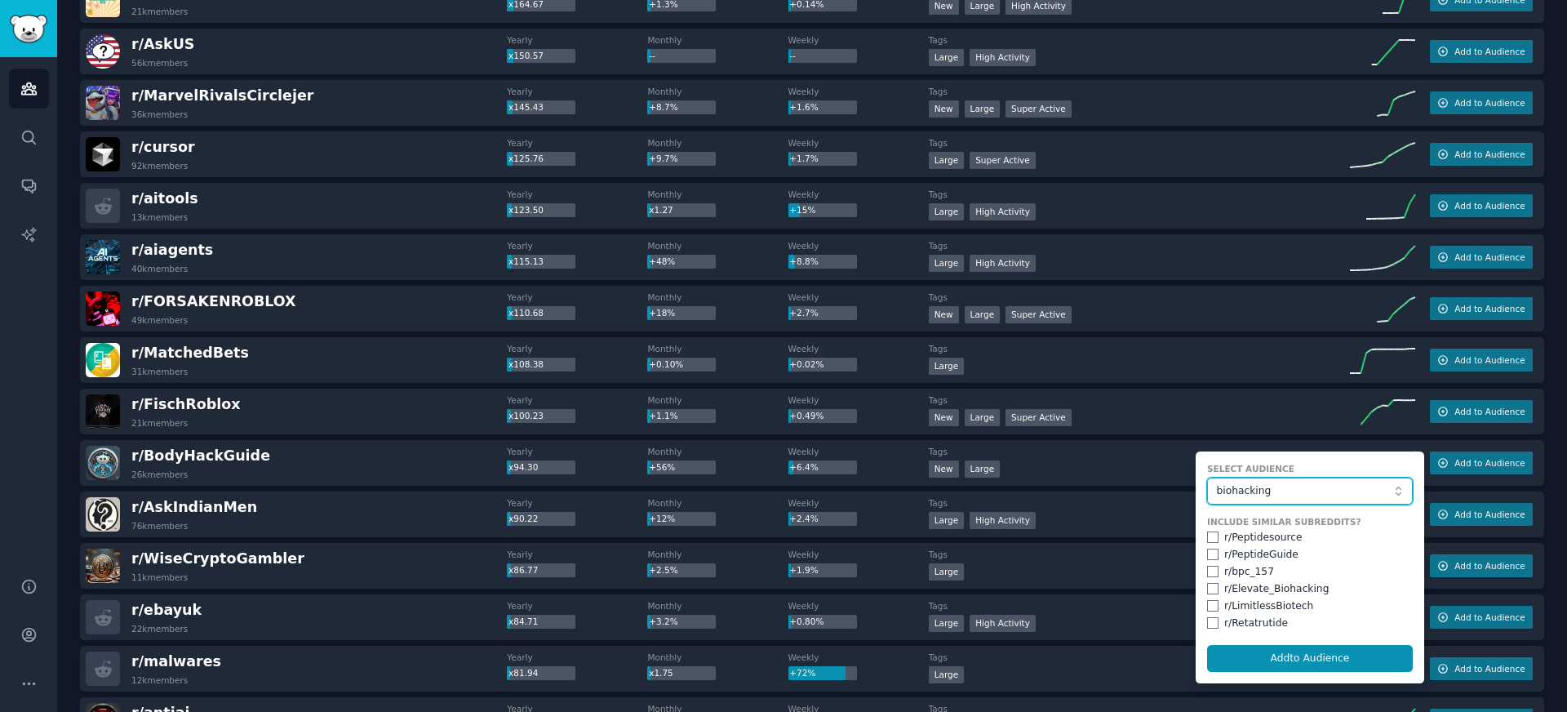
scroll to position [666, 0]
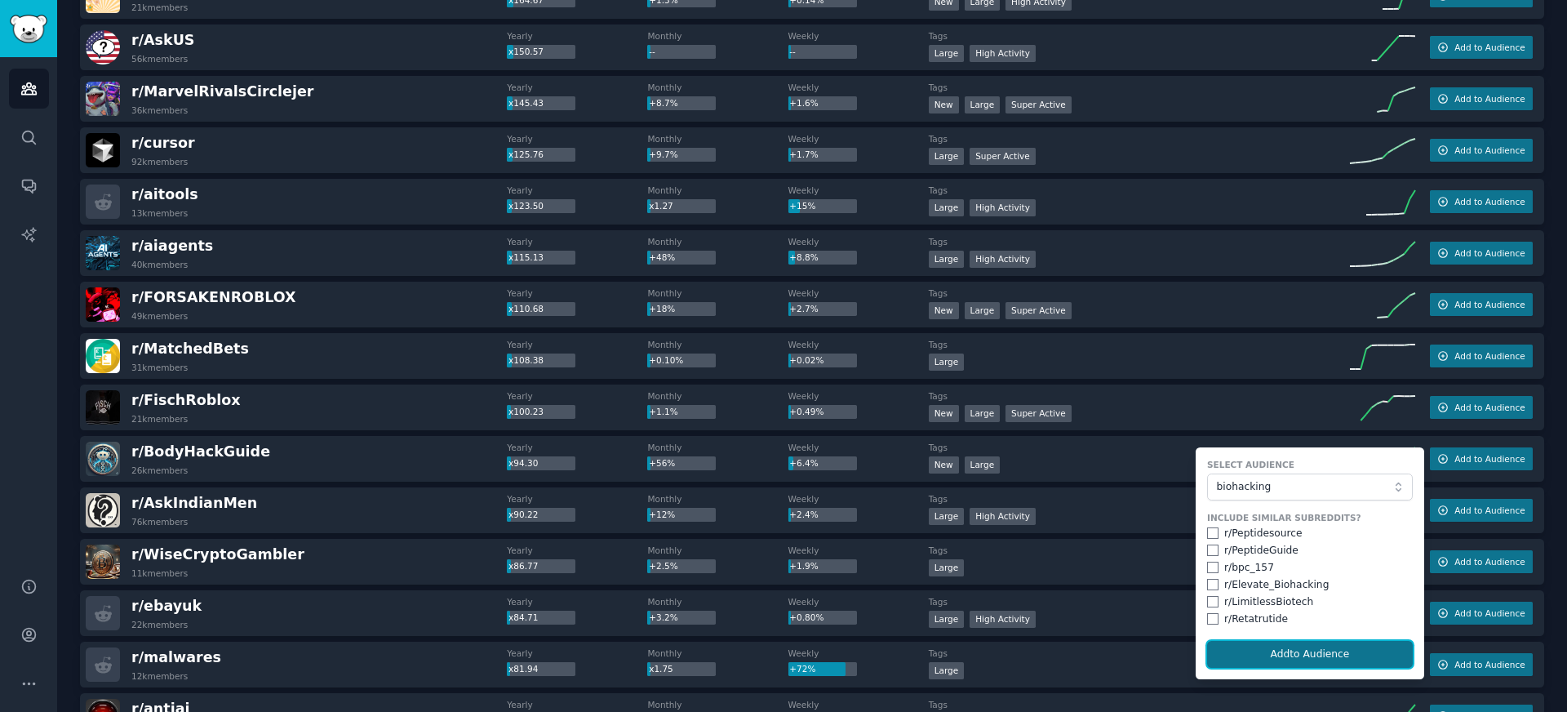
click at [1297, 651] on button "Add to Audience" at bounding box center [1310, 655] width 206 height 28
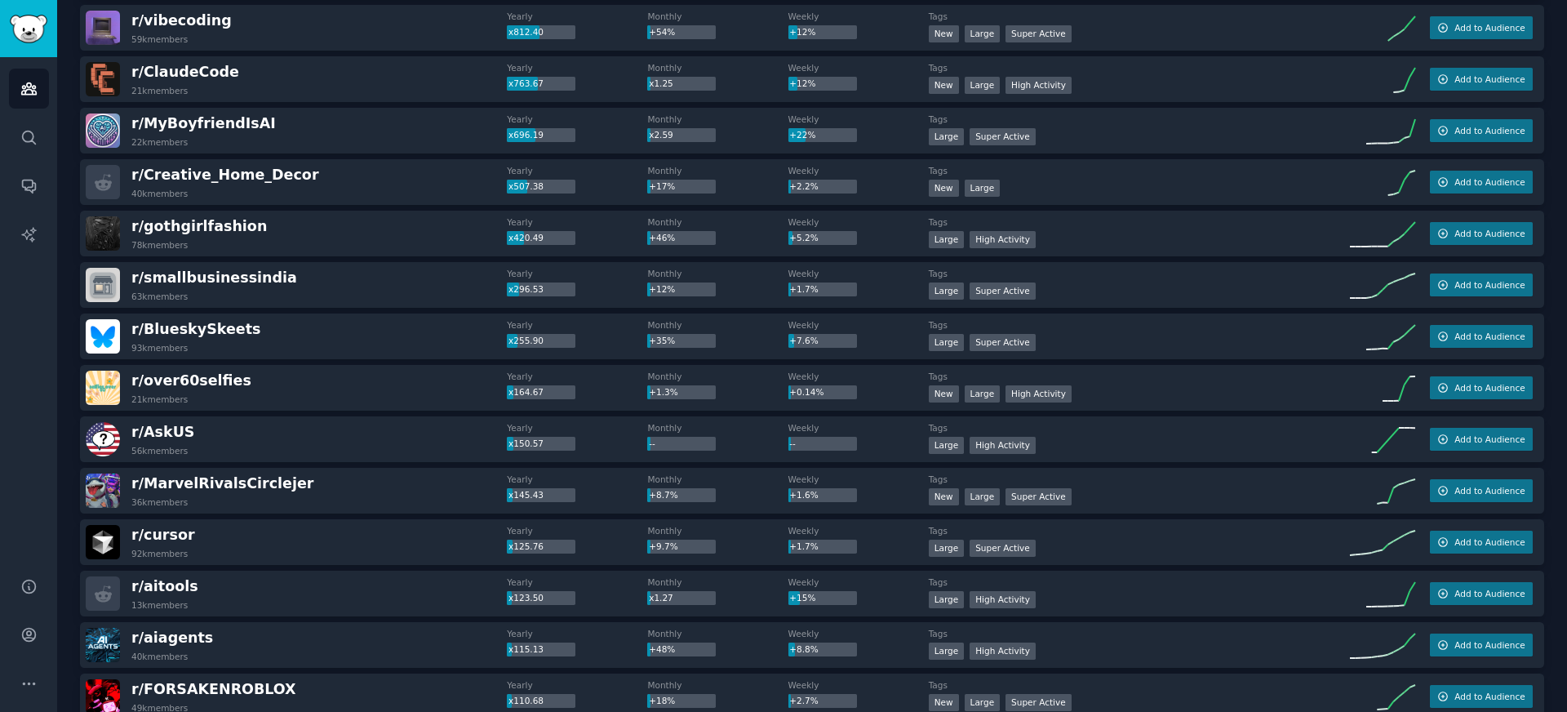
scroll to position [0, 0]
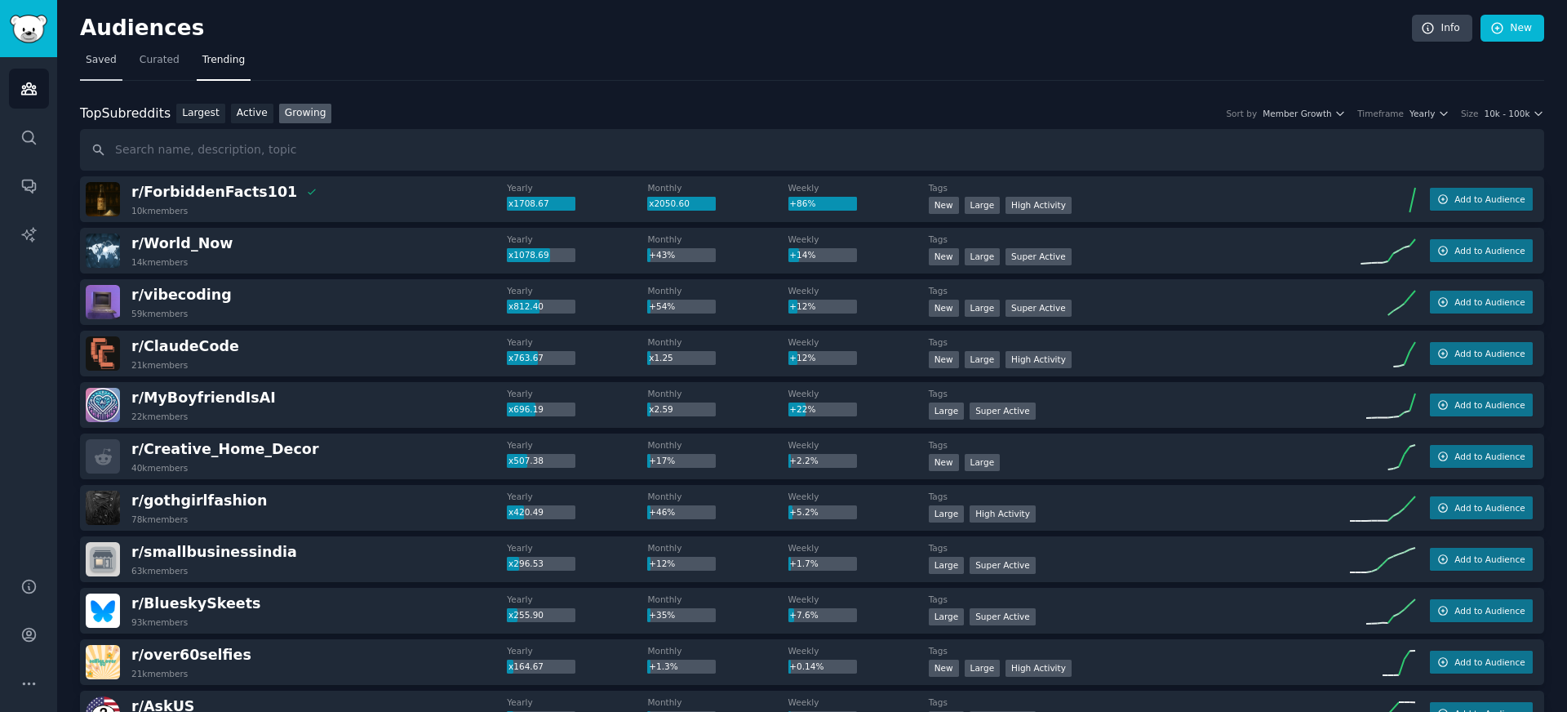
click at [115, 56] on link "Saved" at bounding box center [101, 63] width 42 height 33
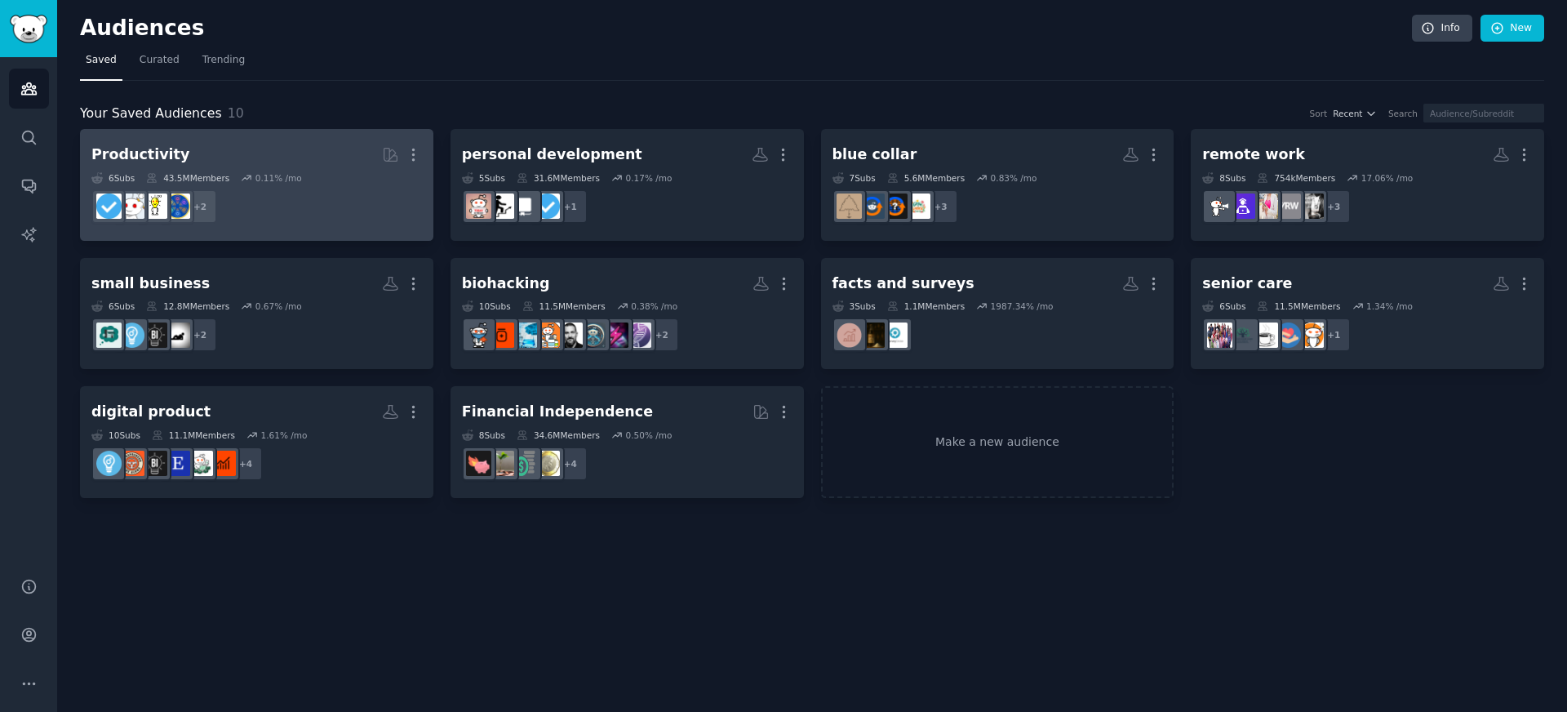
click at [361, 170] on div "Productivity More 6 Sub s 43.5M Members 0.11 % /mo + 2" at bounding box center [256, 184] width 331 height 89
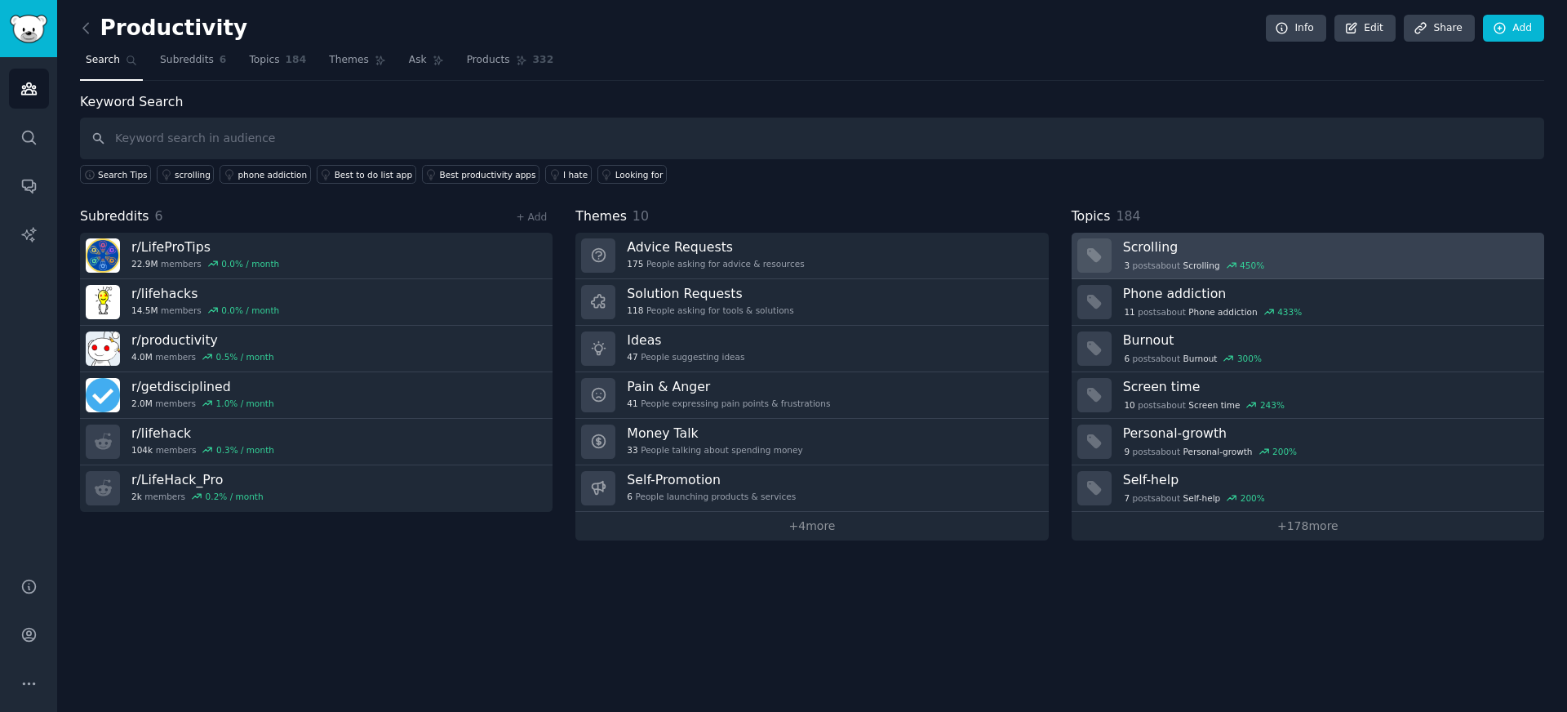
click at [1195, 269] on span "Scrolling" at bounding box center [1202, 265] width 37 height 11
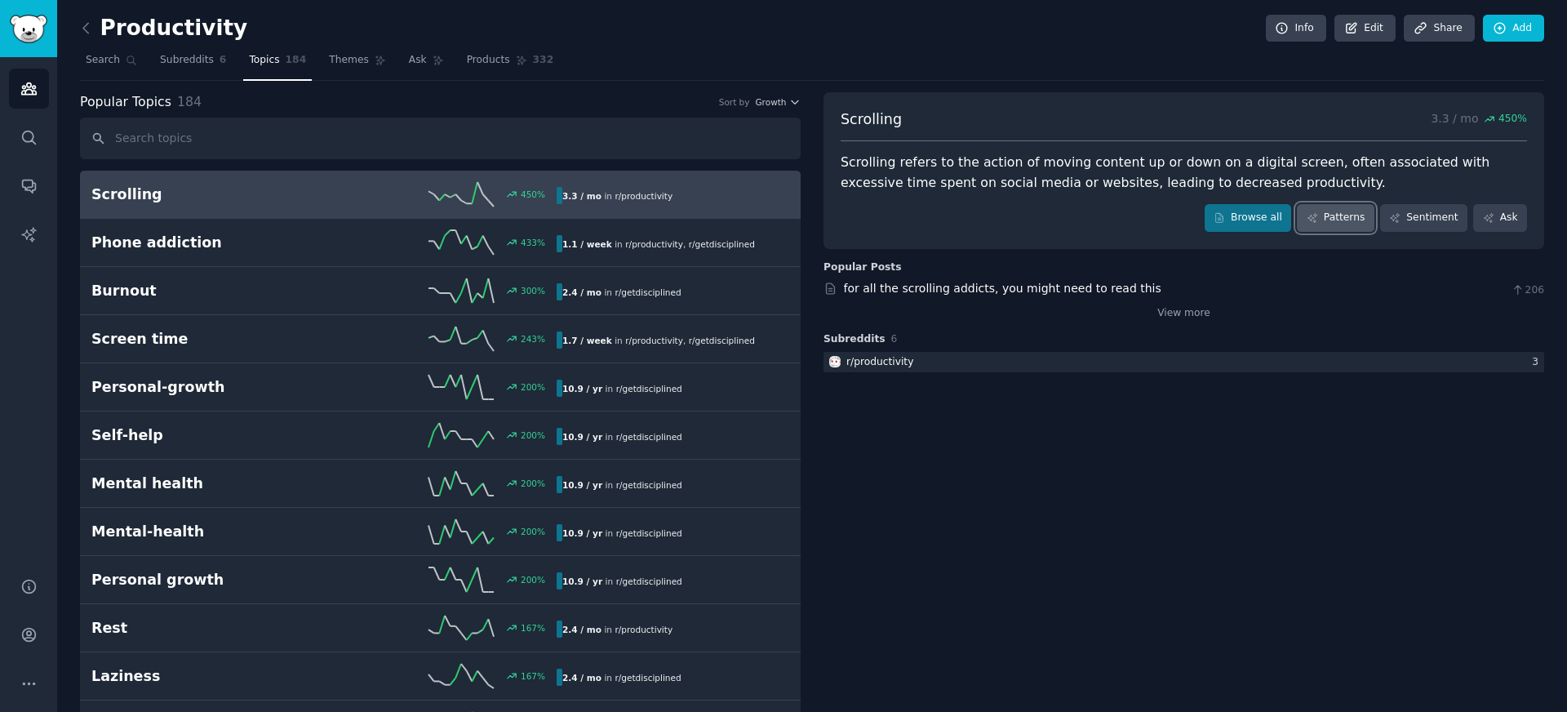
click at [1339, 226] on link "Patterns" at bounding box center [1335, 218] width 77 height 28
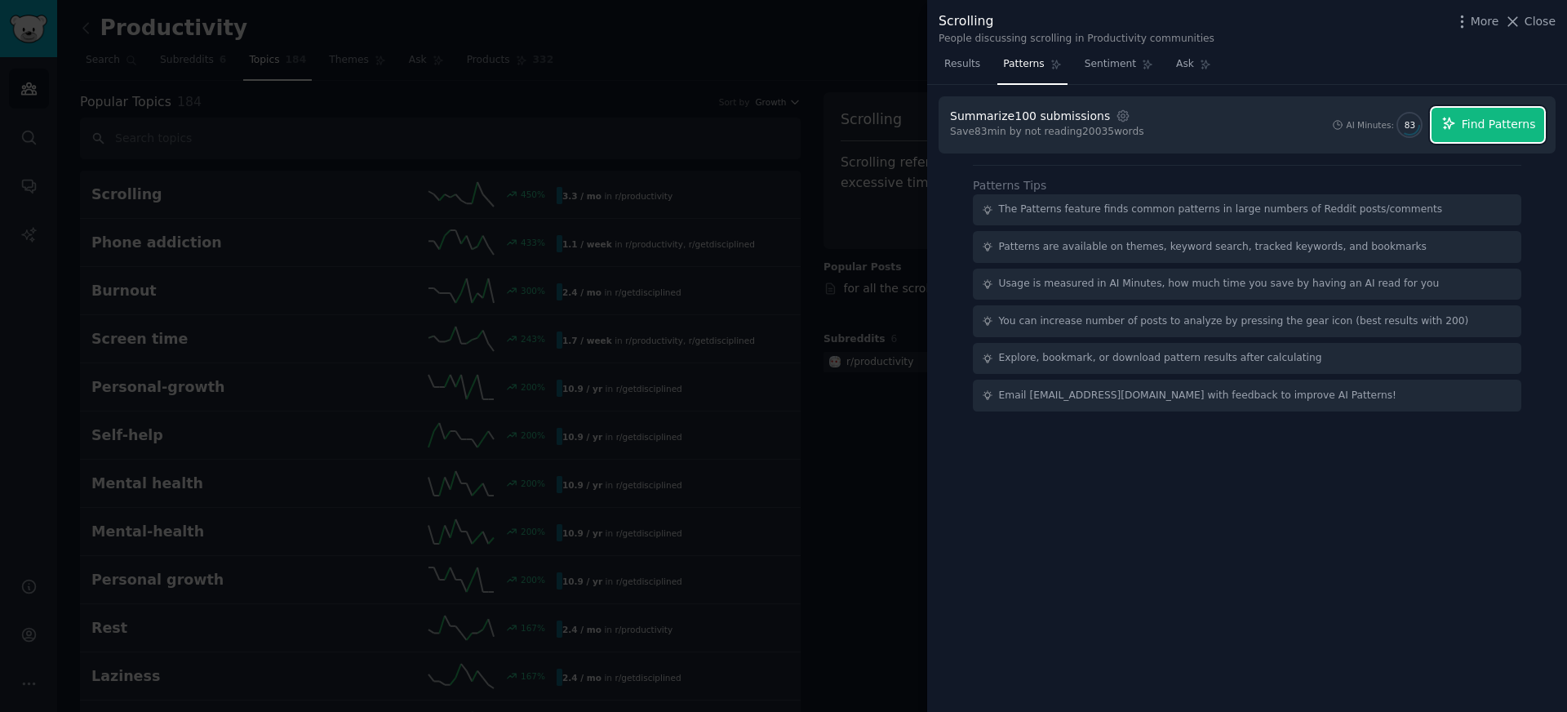
click at [1474, 136] on button "Find Patterns" at bounding box center [1488, 125] width 113 height 34
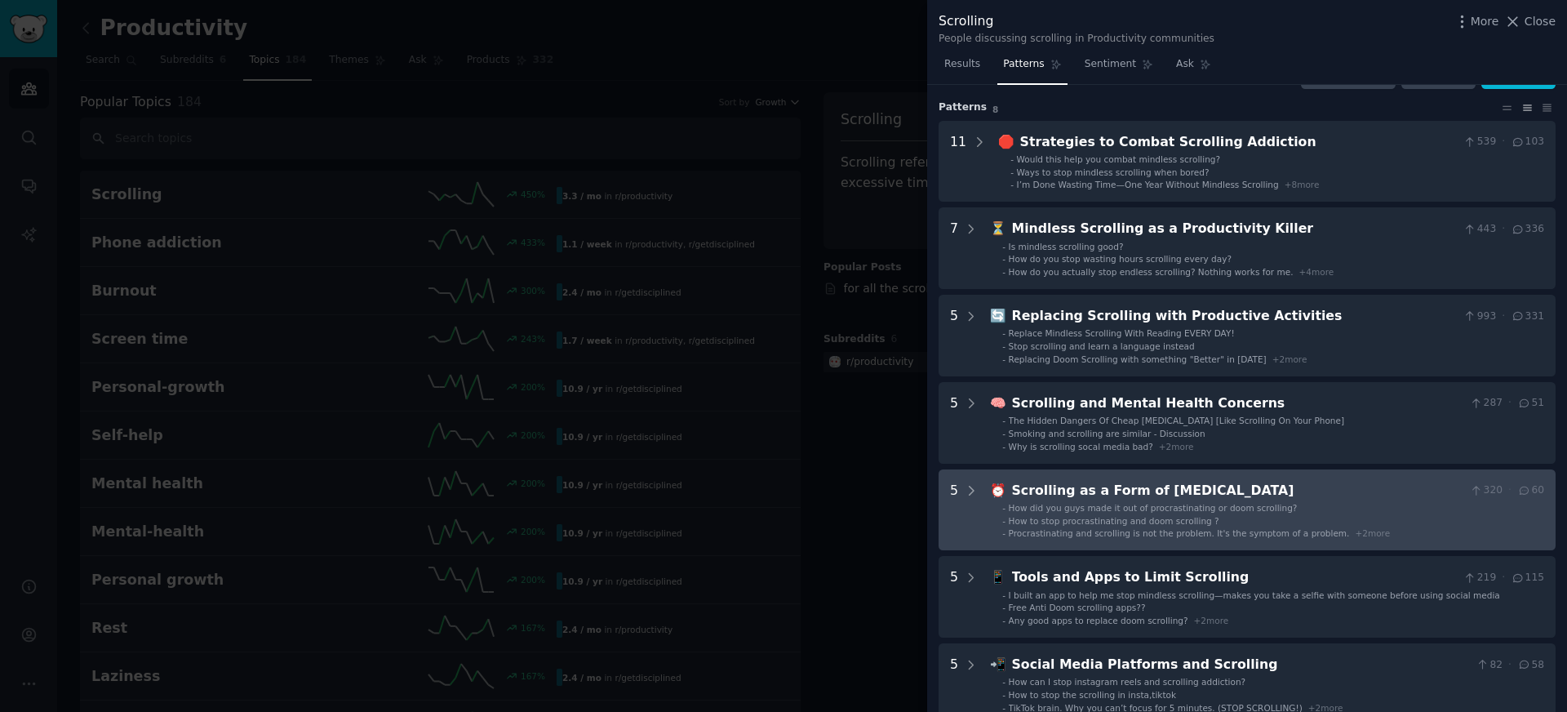
scroll to position [41, 0]
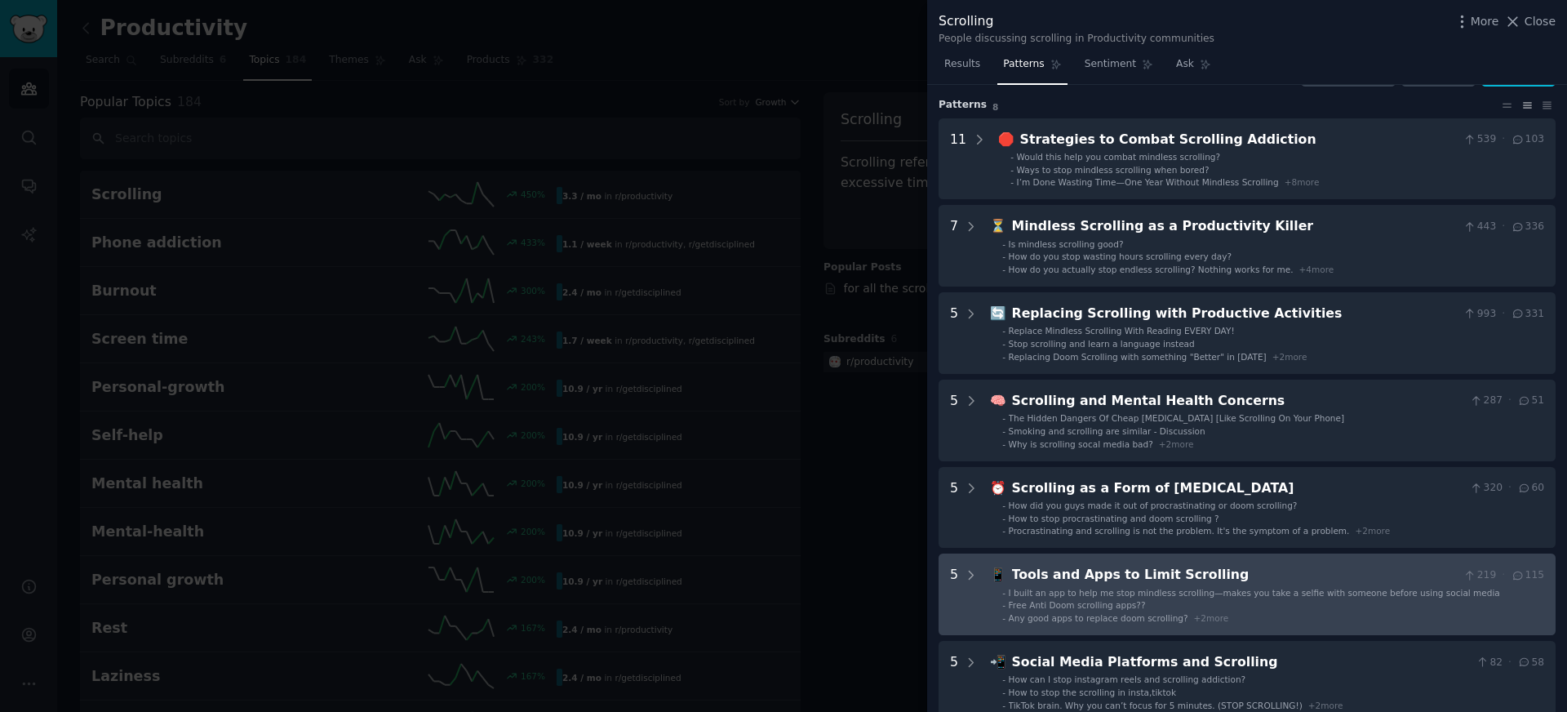
click at [1179, 575] on div "Tools and Apps to Limit Scrolling" at bounding box center [1235, 575] width 446 height 20
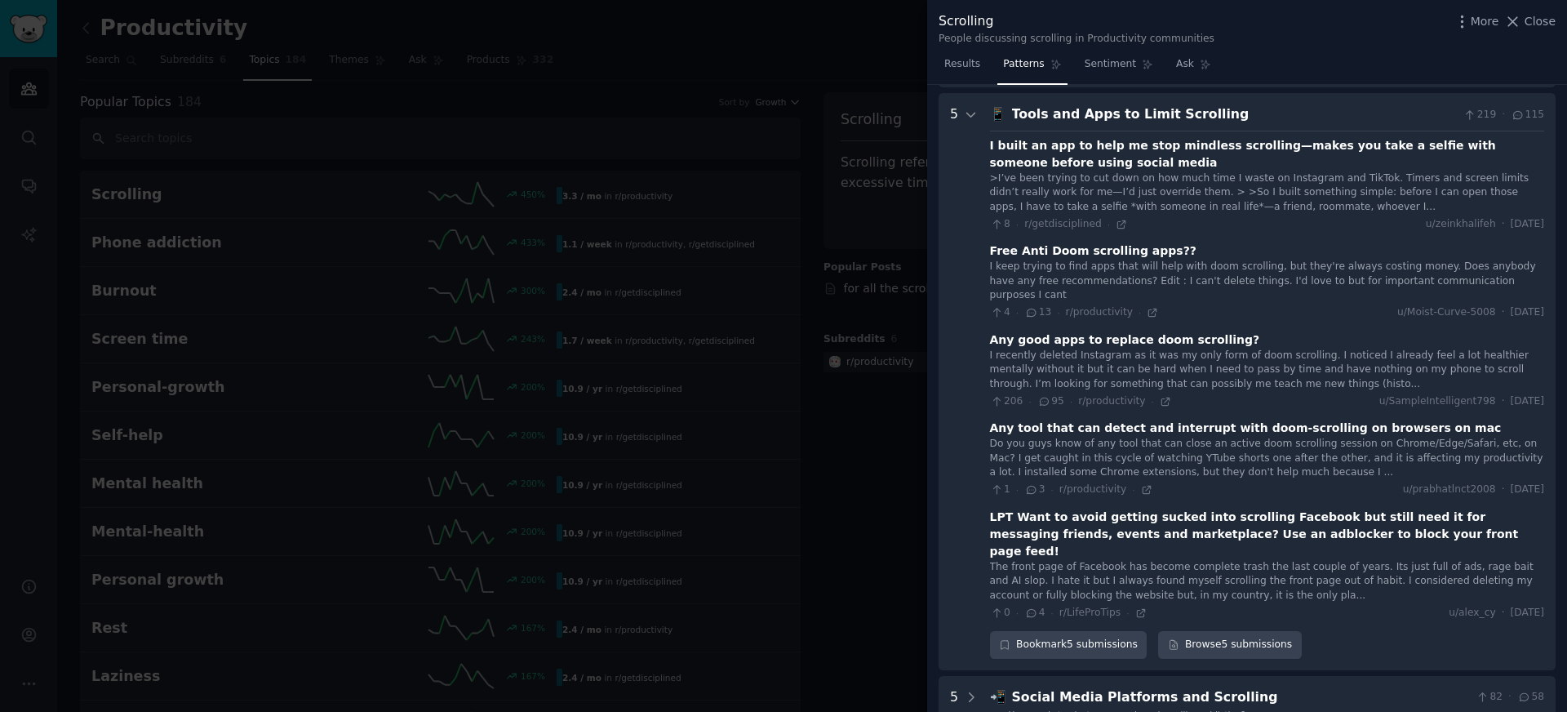
scroll to position [510, 0]
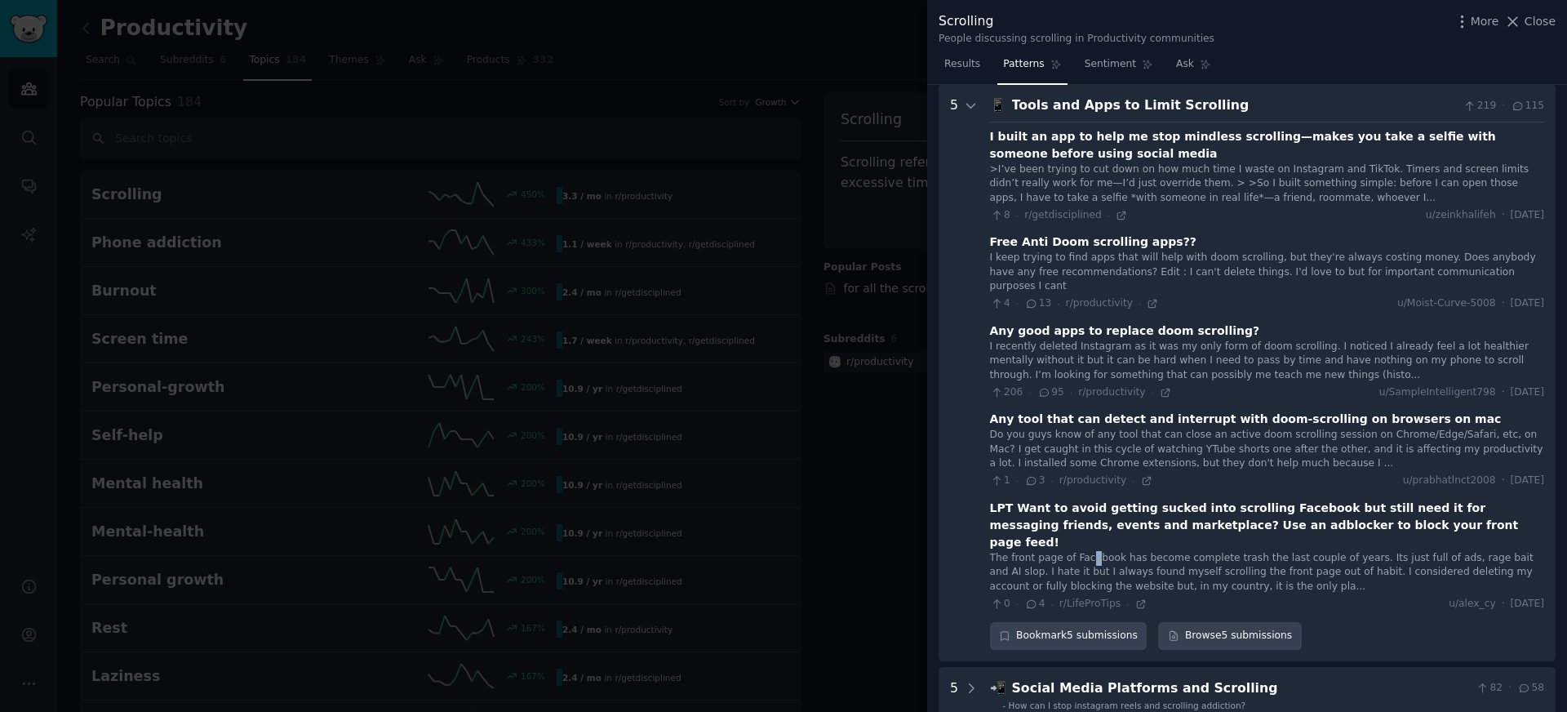
click at [1092, 551] on div "The front page of Facebook has become complete trash the last couple of years. …" at bounding box center [1267, 572] width 554 height 43
click at [1140, 598] on icon at bounding box center [1141, 603] width 11 height 11
click at [1143, 477] on icon at bounding box center [1146, 480] width 7 height 7
click at [1031, 298] on icon at bounding box center [1032, 303] width 15 height 11
click at [1153, 298] on icon at bounding box center [1152, 303] width 11 height 11
